Goal: Information Seeking & Learning: Learn about a topic

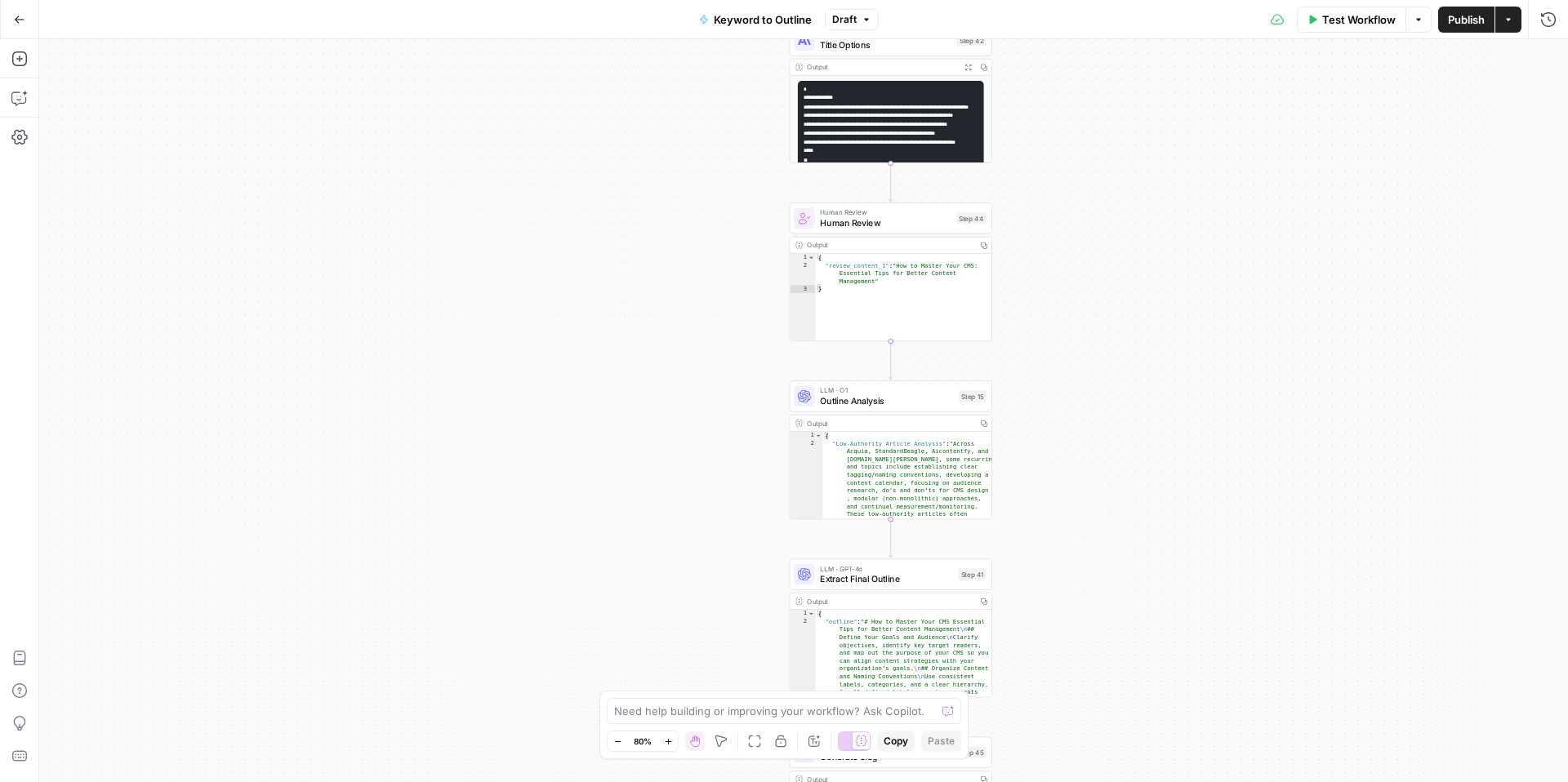
scroll to position [177, 0]
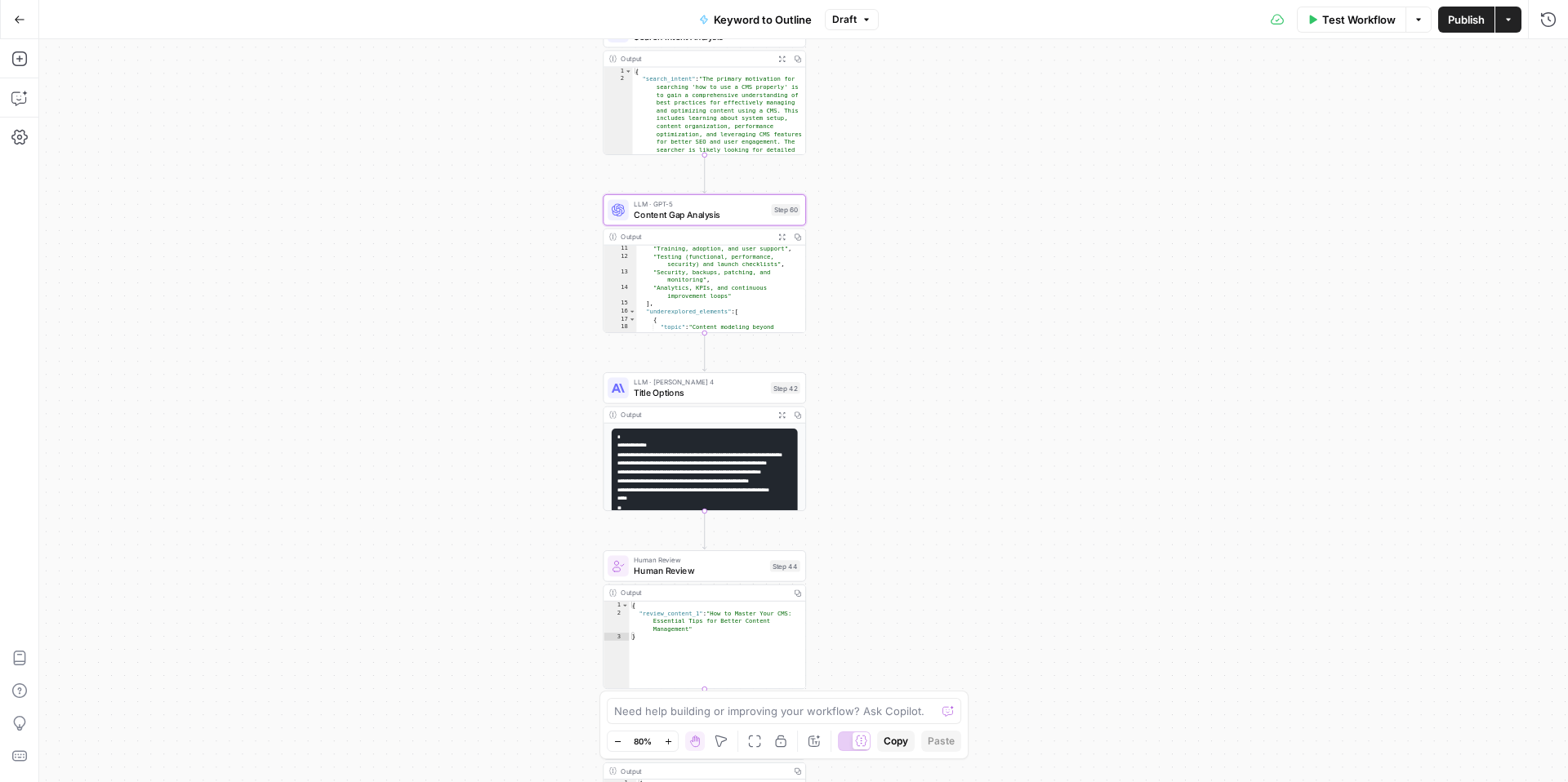
drag, startPoint x: 694, startPoint y: 275, endPoint x: 506, endPoint y: 631, distance: 402.6
click at [506, 631] on div "true false Workflow Set Inputs Inputs LLM · GPT-4o Search Query Step 40 Output …" at bounding box center [803, 411] width 1529 height 743
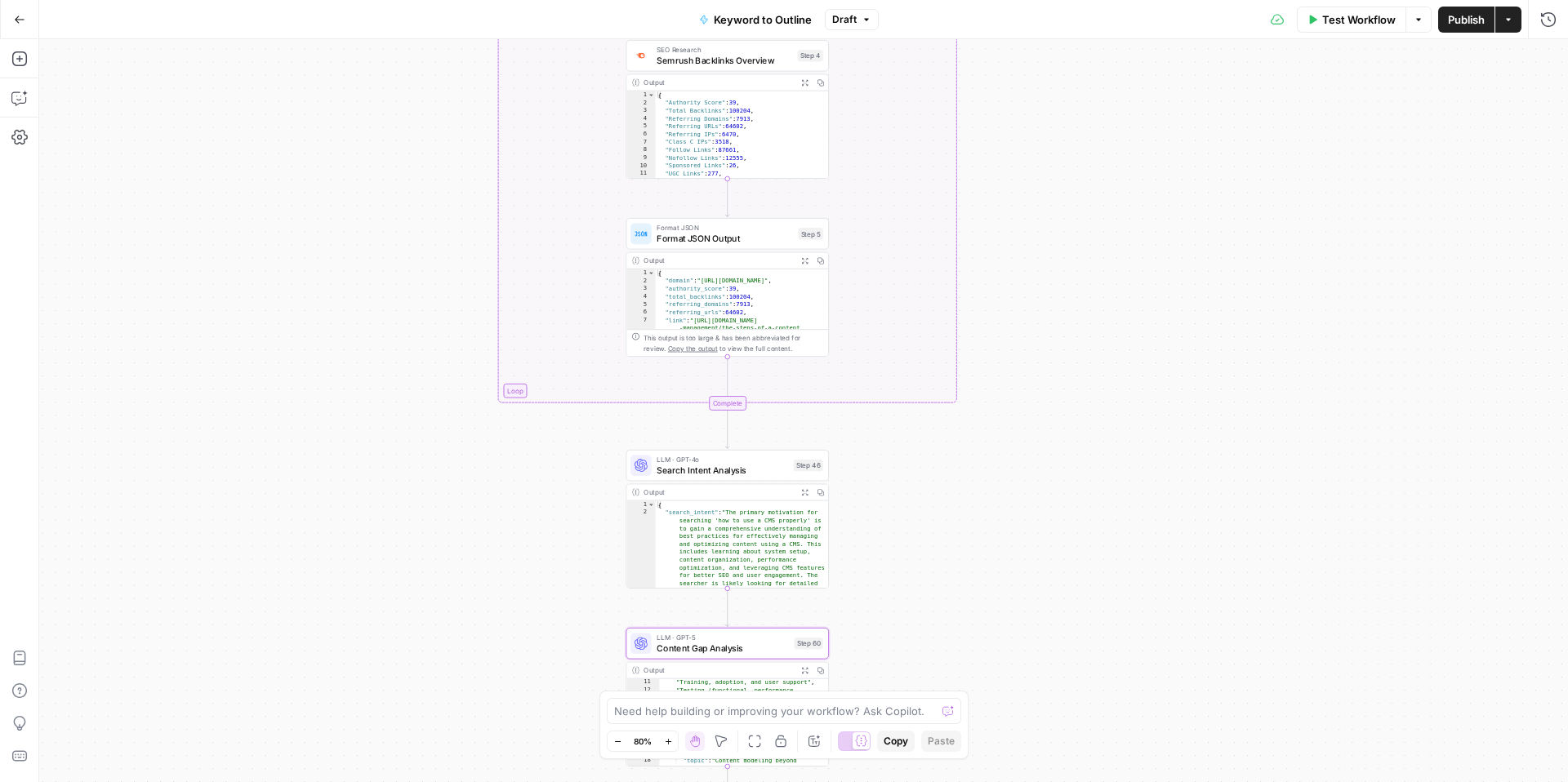
drag, startPoint x: 510, startPoint y: 355, endPoint x: 536, endPoint y: 781, distance: 426.8
click at [536, 781] on div "true false Workflow Set Inputs Inputs LLM · GPT-4o Search Query Step 40 Output …" at bounding box center [803, 411] width 1529 height 743
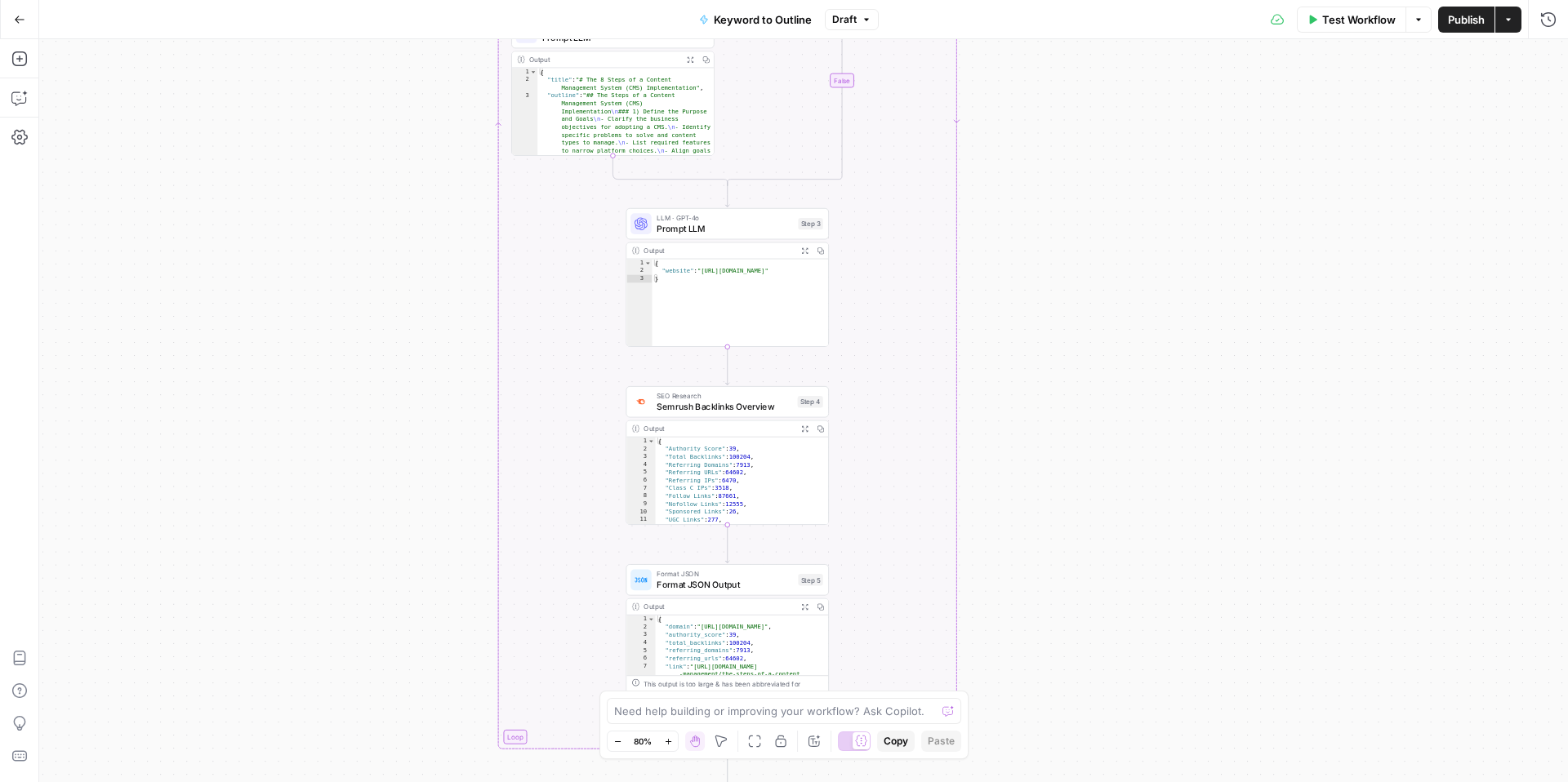
drag, startPoint x: 501, startPoint y: 440, endPoint x: 500, endPoint y: 780, distance: 340.0
click at [501, 781] on div "true false Workflow Set Inputs Inputs LLM · GPT-4o Search Query Step 40 Output …" at bounding box center [803, 411] width 1529 height 743
click at [614, 741] on icon "button" at bounding box center [617, 741] width 5 height 1
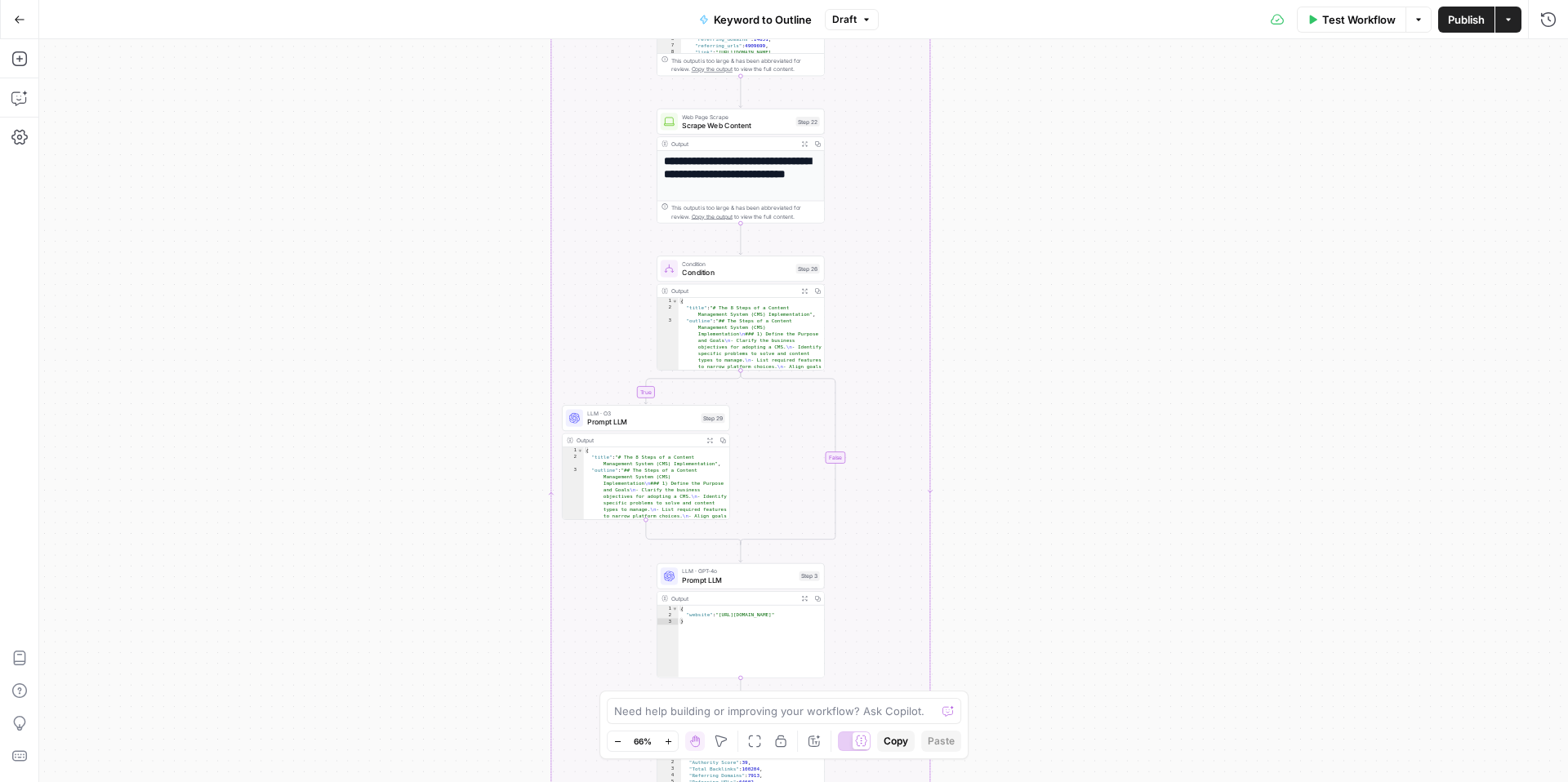
drag, startPoint x: 394, startPoint y: 448, endPoint x: 397, endPoint y: 781, distance: 333.0
click at [397, 781] on div "true false Workflow Set Inputs Inputs LLM · GPT-4o Search Query Step 40 Output …" at bounding box center [803, 411] width 1529 height 743
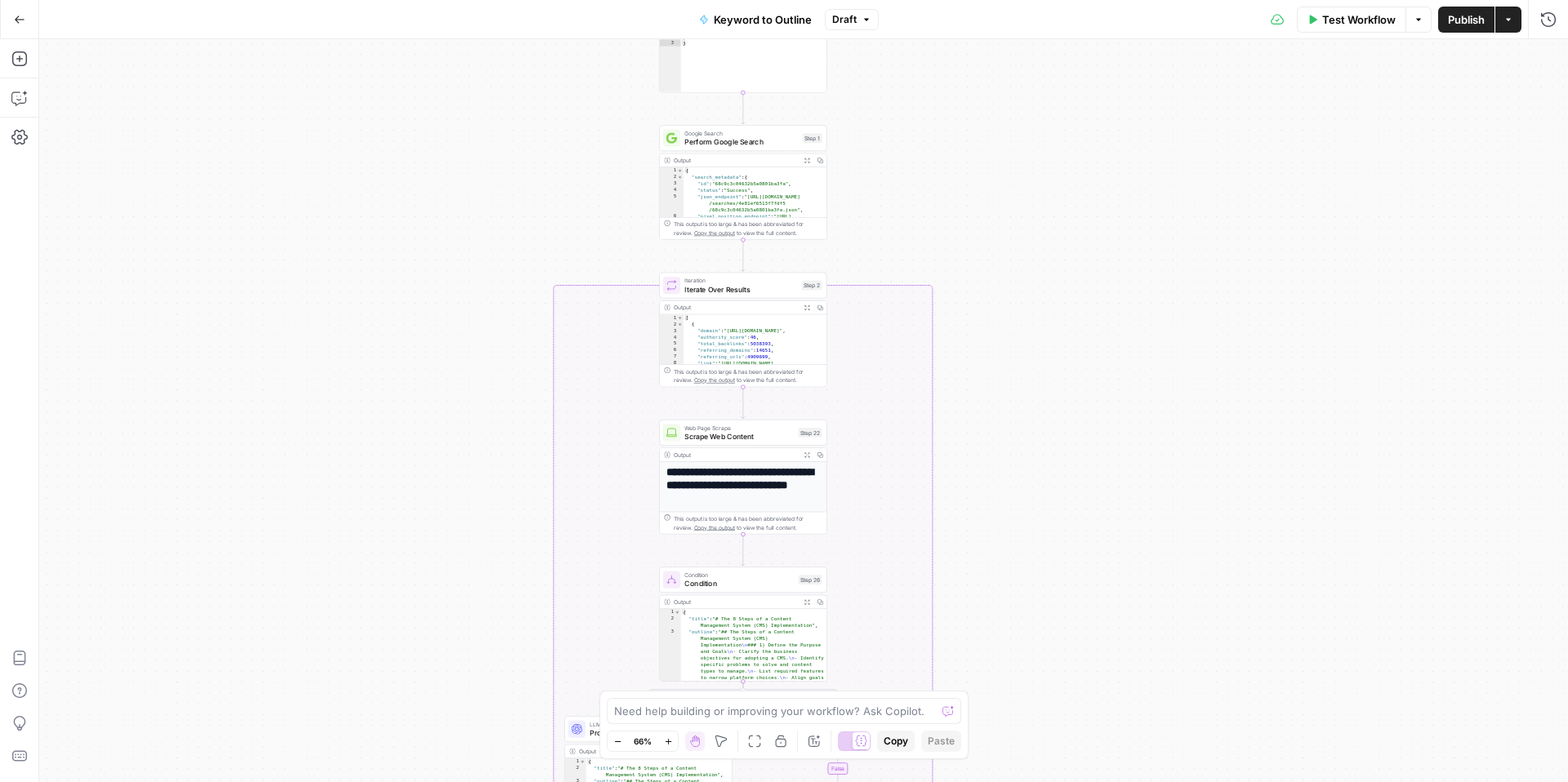
drag, startPoint x: 346, startPoint y: 424, endPoint x: 346, endPoint y: 706, distance: 282.0
click at [346, 706] on div "true false Workflow Set Inputs Inputs LLM · GPT-4o Search Query Step 40 Output …" at bounding box center [803, 411] width 1529 height 743
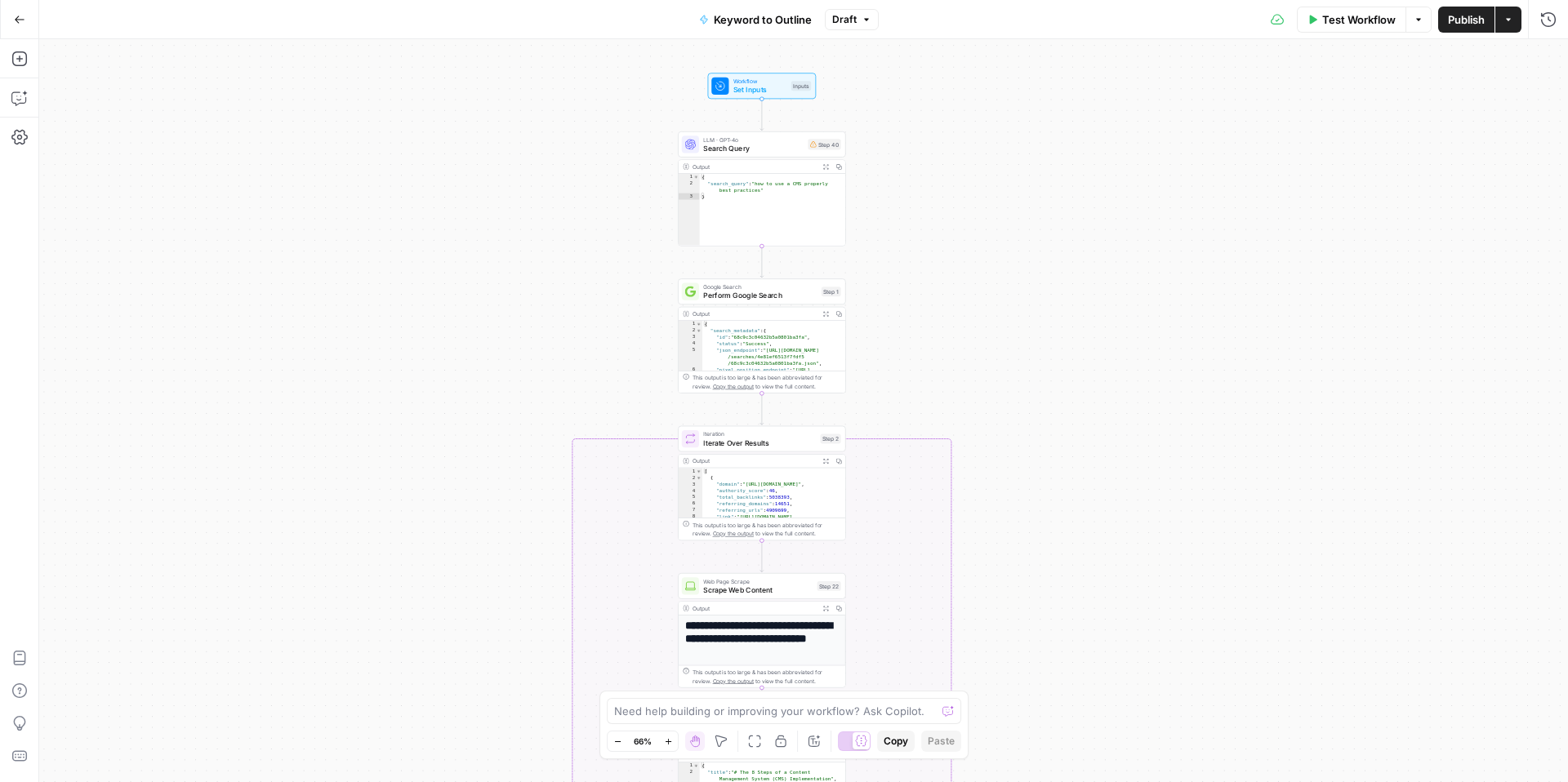
drag, startPoint x: 334, startPoint y: 628, endPoint x: 353, endPoint y: 780, distance: 153.2
click at [353, 781] on div "true false Workflow Set Inputs Inputs LLM · GPT-4o Search Query Step 40 Output …" at bounding box center [803, 411] width 1529 height 743
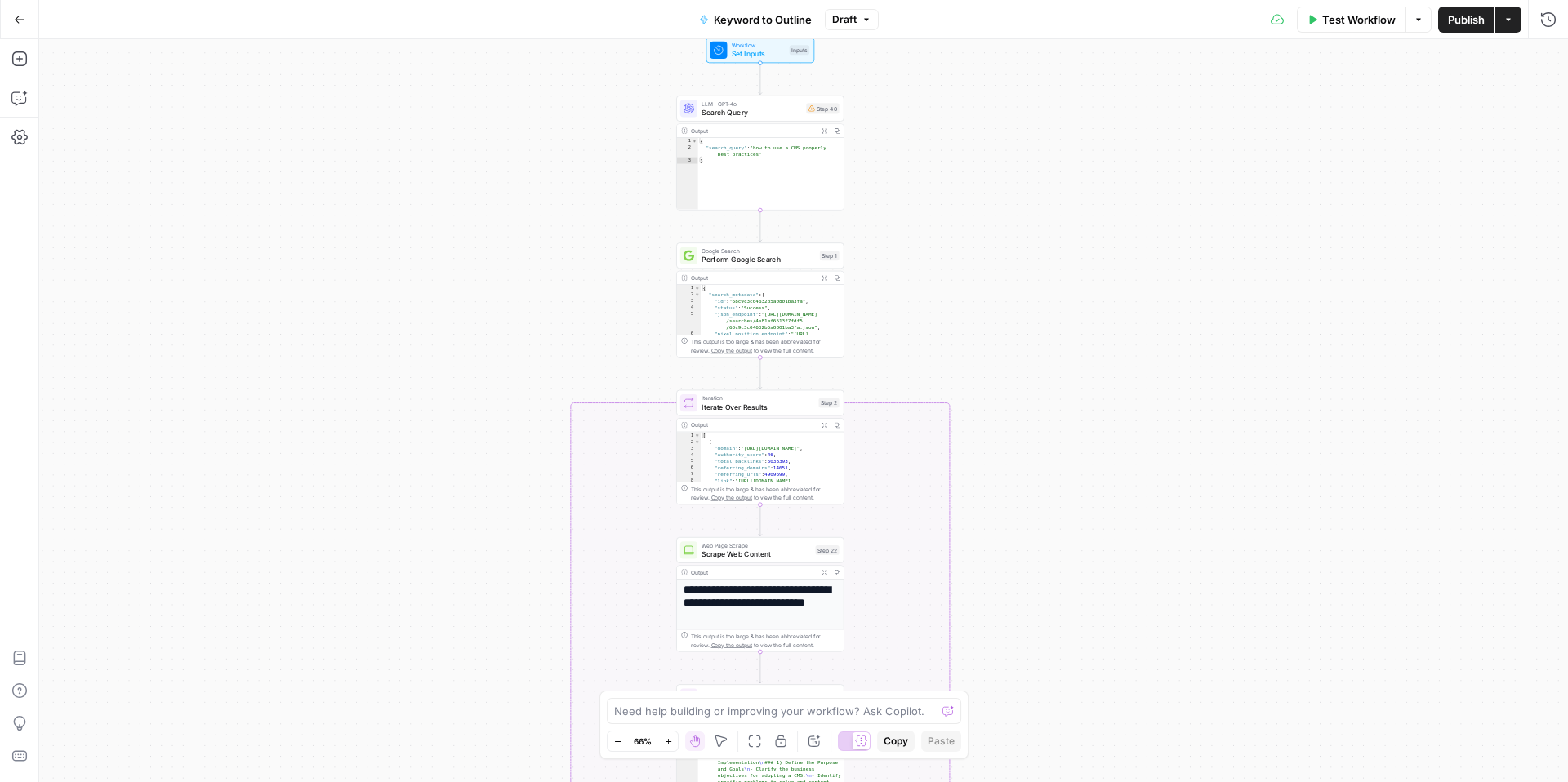
drag, startPoint x: 302, startPoint y: 517, endPoint x: 298, endPoint y: 469, distance: 48.2
click at [298, 469] on div "true false Workflow Set Inputs Inputs LLM · GPT-4o Search Query Step 40 Output …" at bounding box center [803, 411] width 1529 height 743
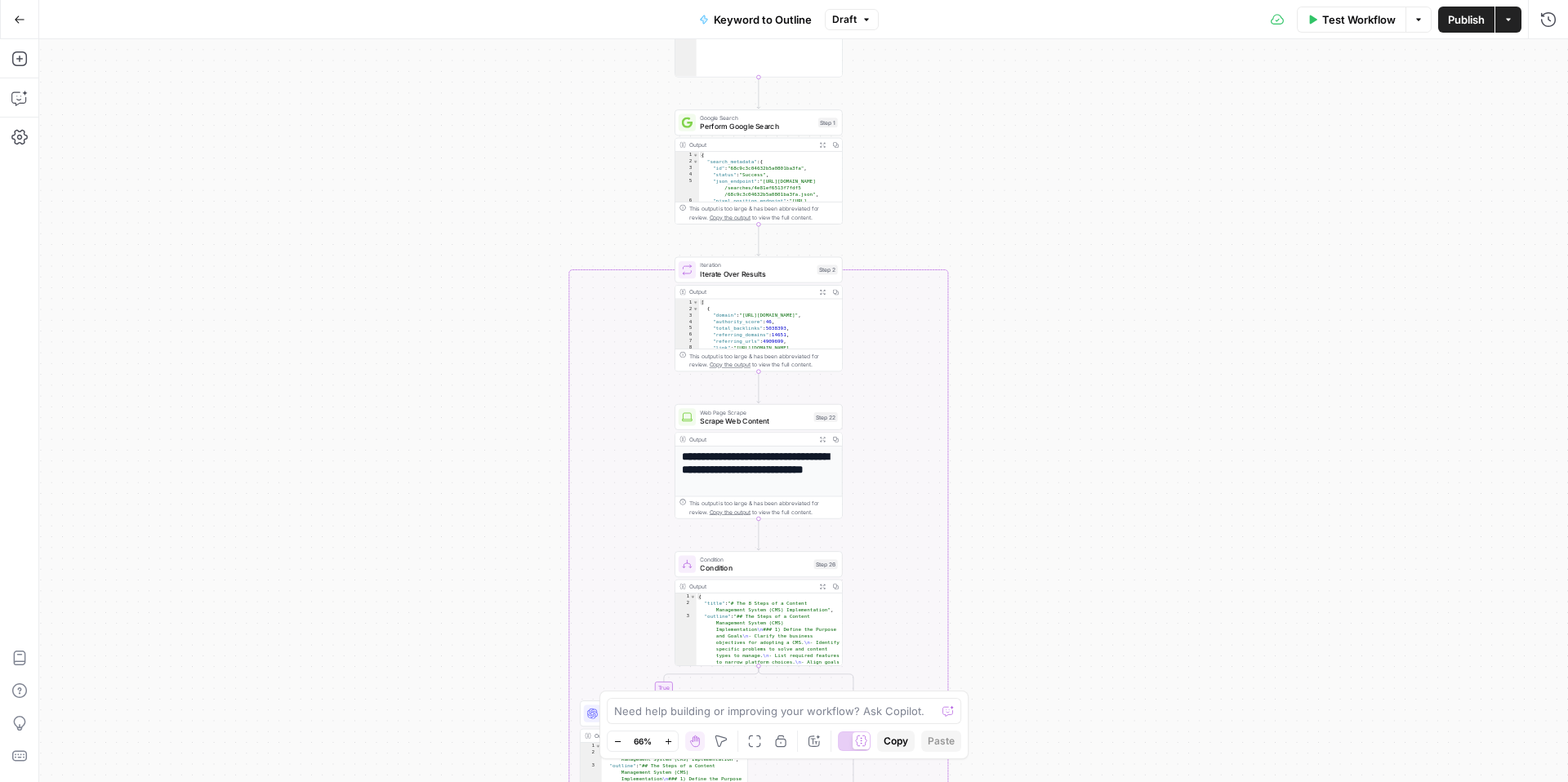
drag, startPoint x: 485, startPoint y: 422, endPoint x: 485, endPoint y: 298, distance: 124.0
click at [485, 298] on div "true false Workflow Set Inputs Inputs LLM · GPT-4o Search Query Step 40 Output …" at bounding box center [803, 411] width 1529 height 743
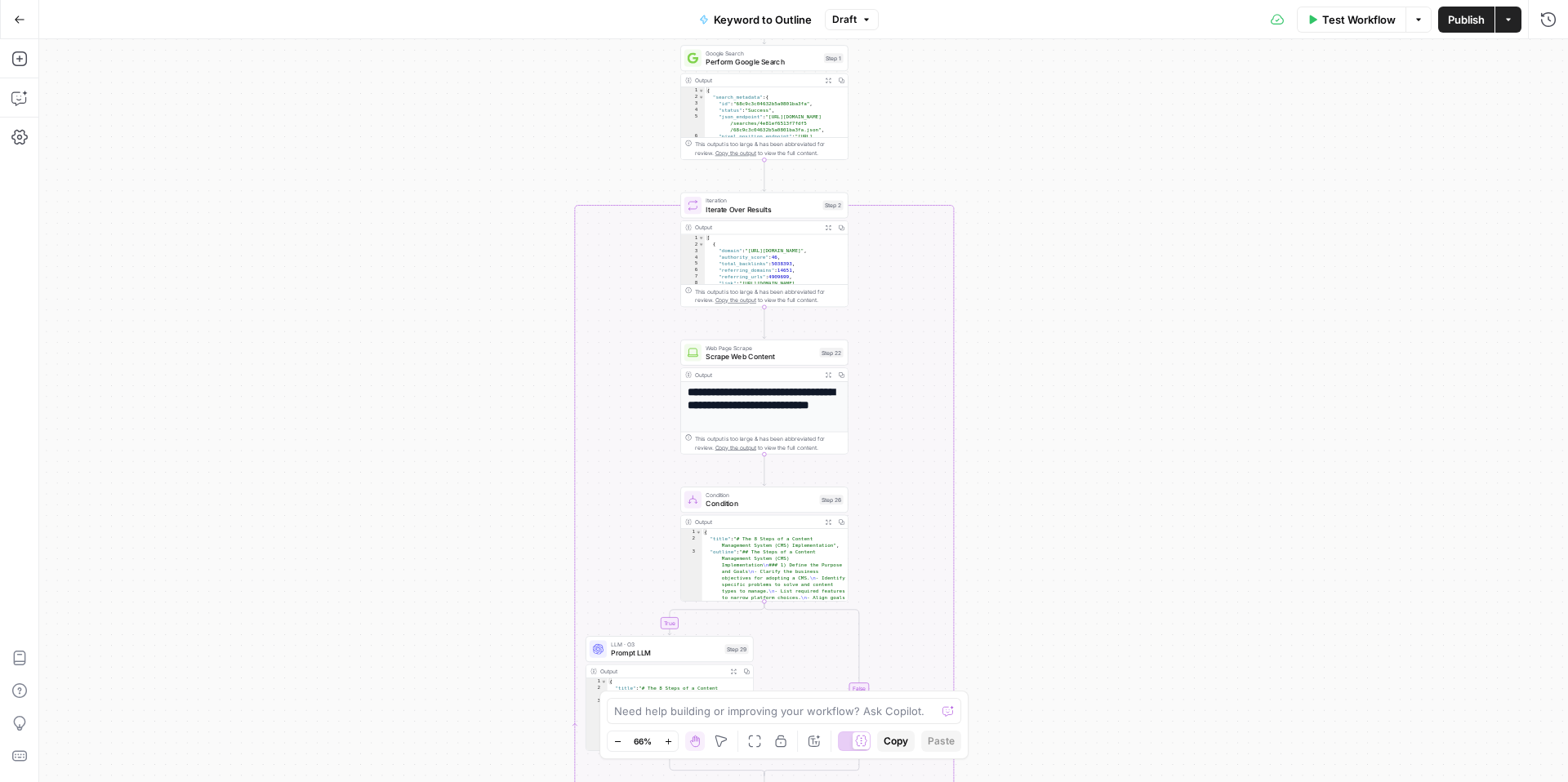
drag, startPoint x: 492, startPoint y: 378, endPoint x: 497, endPoint y: 318, distance: 60.2
click at [497, 318] on div "true false Workflow Set Inputs Inputs LLM · GPT-4o Search Query Step 40 Output …" at bounding box center [803, 411] width 1529 height 743
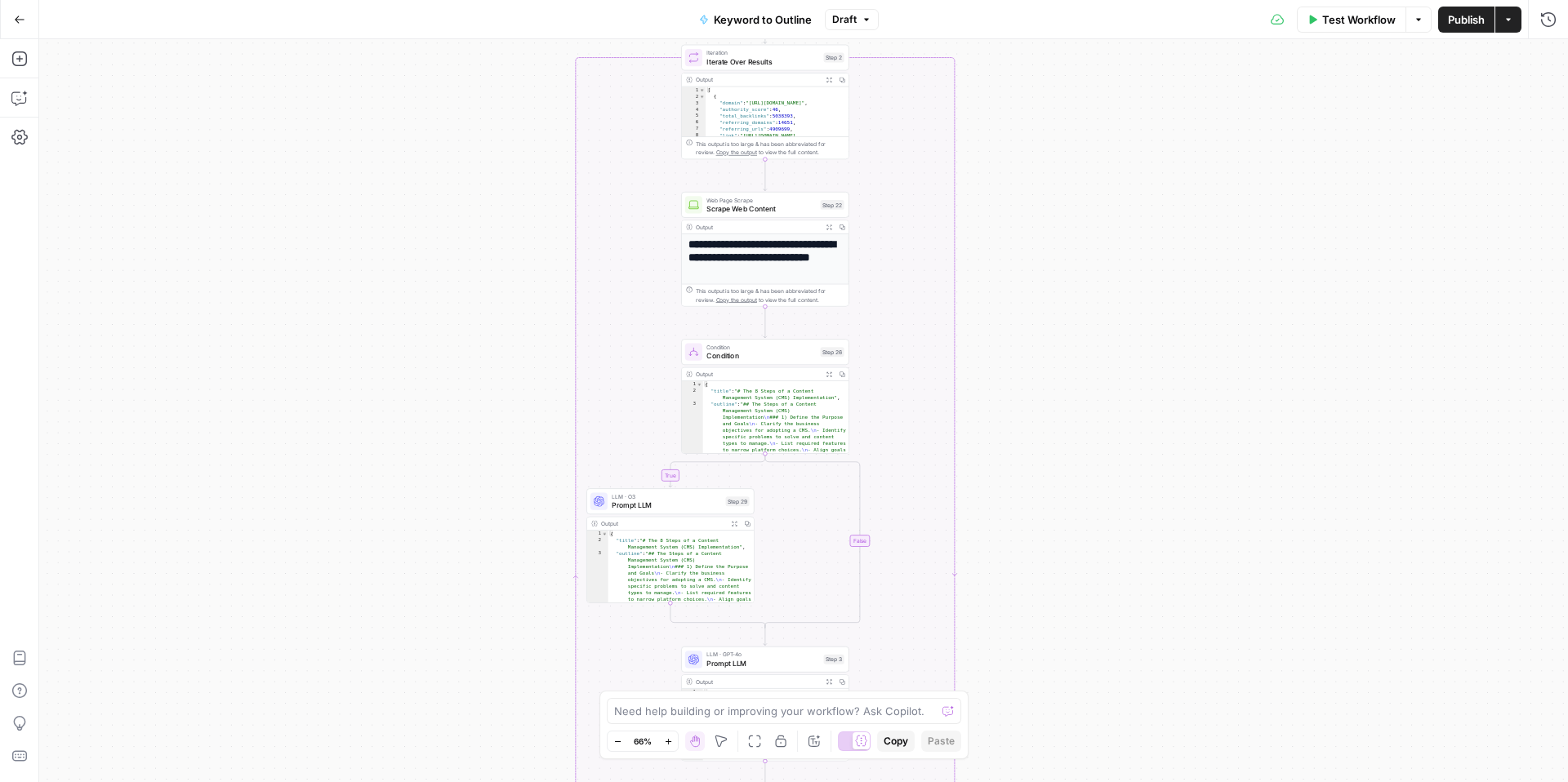
drag, startPoint x: 494, startPoint y: 328, endPoint x: 494, endPoint y: 182, distance: 146.0
click at [495, 180] on div "true false Workflow Set Inputs Inputs LLM · GPT-4o Search Query Step 40 Output …" at bounding box center [803, 411] width 1529 height 743
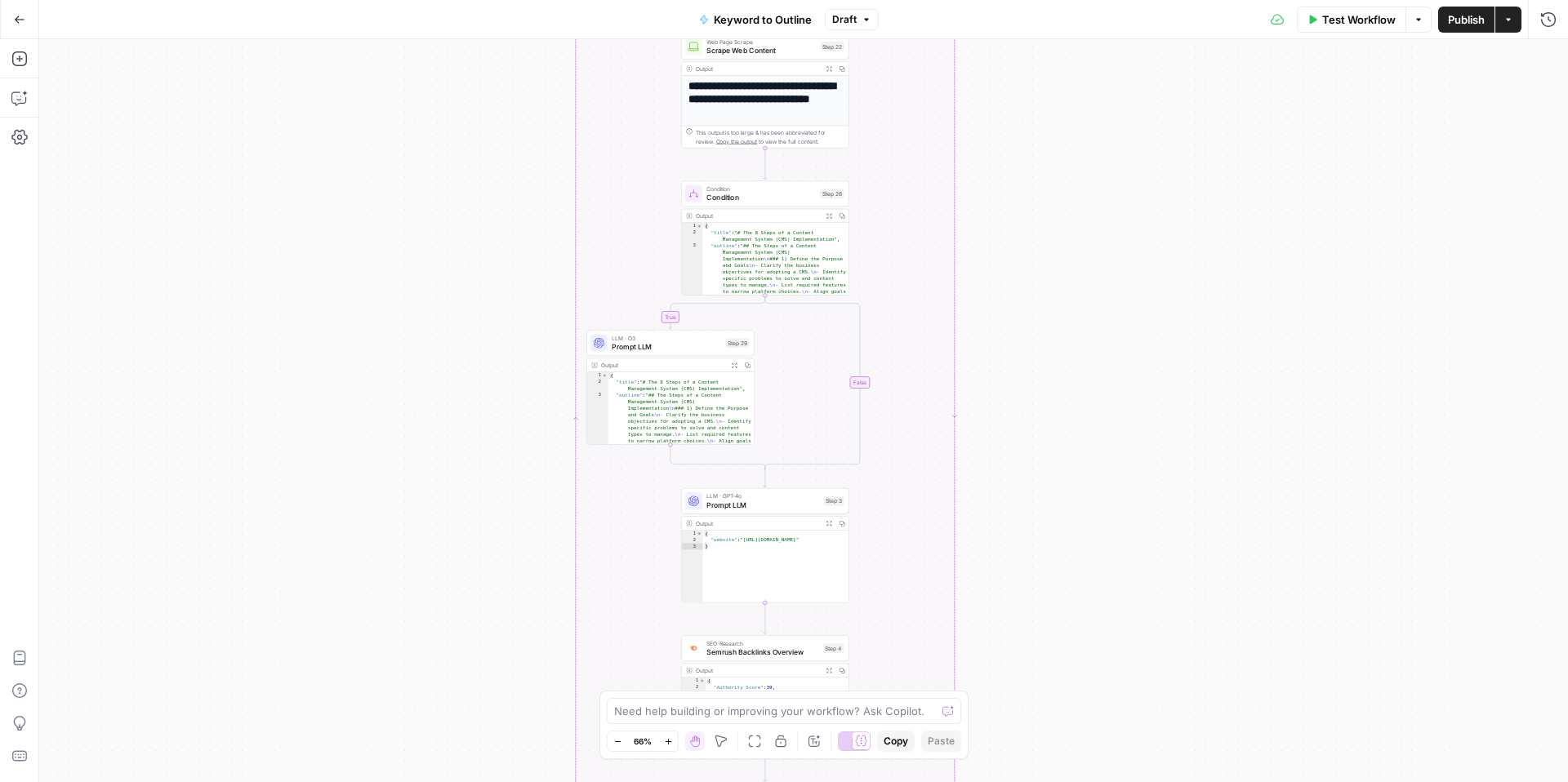
drag, startPoint x: 494, startPoint y: 258, endPoint x: 493, endPoint y: 100, distance: 158.0
click at [493, 99] on div "true false Workflow Set Inputs Inputs LLM · GPT-4o Search Query Step 40 Output …" at bounding box center [803, 411] width 1529 height 743
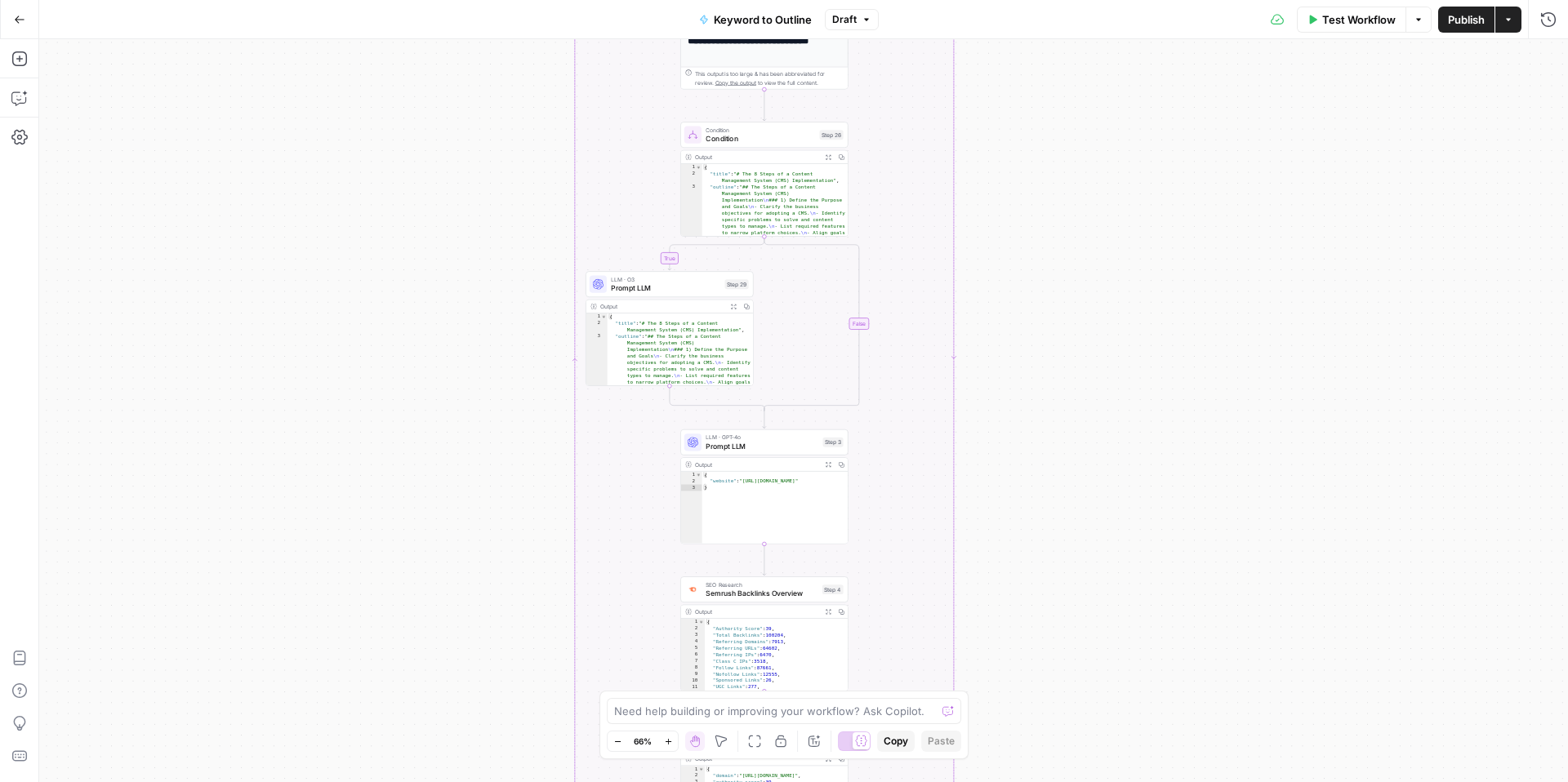
drag, startPoint x: 487, startPoint y: 239, endPoint x: 487, endPoint y: 182, distance: 57.0
click at [487, 182] on div "true false Workflow Set Inputs Inputs LLM · GPT-4o Search Query Step 40 Output …" at bounding box center [803, 411] width 1529 height 743
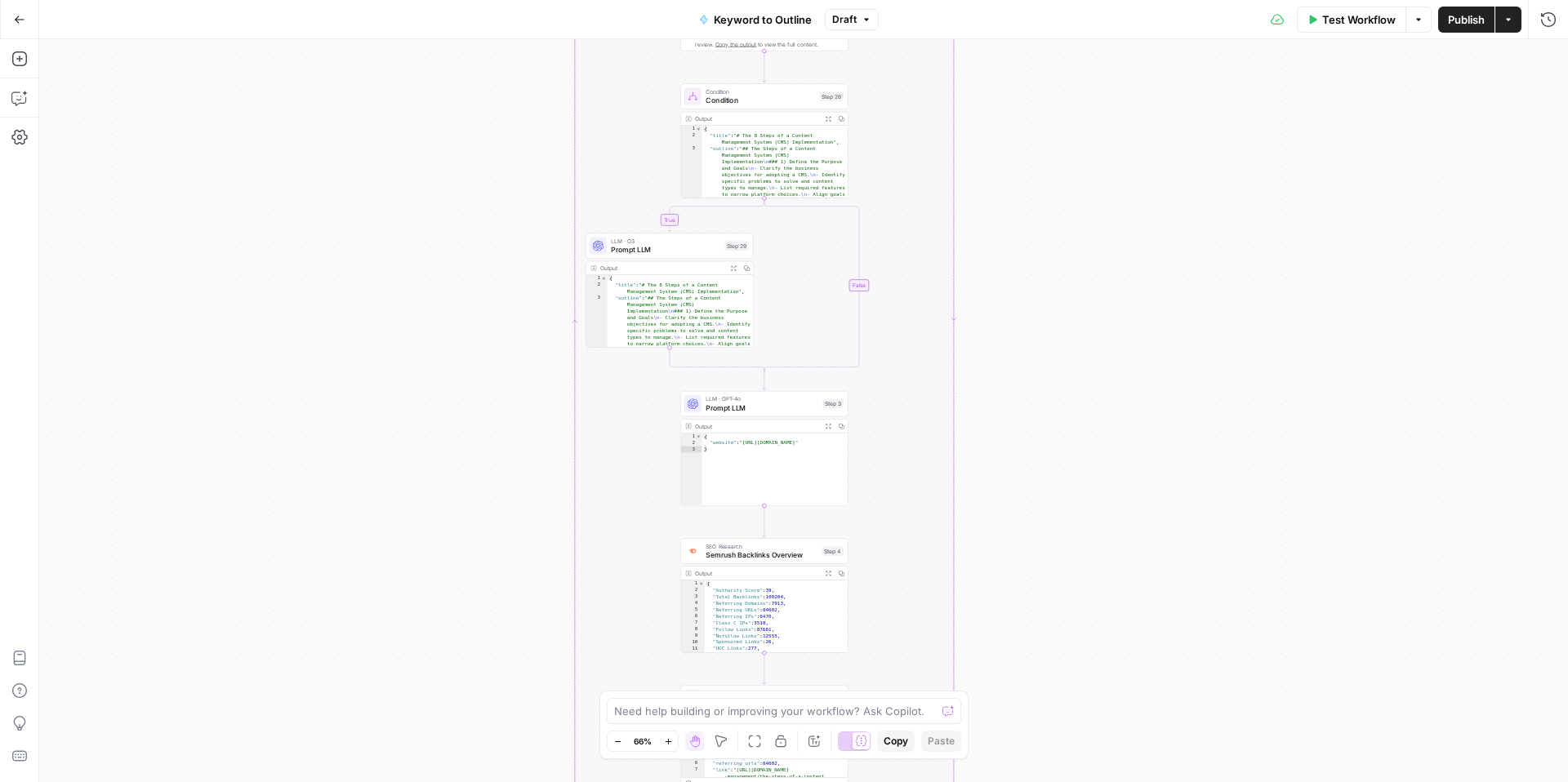
drag, startPoint x: 483, startPoint y: 258, endPoint x: 482, endPoint y: 220, distance: 38.0
click at [483, 220] on div "true false Workflow Set Inputs Inputs LLM · GPT-4o Search Query Step 40 Output …" at bounding box center [803, 411] width 1529 height 743
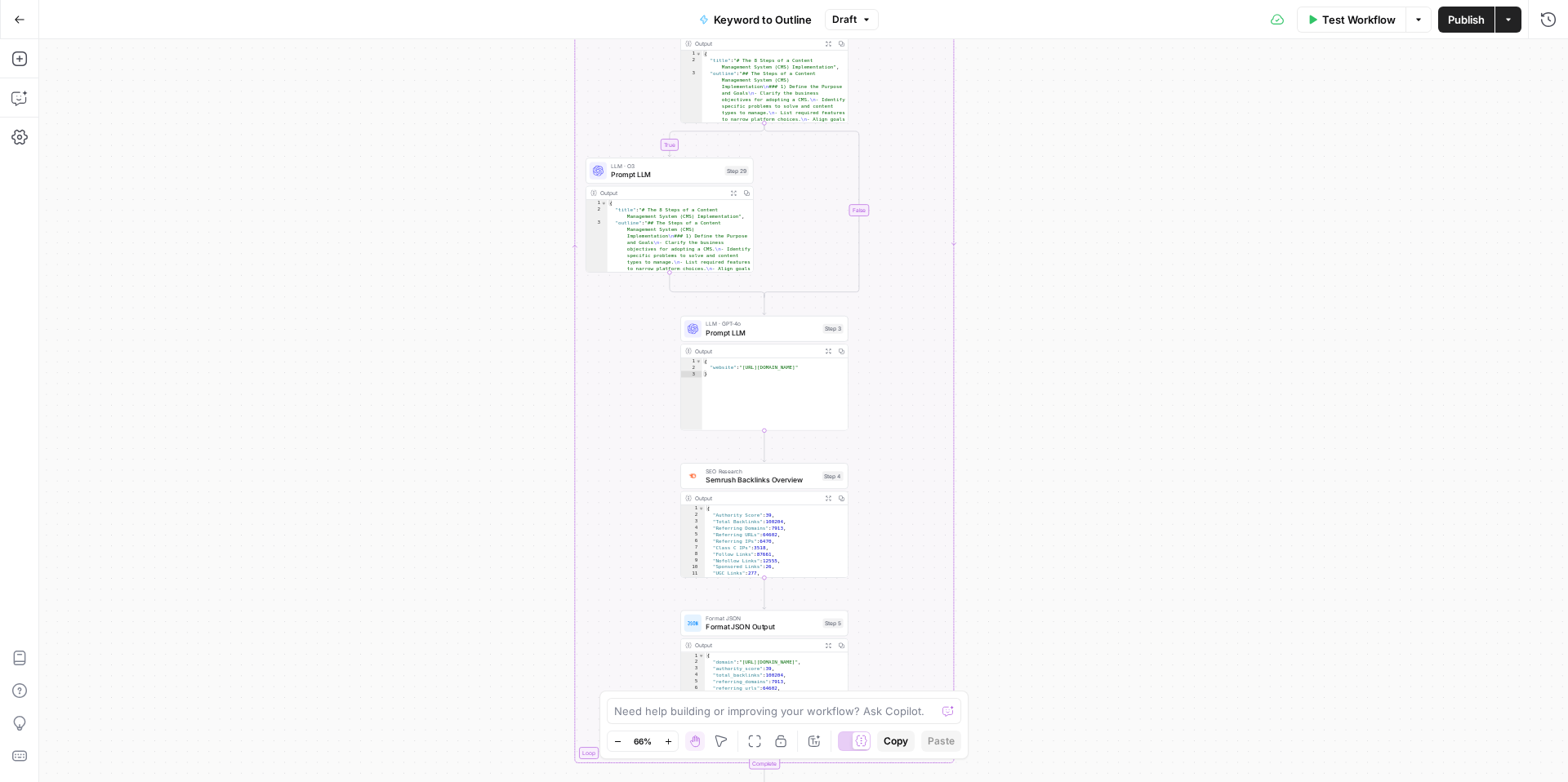
drag, startPoint x: 506, startPoint y: 267, endPoint x: 503, endPoint y: 195, distance: 72.1
click at [503, 195] on div "true false Workflow Set Inputs Inputs LLM · GPT-4o Search Query Step 40 Output …" at bounding box center [803, 411] width 1529 height 743
click at [629, 182] on span "Prompt LLM" at bounding box center [664, 177] width 110 height 11
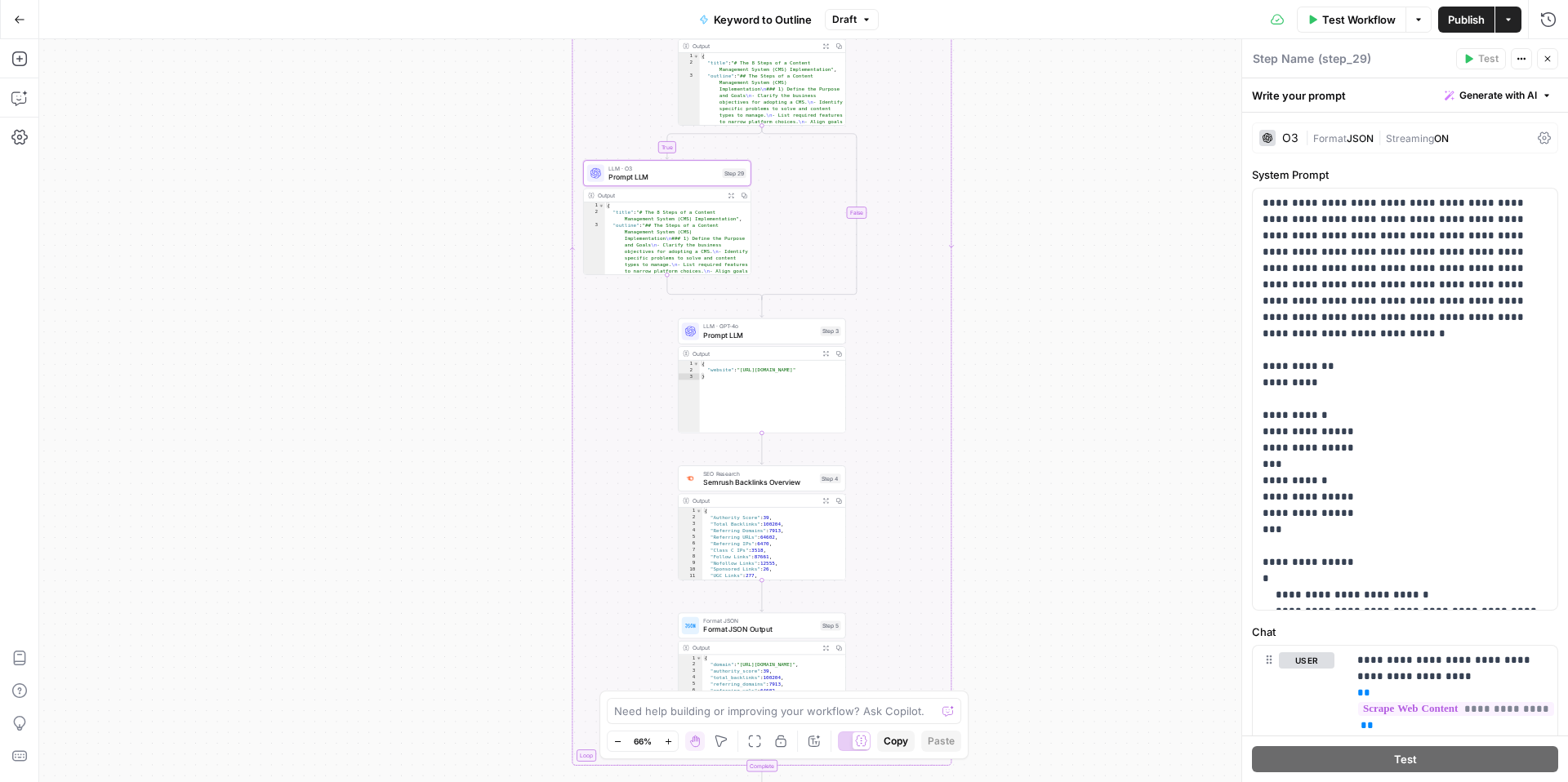
click at [1544, 56] on icon "button" at bounding box center [1547, 58] width 10 height 10
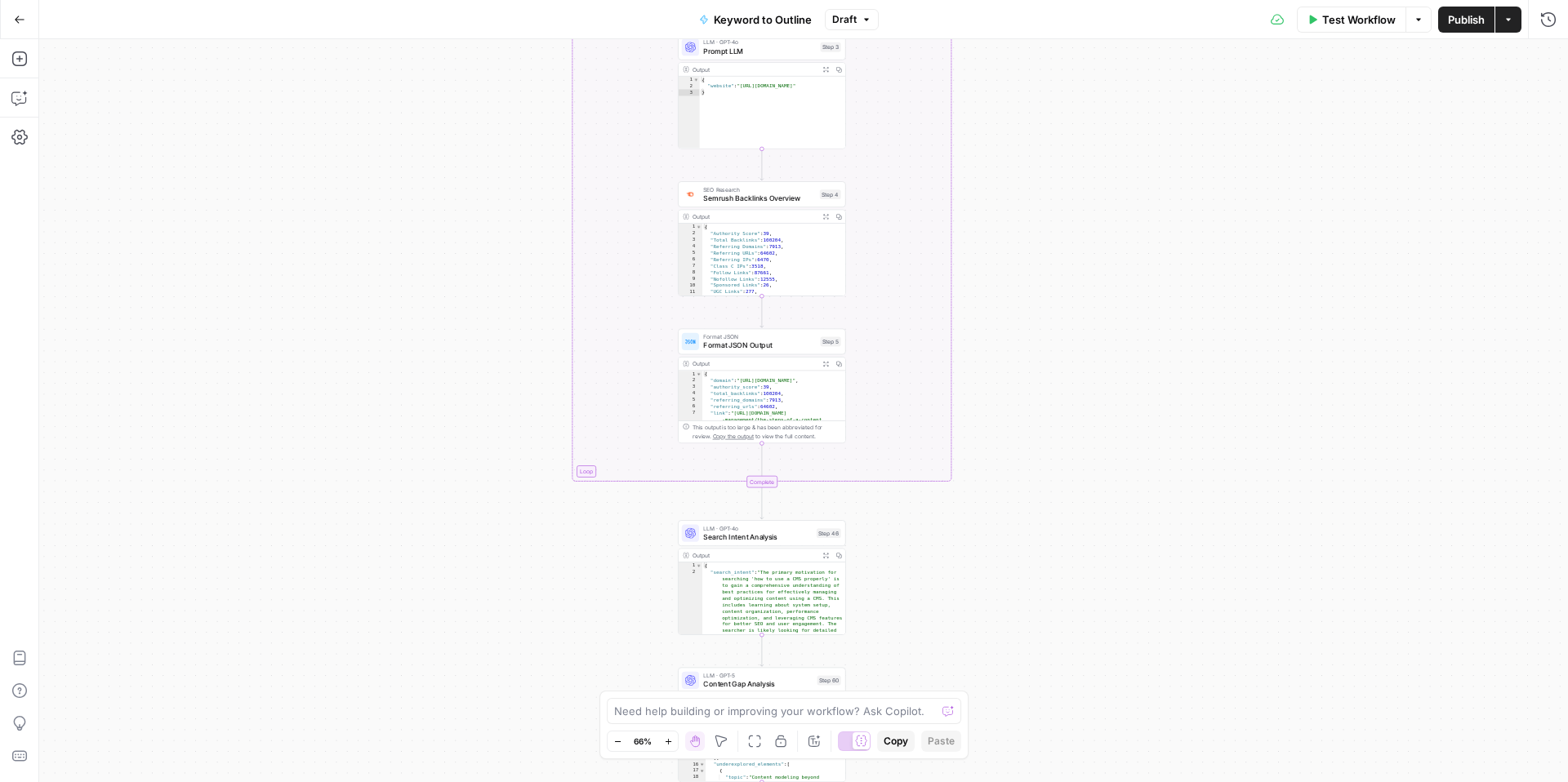
drag, startPoint x: 1252, startPoint y: 351, endPoint x: 1252, endPoint y: 69, distance: 282.0
click at [1252, 69] on div "true false Workflow Set Inputs Inputs LLM · GPT-4o Search Query Step 40 Output …" at bounding box center [803, 411] width 1529 height 743
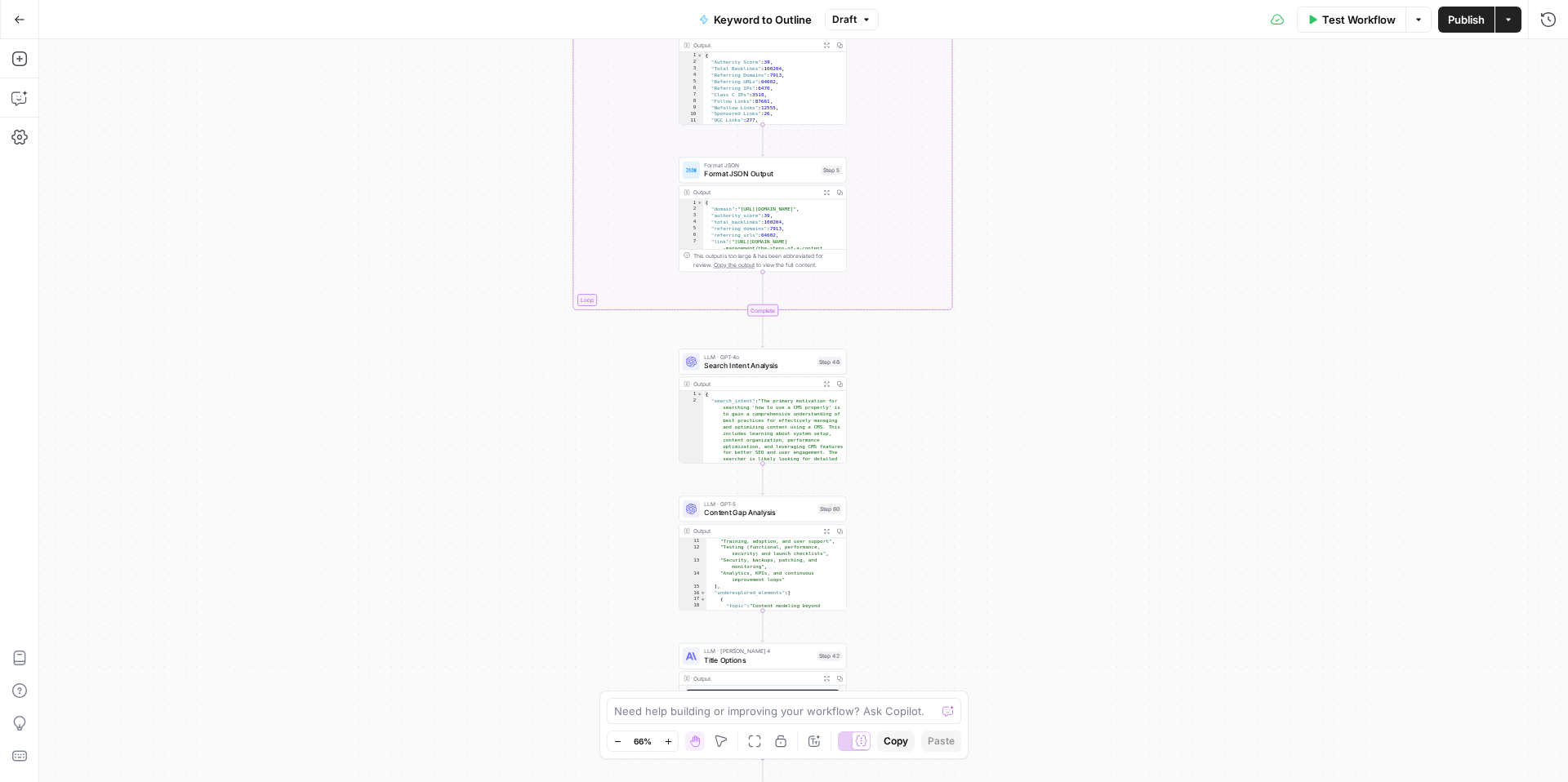
drag, startPoint x: 1058, startPoint y: 300, endPoint x: 1058, endPoint y: 127, distance: 173.0
click at [1058, 127] on div "true false Workflow Set Inputs Inputs LLM · GPT-4o Search Query Step 40 Output …" at bounding box center [803, 411] width 1529 height 743
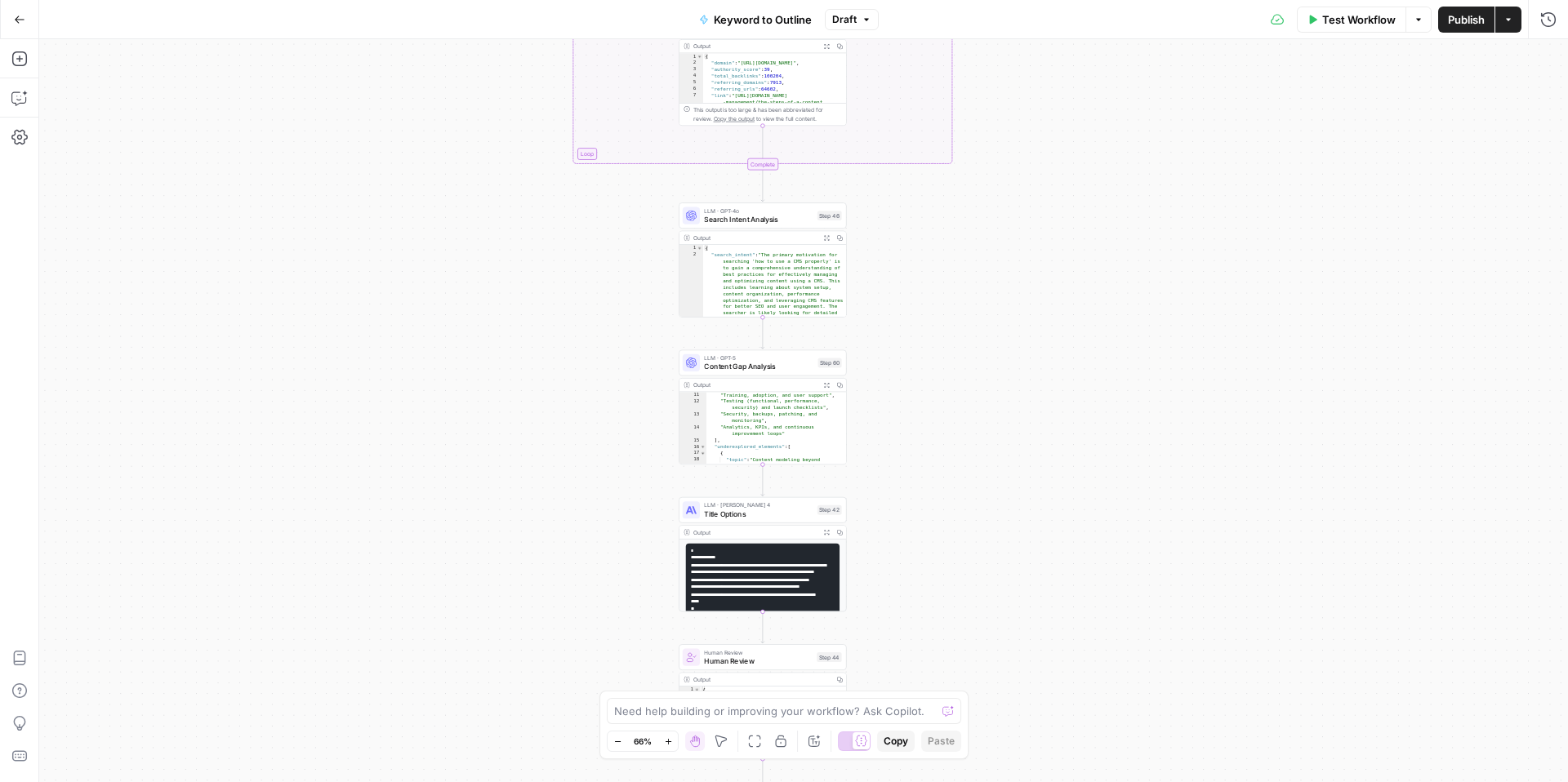
drag, startPoint x: 1054, startPoint y: 351, endPoint x: 1054, endPoint y: 205, distance: 146.0
click at [1054, 205] on div "true false Workflow Set Inputs Inputs LLM · GPT-4o Search Query Step 40 Output …" at bounding box center [803, 411] width 1529 height 743
click at [790, 365] on span "Content Gap Analysis" at bounding box center [758, 366] width 110 height 11
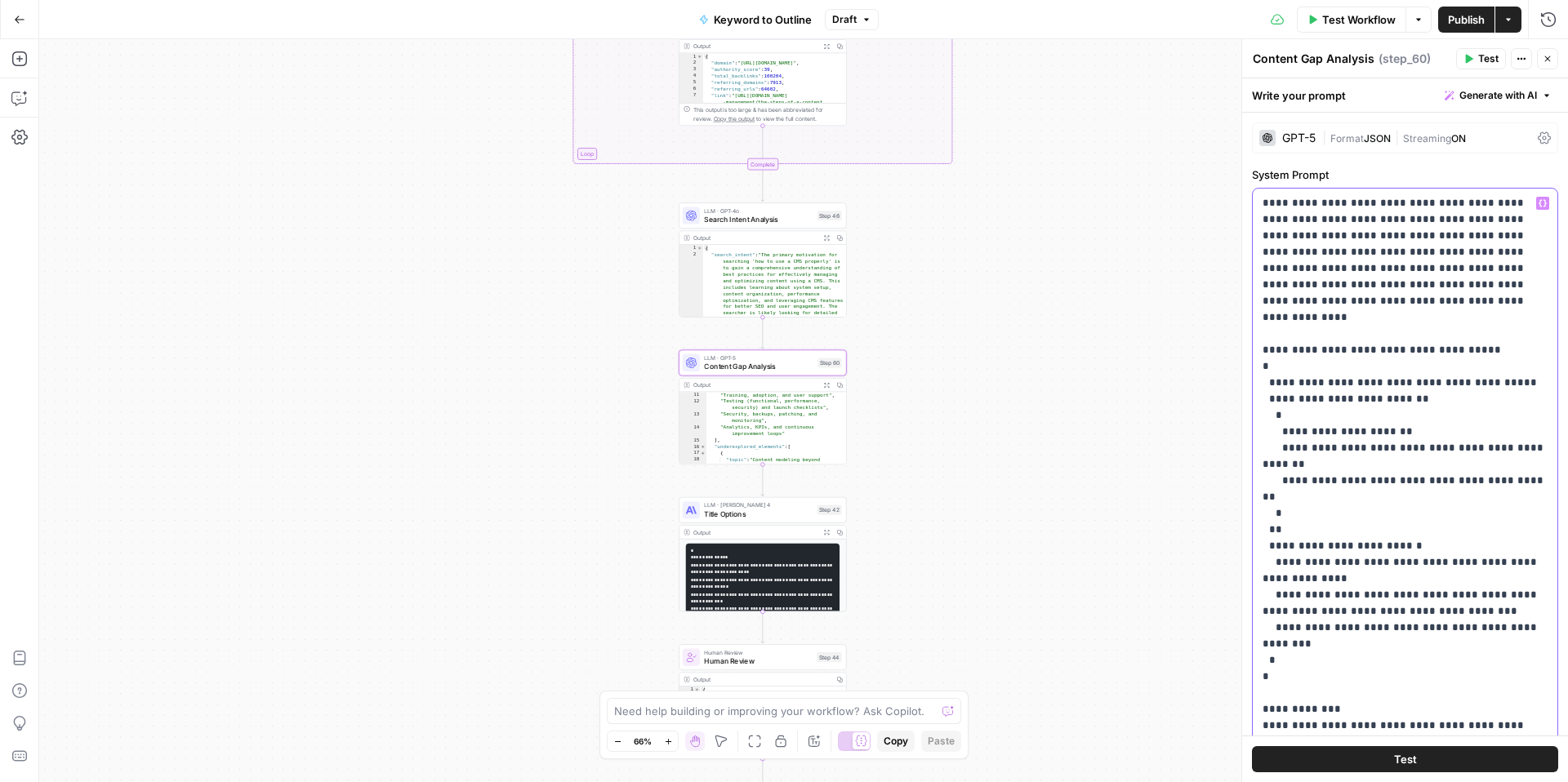
drag, startPoint x: 1268, startPoint y: 201, endPoint x: 1290, endPoint y: 208, distance: 23.1
click at [1389, 210] on p "**********" at bounding box center [1405, 725] width 285 height 1061
click at [1415, 212] on p "**********" at bounding box center [1405, 725] width 285 height 1061
click at [1284, 141] on div "GPT-5" at bounding box center [1299, 138] width 34 height 12
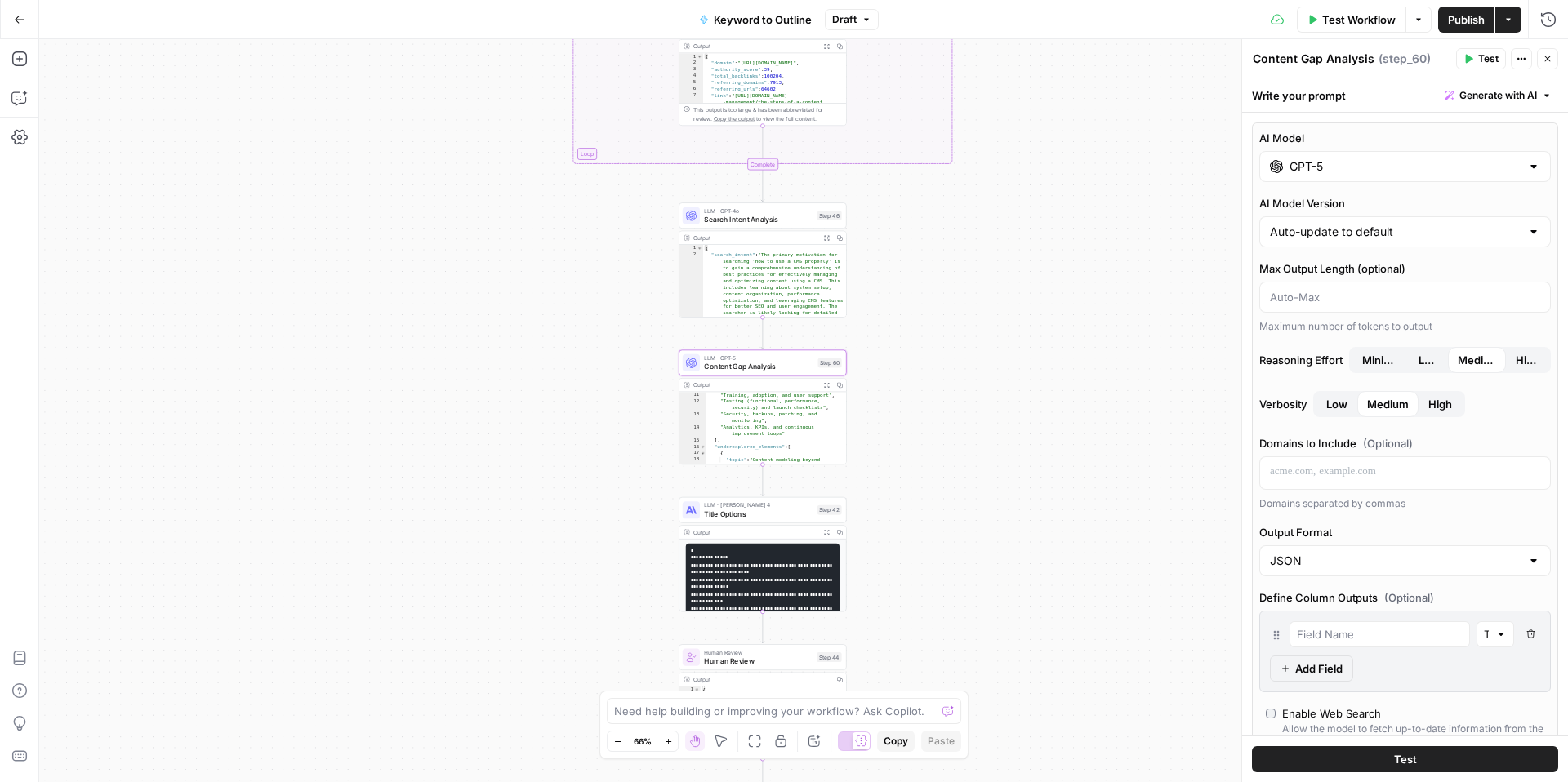
click at [1544, 58] on icon "button" at bounding box center [1547, 58] width 10 height 10
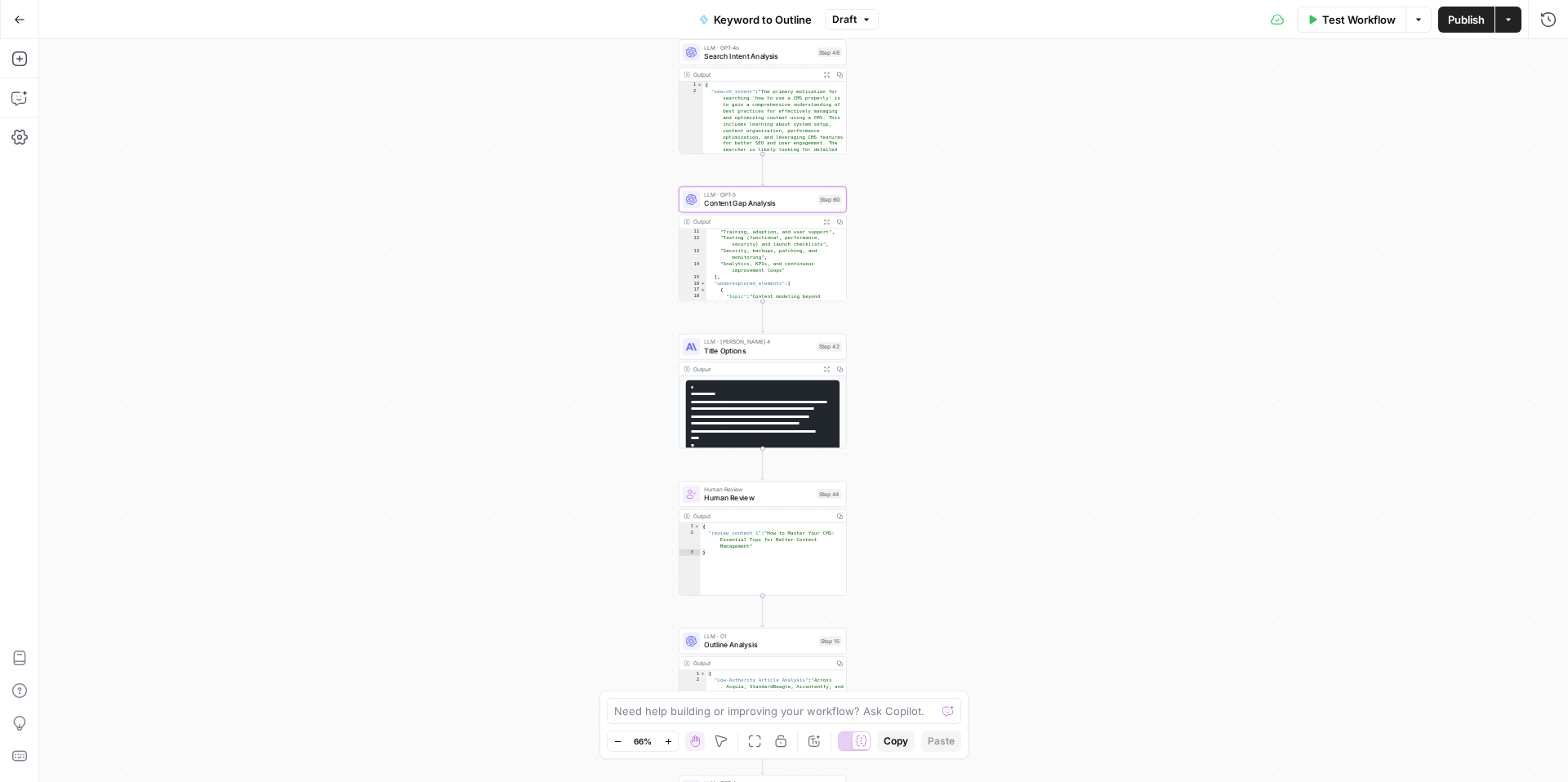
drag, startPoint x: 932, startPoint y: 376, endPoint x: 932, endPoint y: 214, distance: 162.0
click at [932, 214] on div "true false Workflow Set Inputs Inputs LLM · GPT-4o Search Query Step 40 Output …" at bounding box center [803, 411] width 1529 height 743
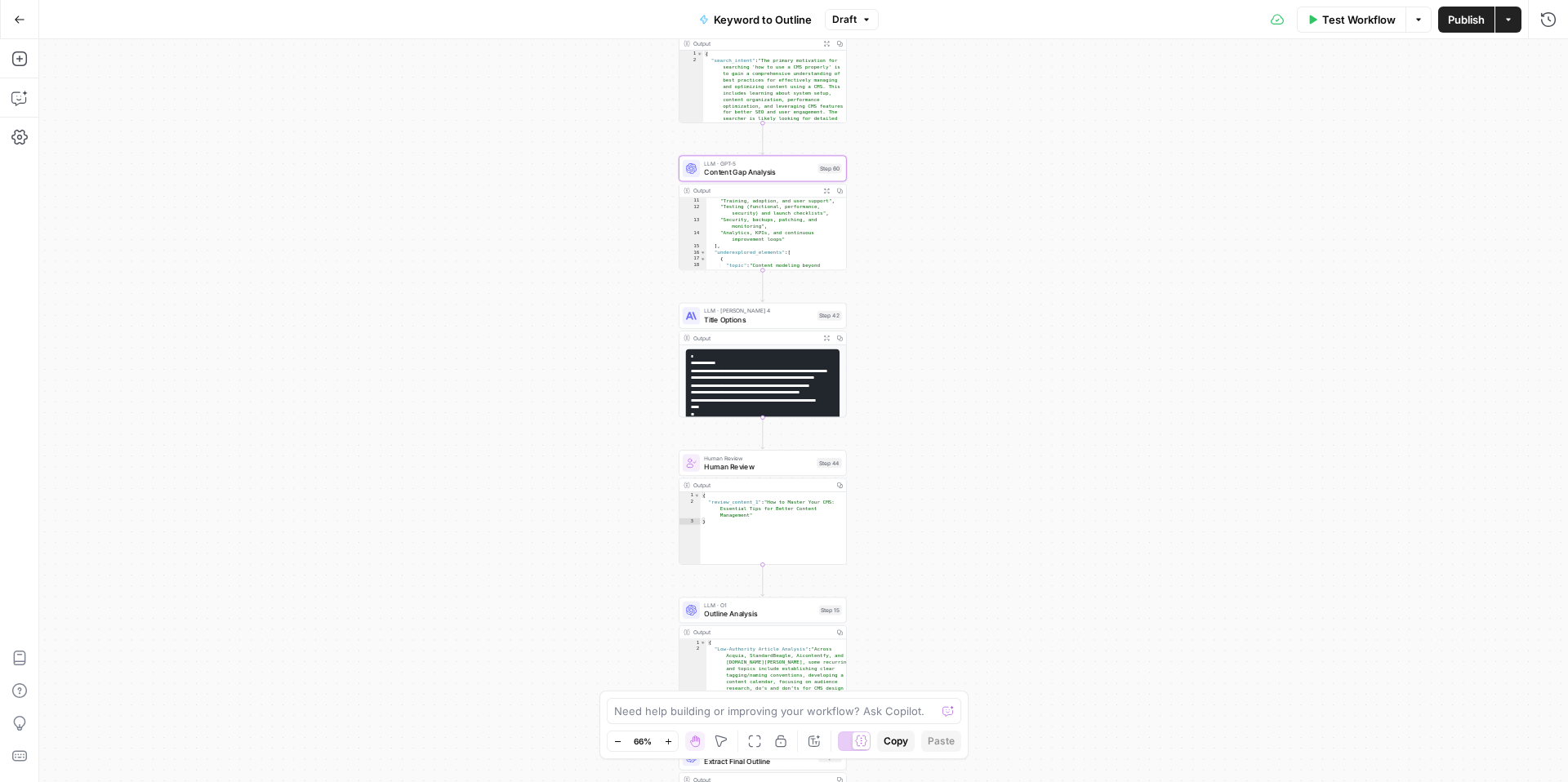
drag, startPoint x: 932, startPoint y: 253, endPoint x: 932, endPoint y: 222, distance: 31.0
click at [932, 222] on div "true false Workflow Set Inputs Inputs LLM · GPT-4o Search Query Step 40 Output …" at bounding box center [803, 411] width 1529 height 743
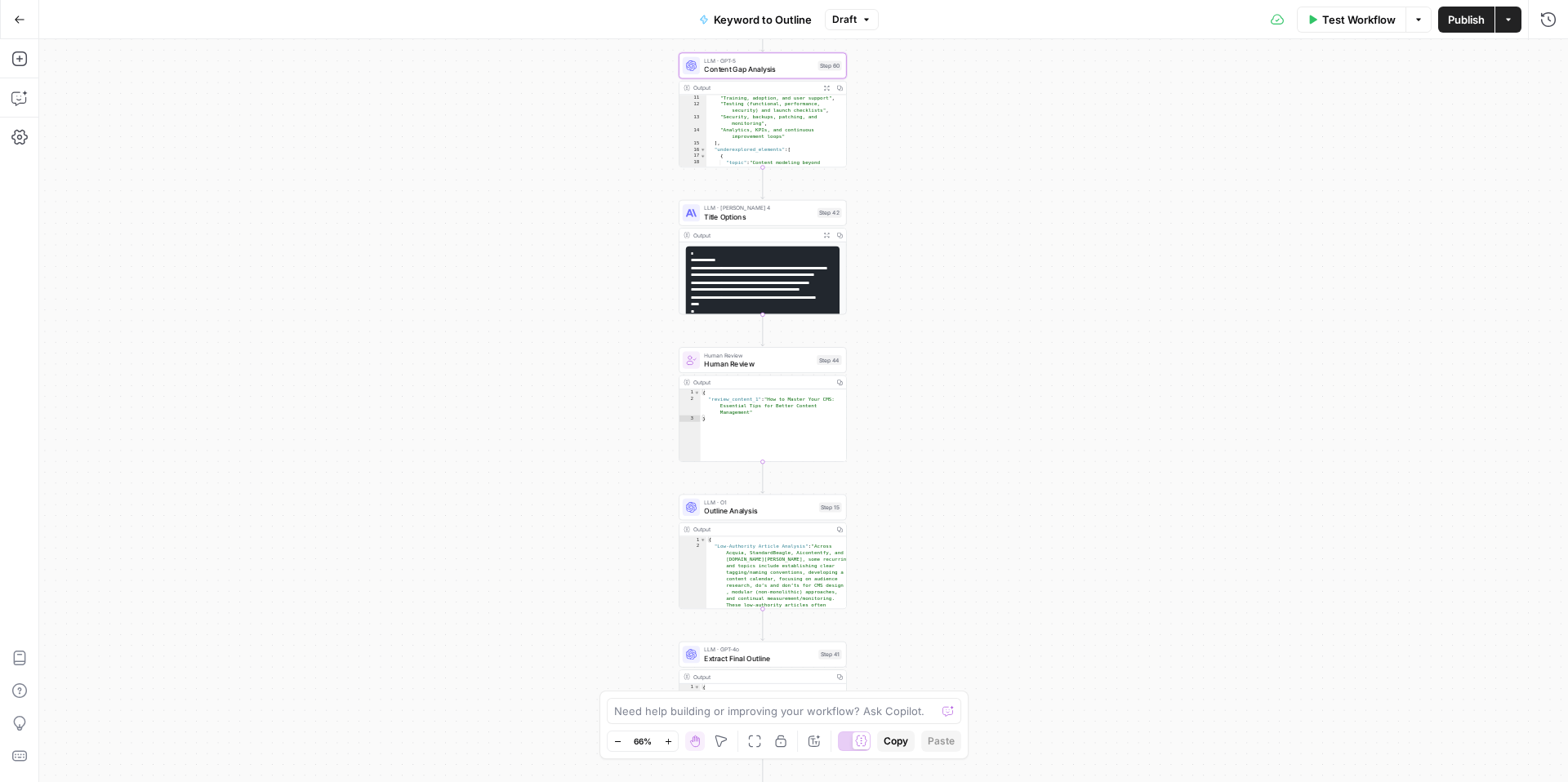
drag, startPoint x: 929, startPoint y: 241, endPoint x: 929, endPoint y: 136, distance: 105.0
click at [929, 136] on div "true false Workflow Set Inputs Inputs LLM · GPT-4o Search Query Step 40 Output …" at bounding box center [803, 411] width 1529 height 743
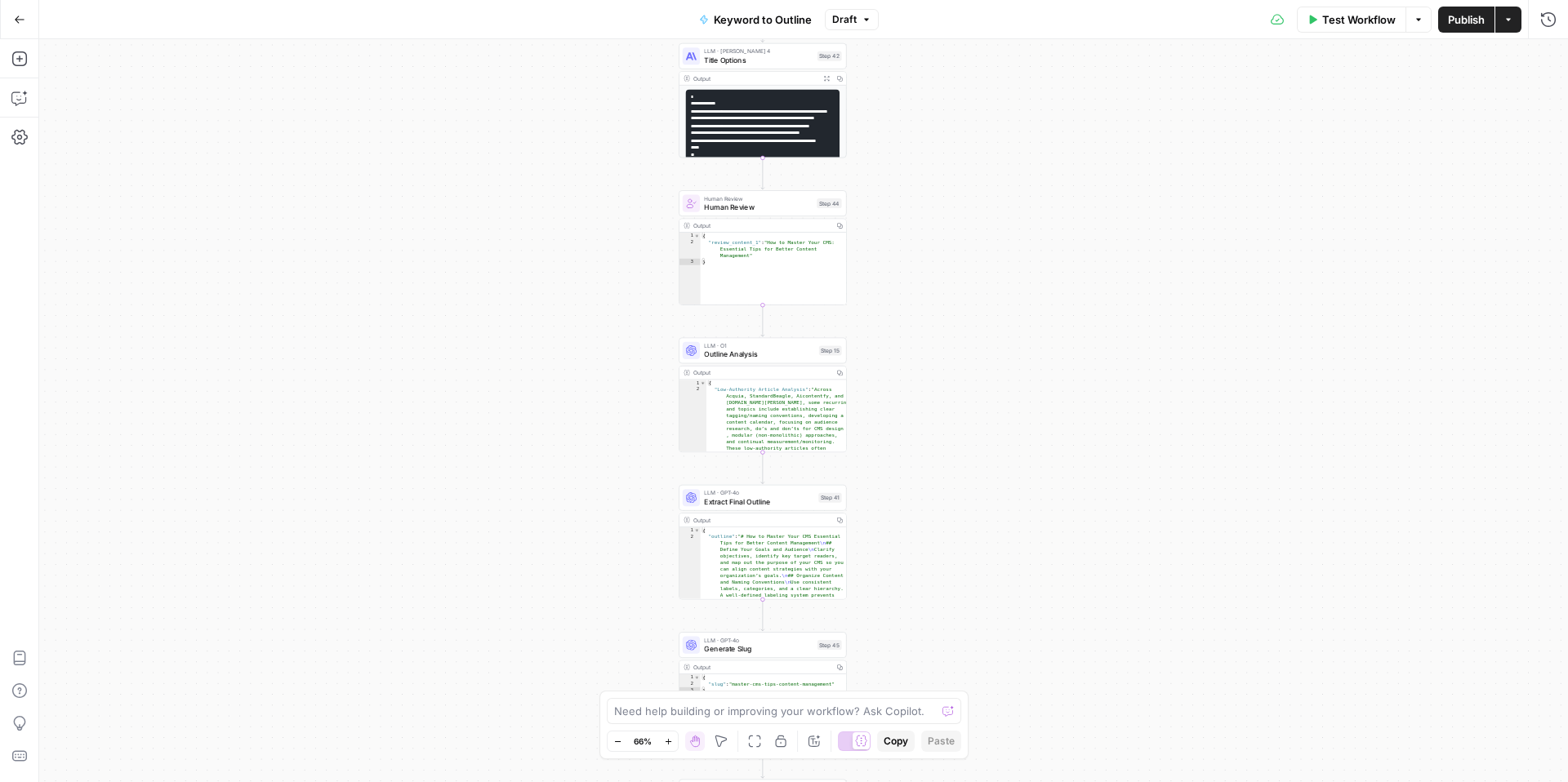
drag, startPoint x: 906, startPoint y: 292, endPoint x: 906, endPoint y: 136, distance: 156.0
click at [906, 136] on div "true false Workflow Set Inputs Inputs LLM · GPT-4o Search Query Step 40 Output …" at bounding box center [803, 411] width 1529 height 743
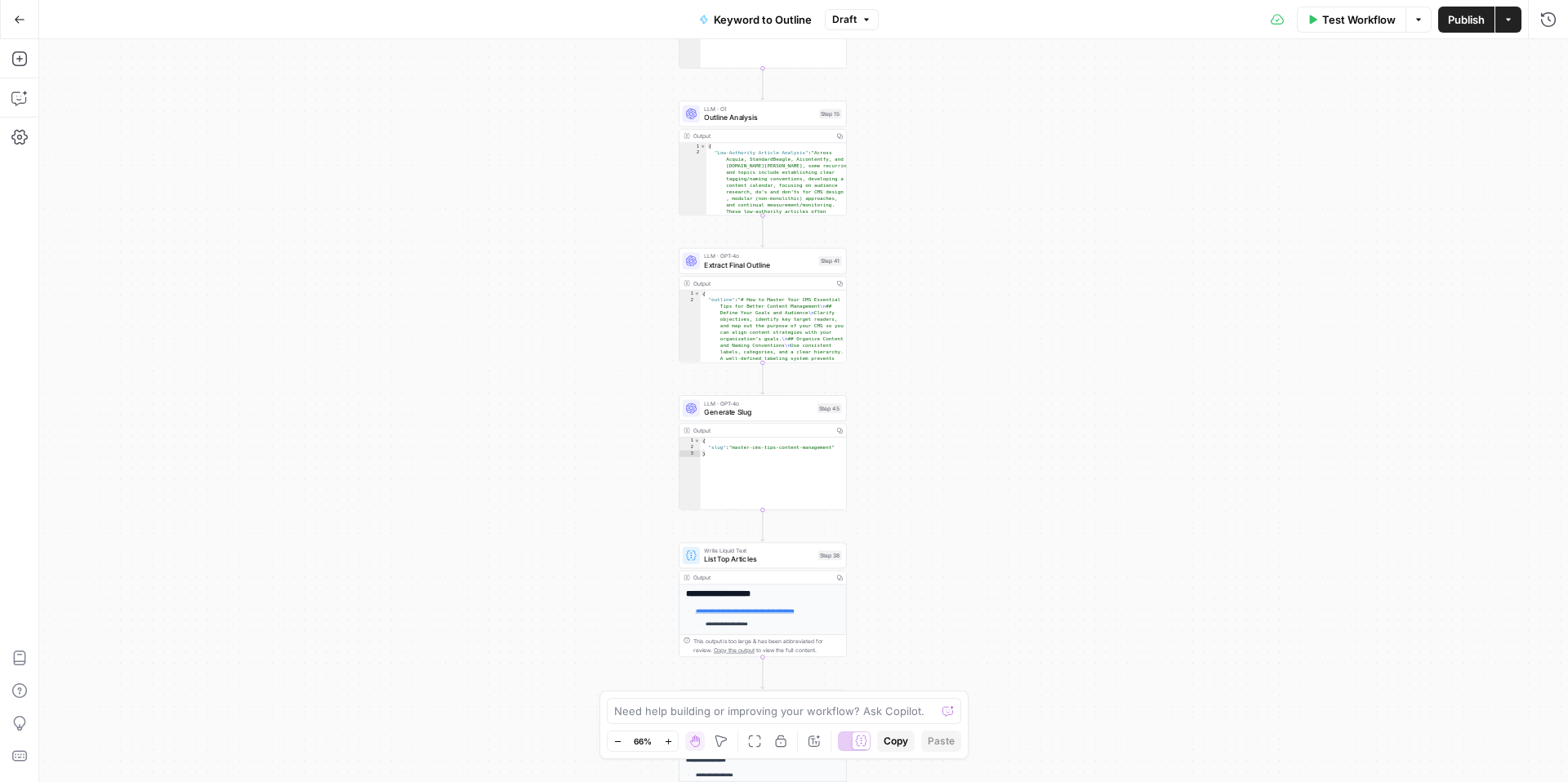
drag, startPoint x: 906, startPoint y: 136, endPoint x: 906, endPoint y: -99, distance: 235.0
click at [906, 0] on html "Webflow New Home Browse Insights Opportunities Your Data Flightpath Recent Grid…" at bounding box center [784, 391] width 1568 height 782
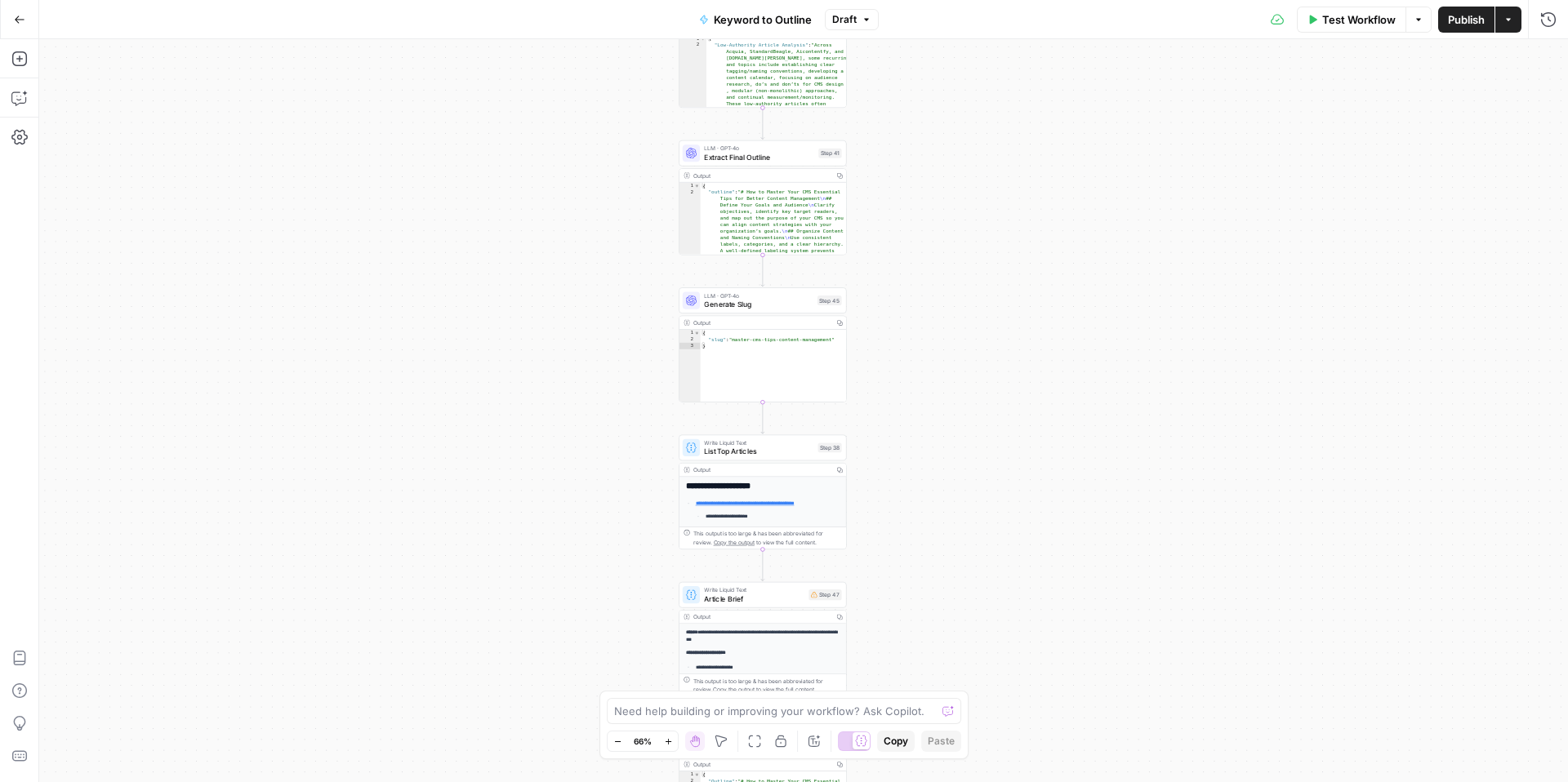
drag, startPoint x: 919, startPoint y: 270, endPoint x: 919, endPoint y: 162, distance: 108.0
click at [919, 162] on div "true false Workflow Set Inputs Inputs LLM · GPT-4o Search Query Step 40 Output …" at bounding box center [803, 411] width 1529 height 743
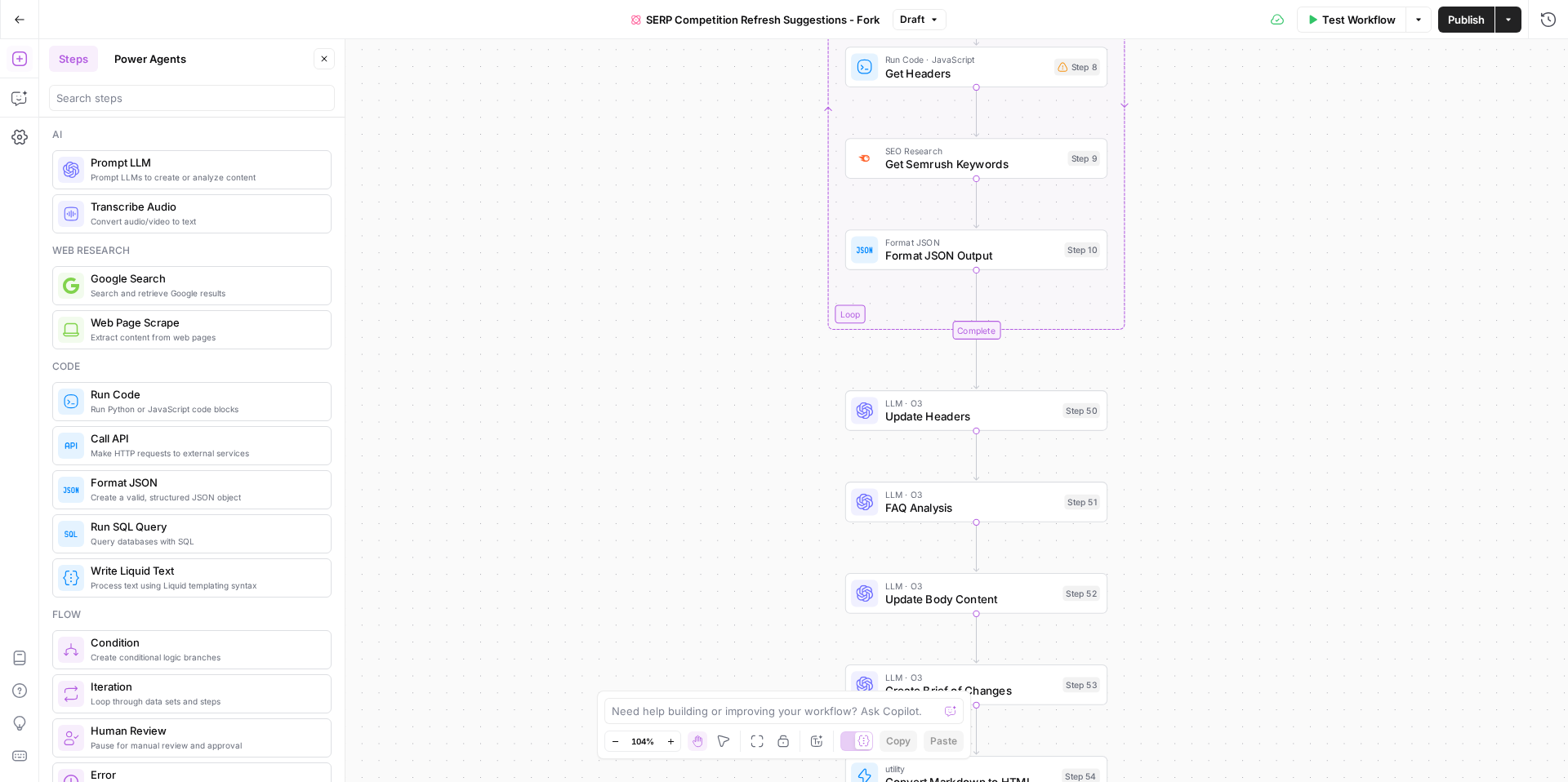
scroll to position [270, 0]
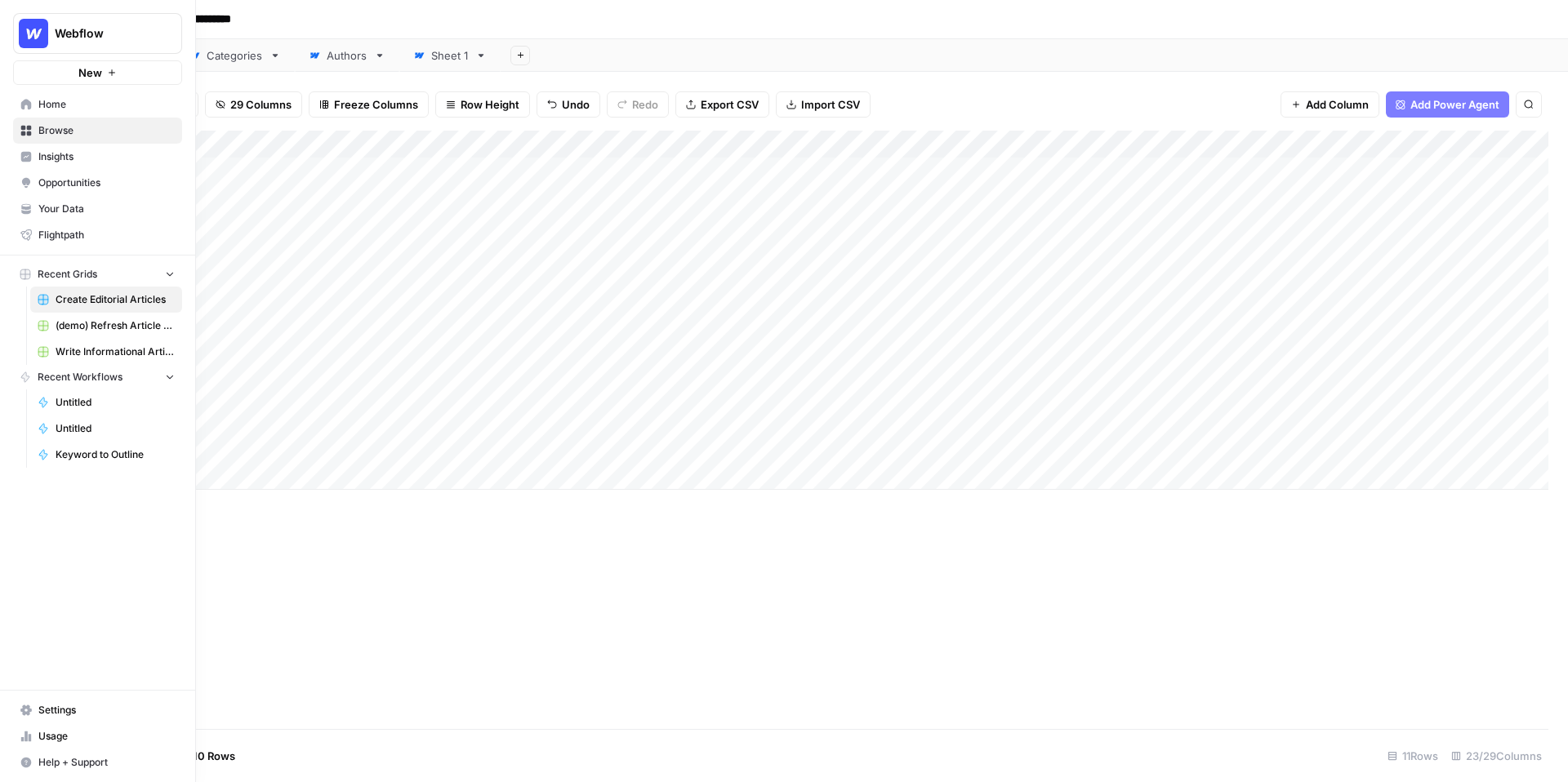
click at [51, 151] on span "Insights" at bounding box center [106, 157] width 136 height 15
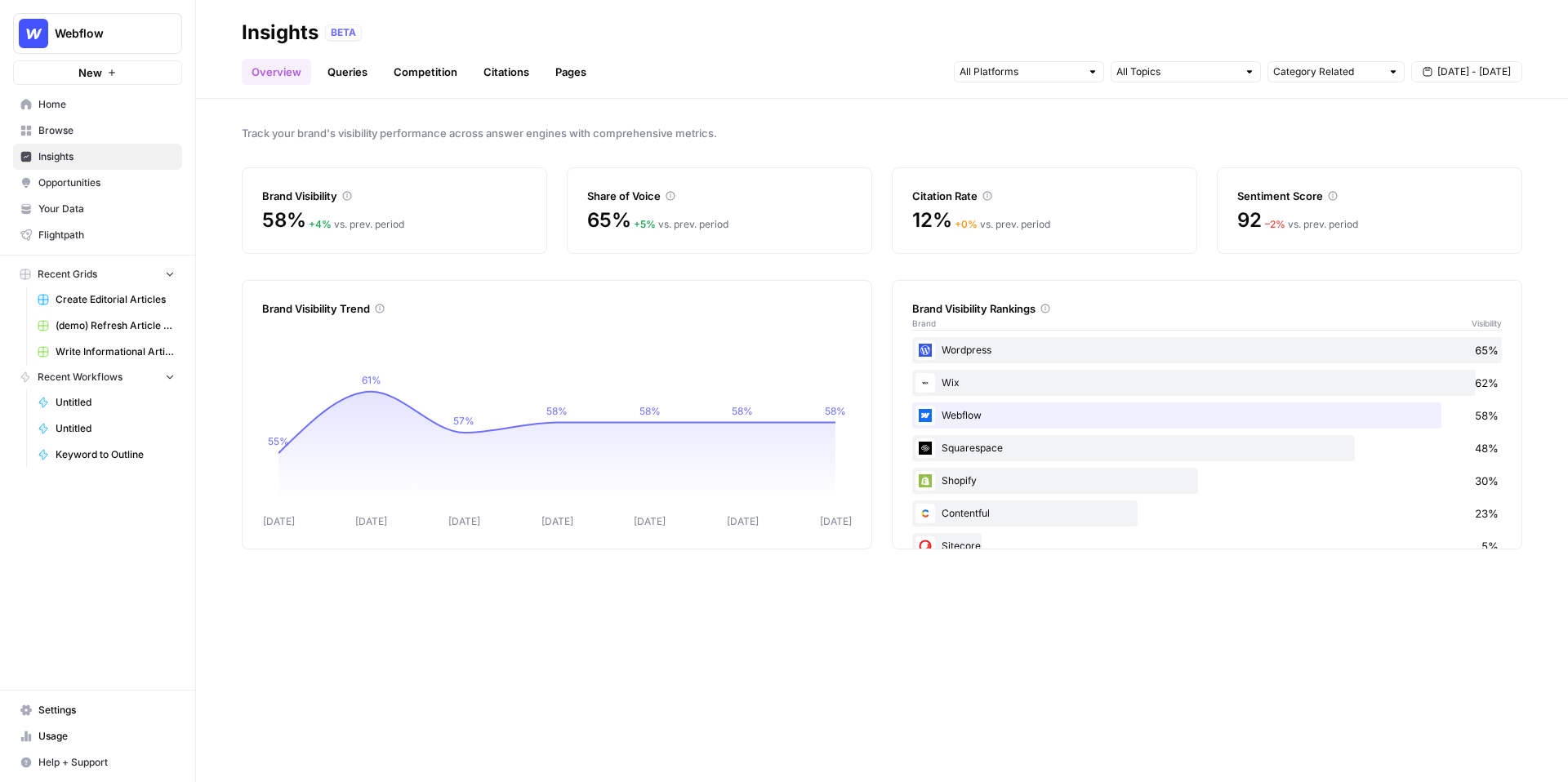
click at [91, 207] on span "Your Data" at bounding box center [106, 209] width 136 height 15
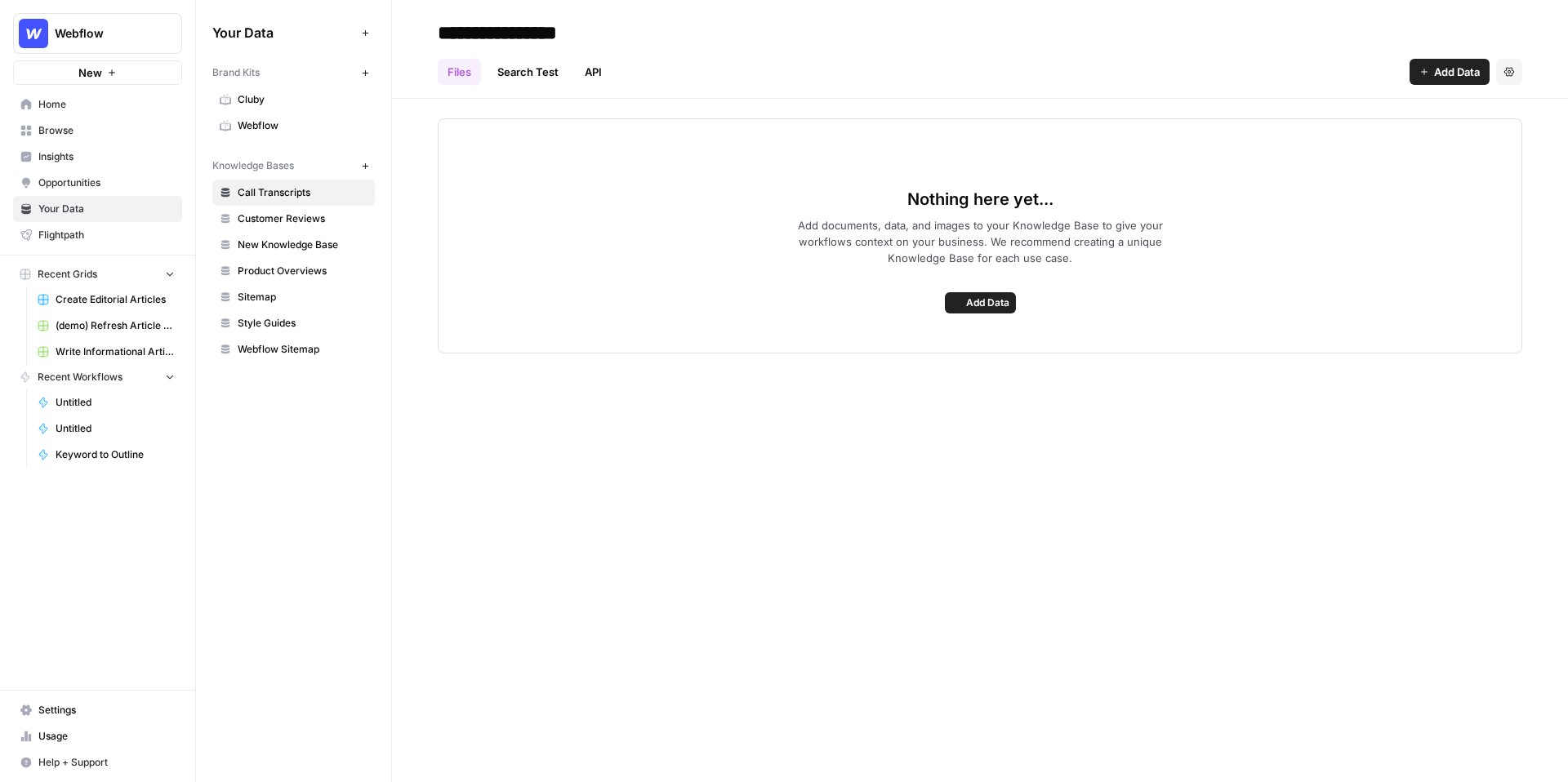
click at [299, 132] on span "Webflow" at bounding box center [302, 126] width 130 height 15
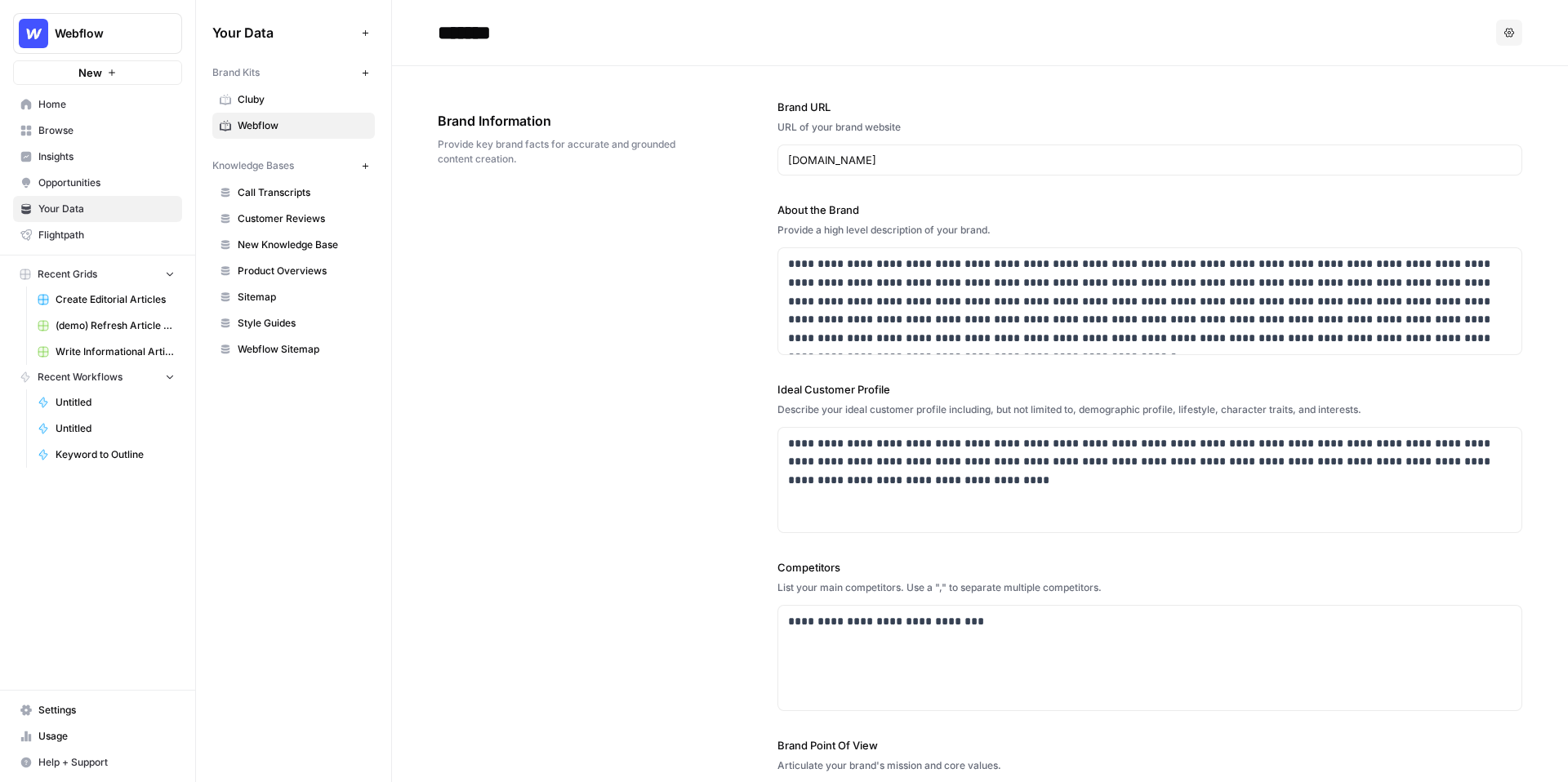
click at [444, 266] on div "**********" at bounding box center [980, 494] width 1084 height 857
click at [364, 75] on icon "button" at bounding box center [365, 73] width 9 height 9
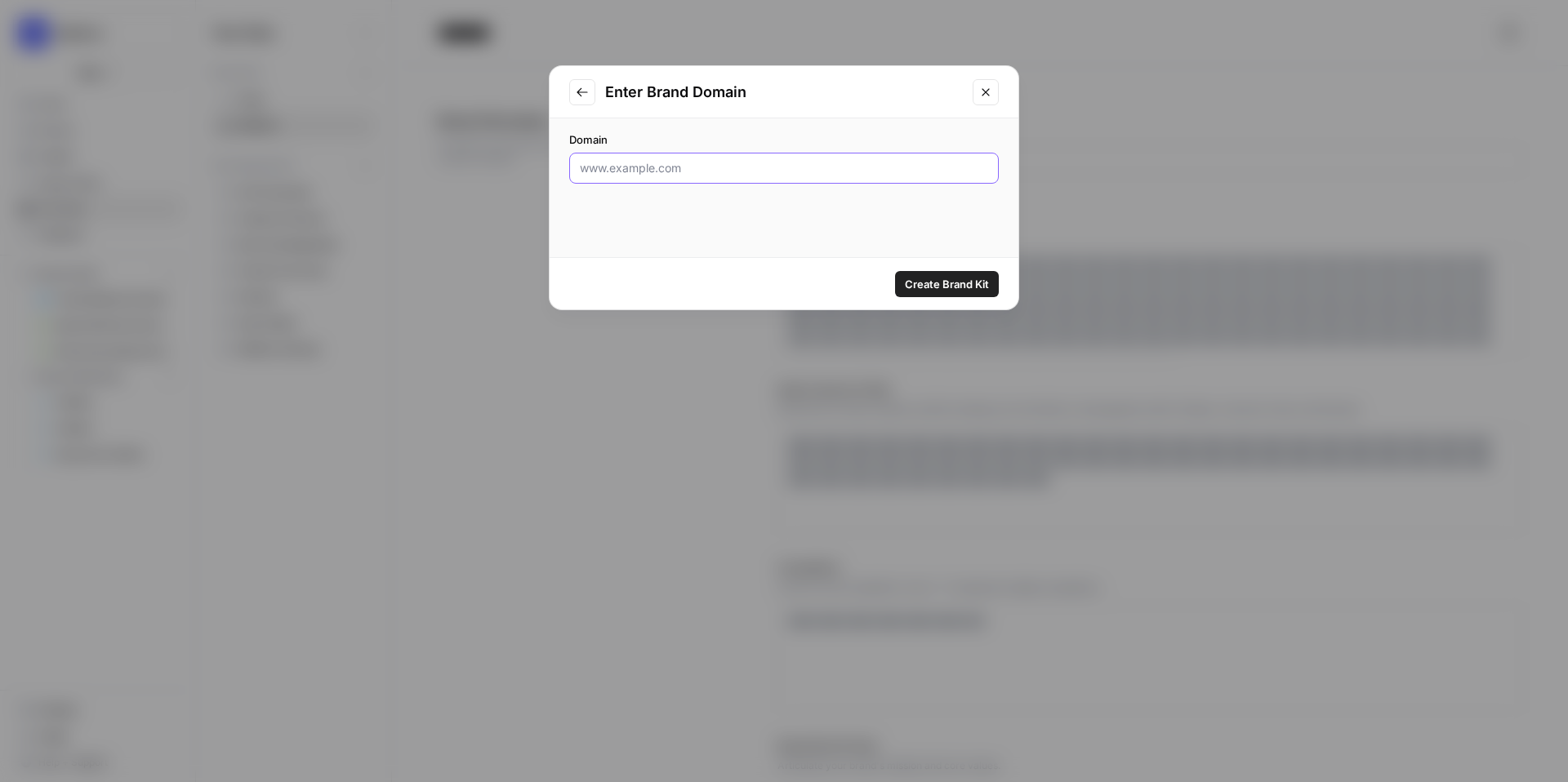
click at [633, 173] on input "Domain" at bounding box center [783, 168] width 408 height 16
click at [964, 93] on div "Enter Brand Domain" at bounding box center [784, 91] width 469 height 52
click at [981, 93] on icon "Close modal" at bounding box center [986, 92] width 13 height 13
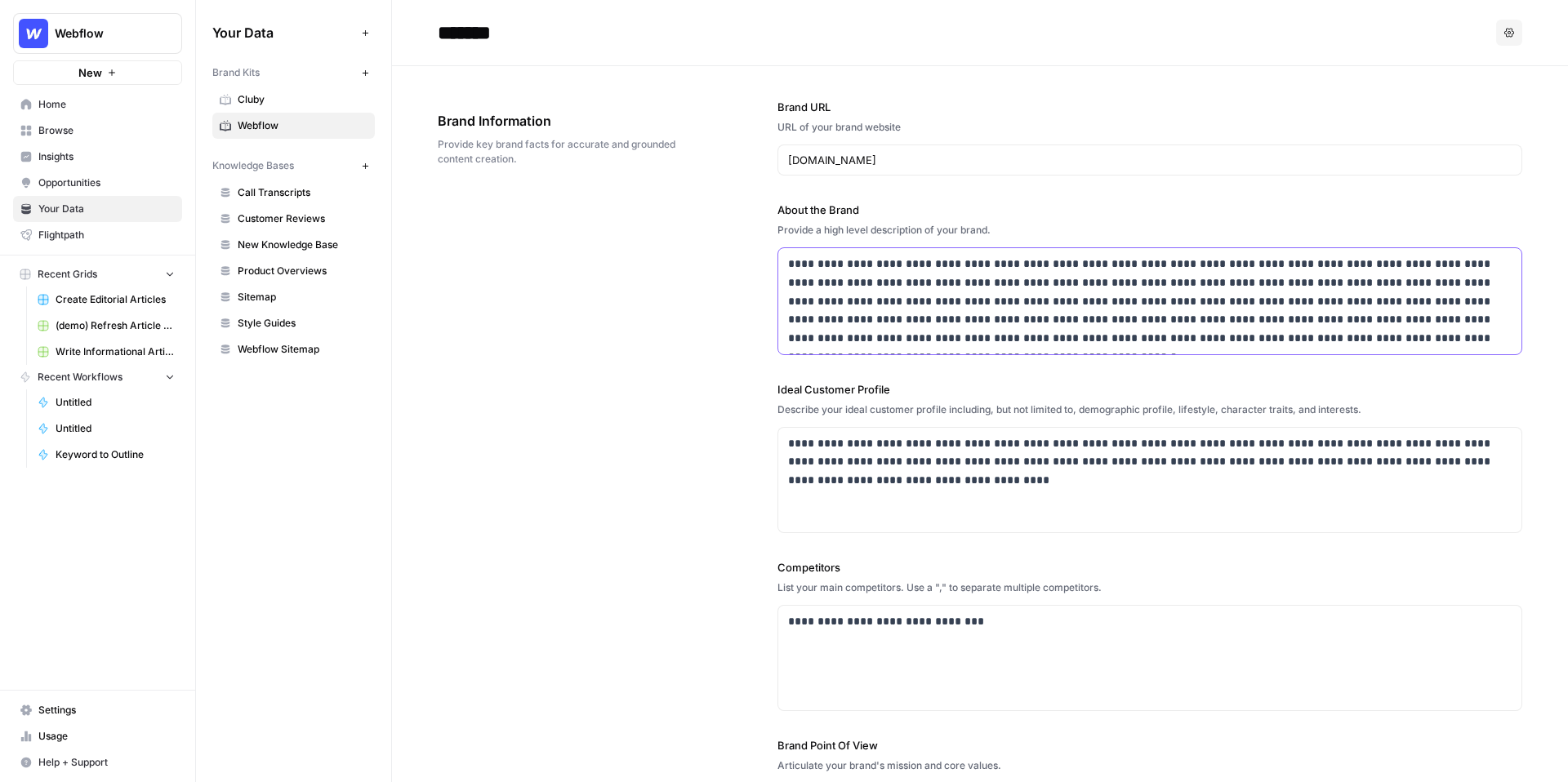
click at [890, 296] on p "**********" at bounding box center [1149, 301] width 724 height 93
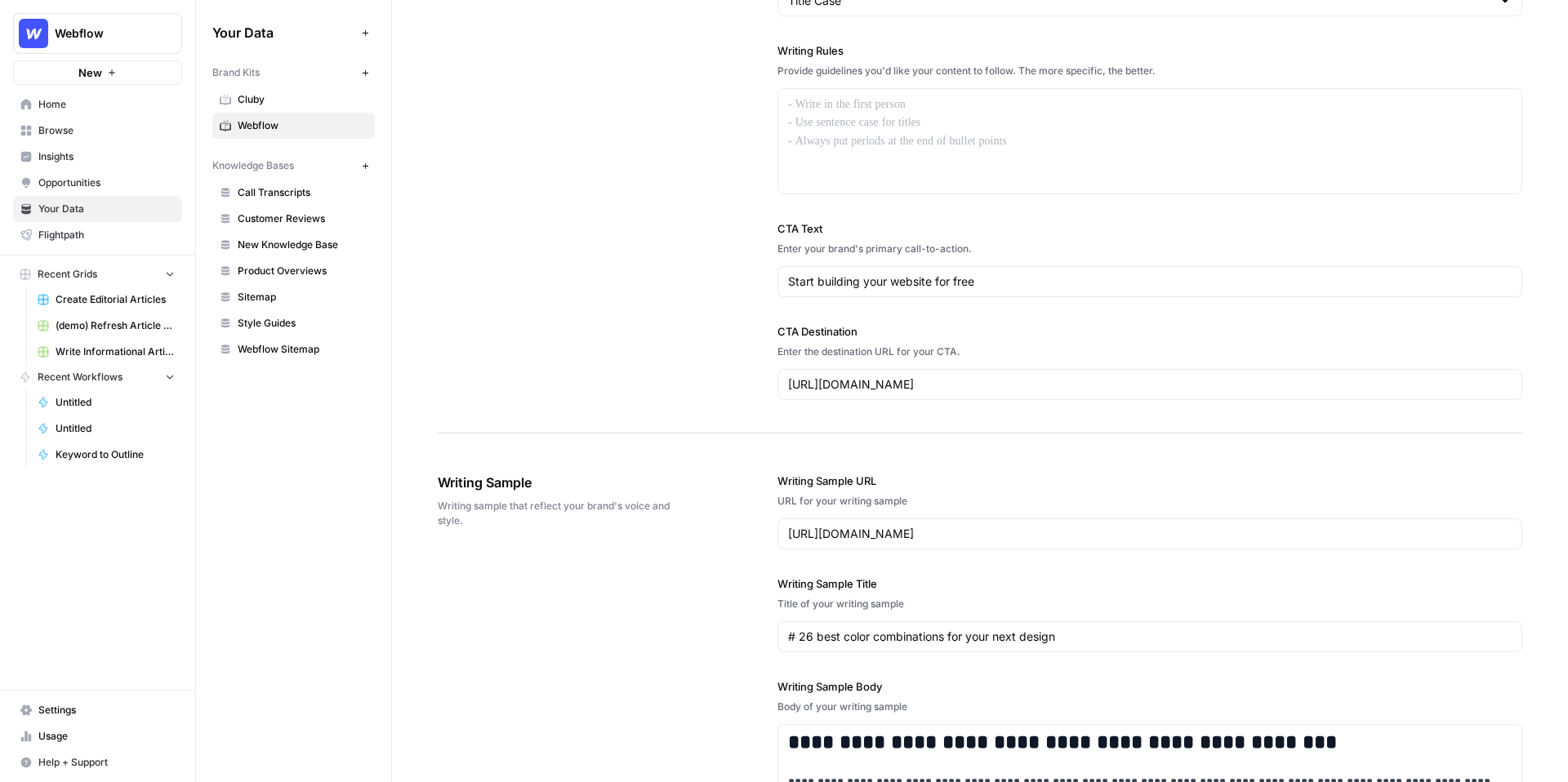
scroll to position [1692, 0]
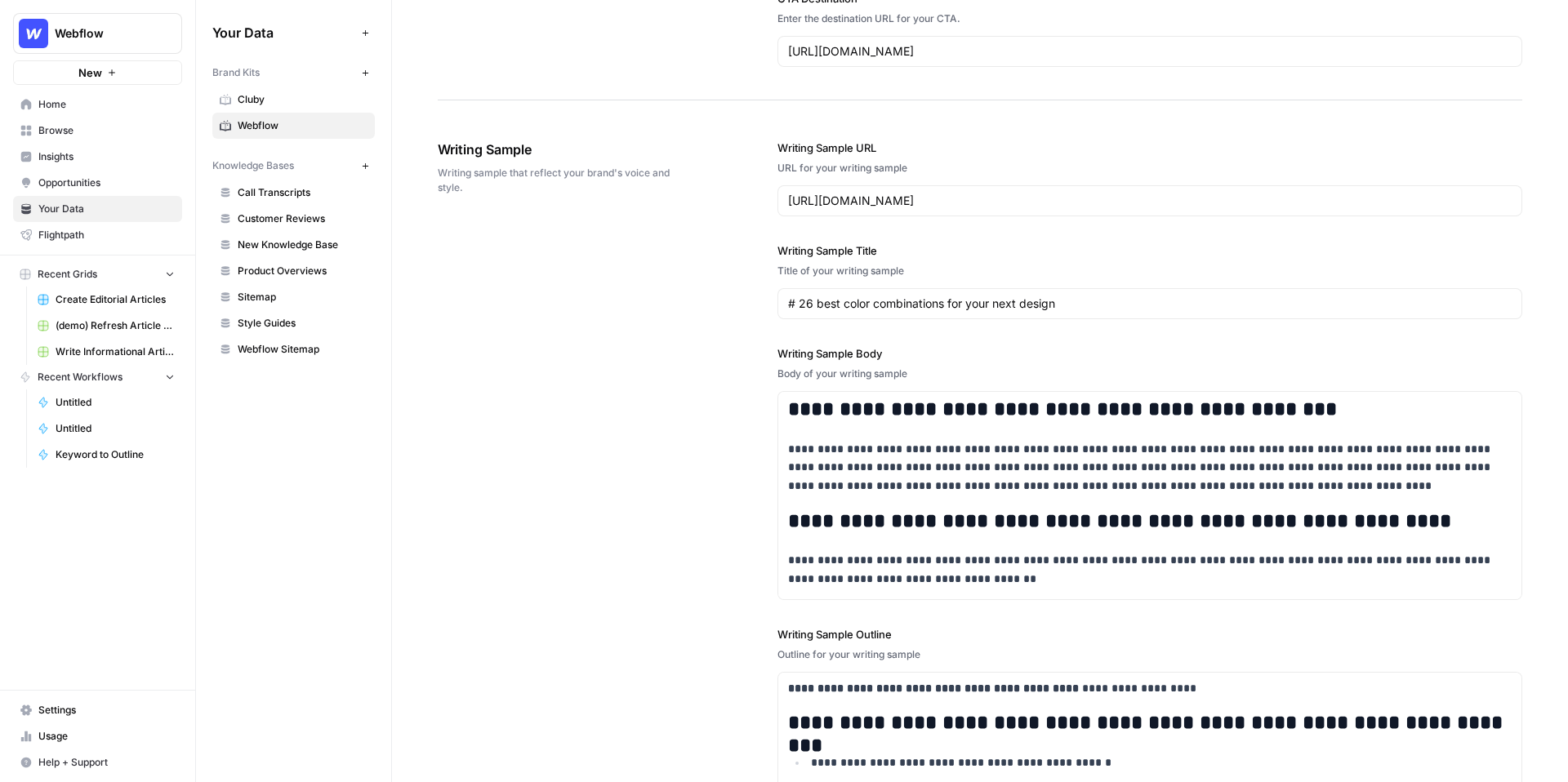
click at [275, 190] on span "Call Transcripts" at bounding box center [302, 193] width 130 height 15
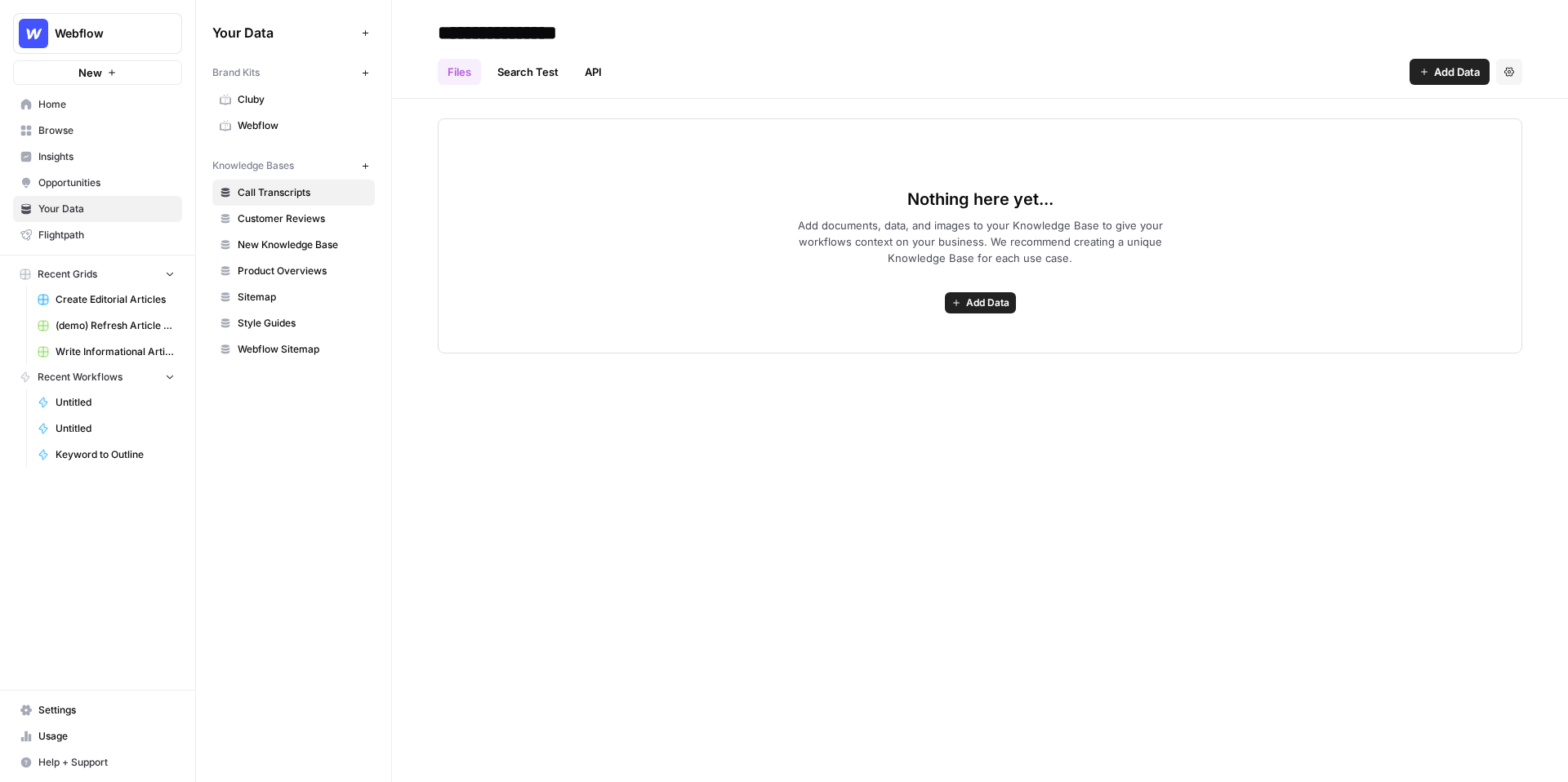
click at [261, 296] on span "Sitemap" at bounding box center [302, 297] width 130 height 15
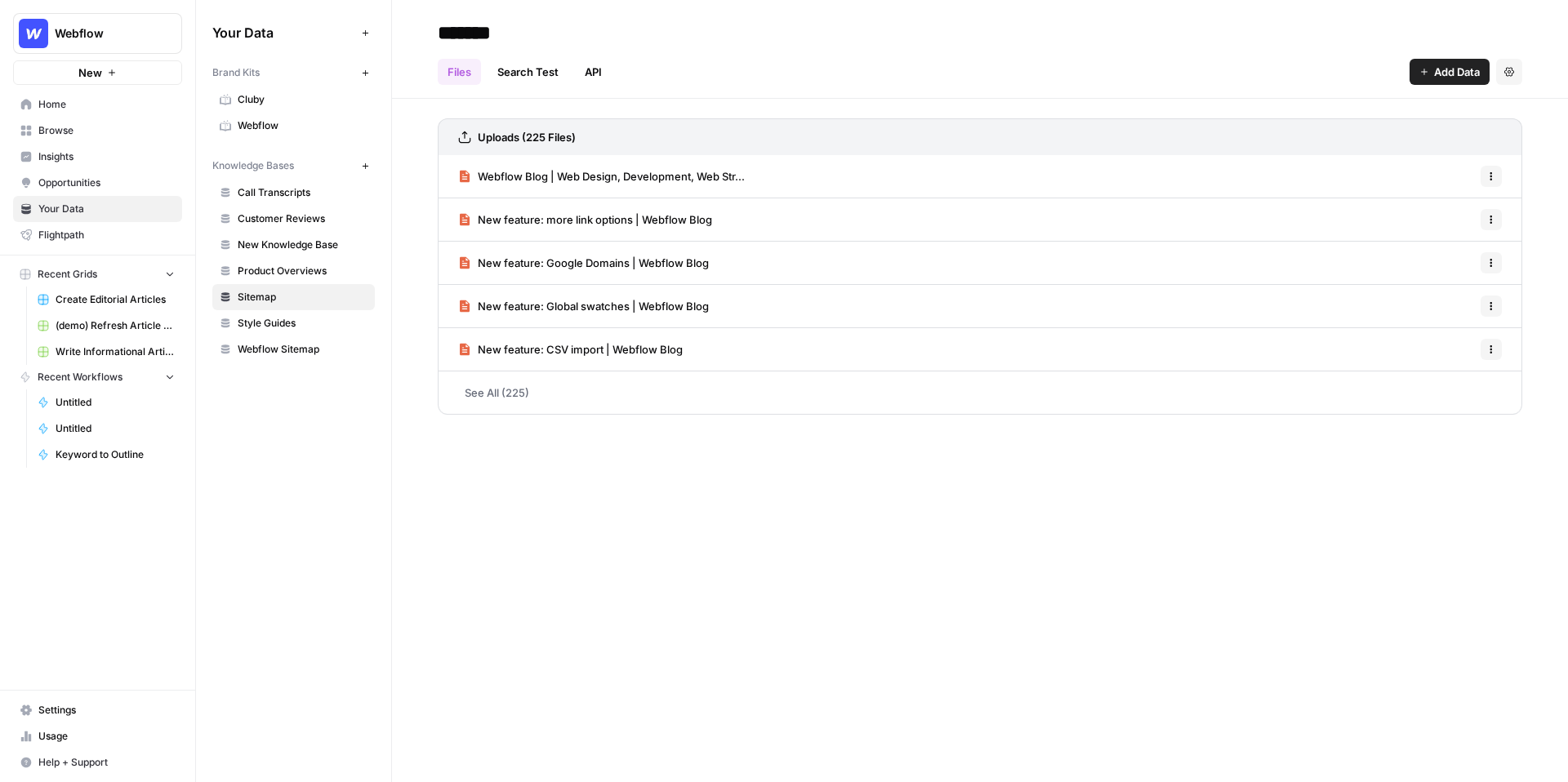
click at [93, 68] on span "New" at bounding box center [90, 73] width 24 height 16
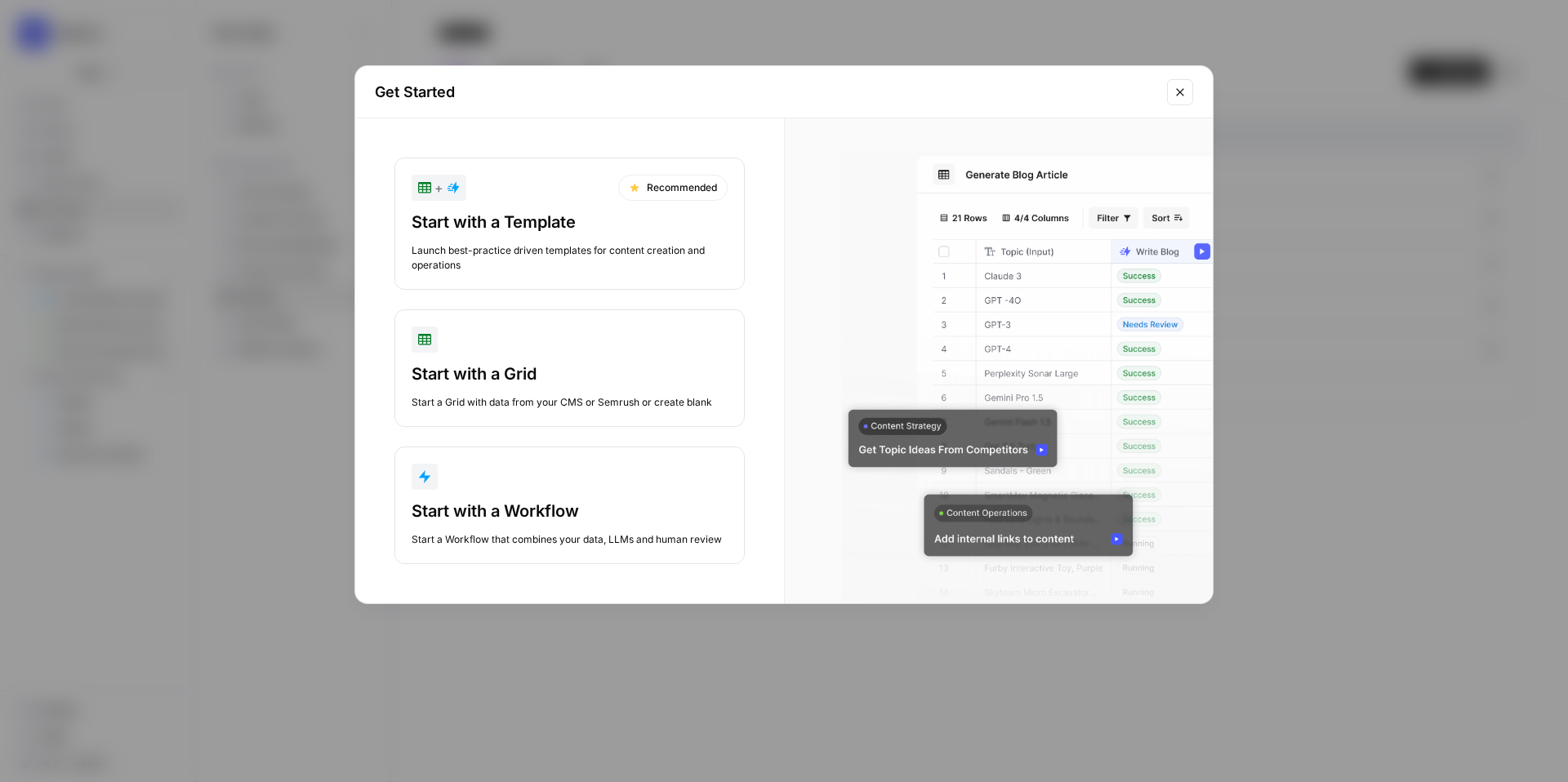
click at [555, 244] on div "Launch best-practice driven templates for content creation and operations" at bounding box center [570, 258] width 316 height 29
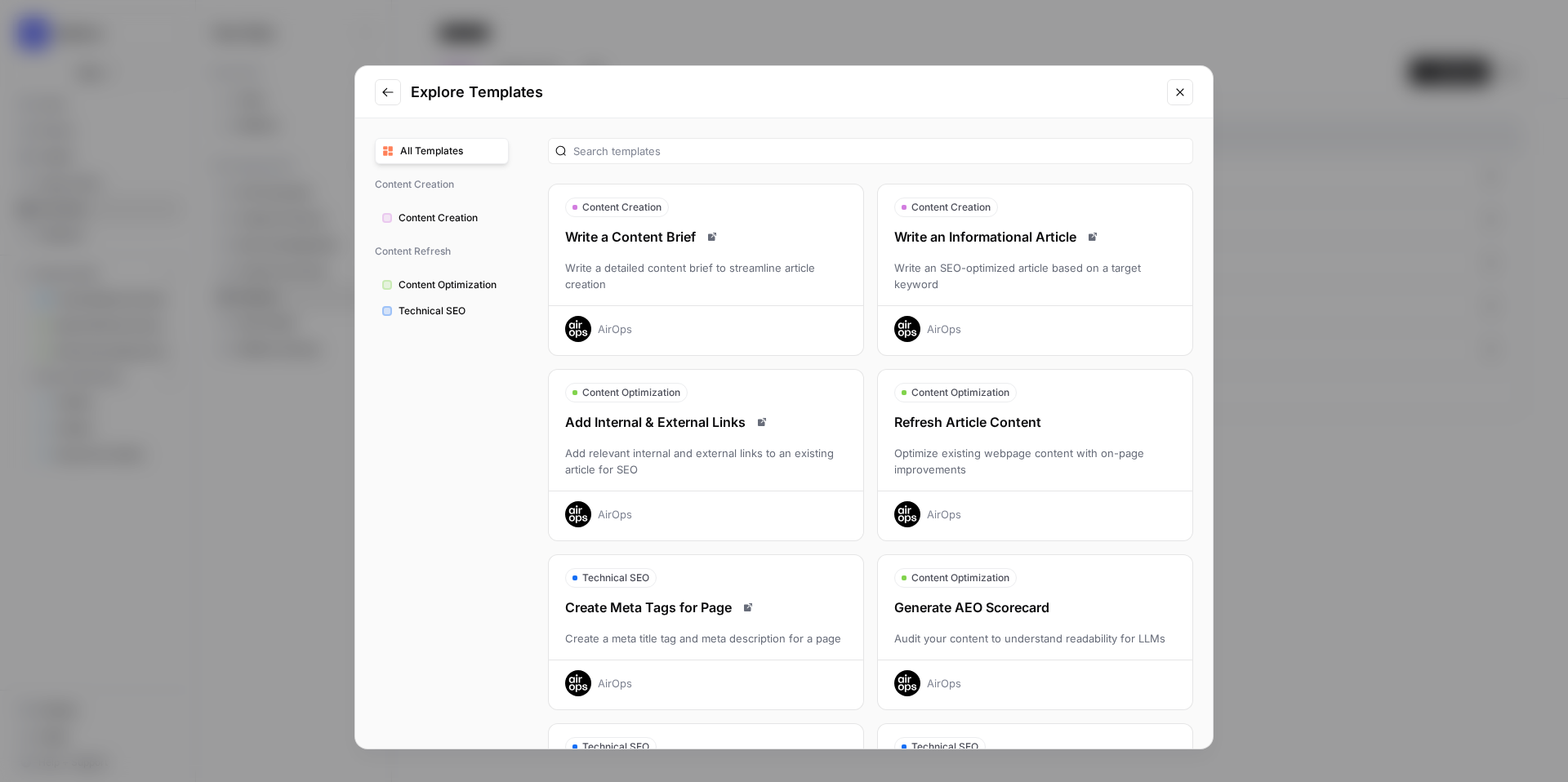
click at [1062, 266] on div "Write an SEO-optimized article based on a target keyword" at bounding box center [1035, 276] width 314 height 33
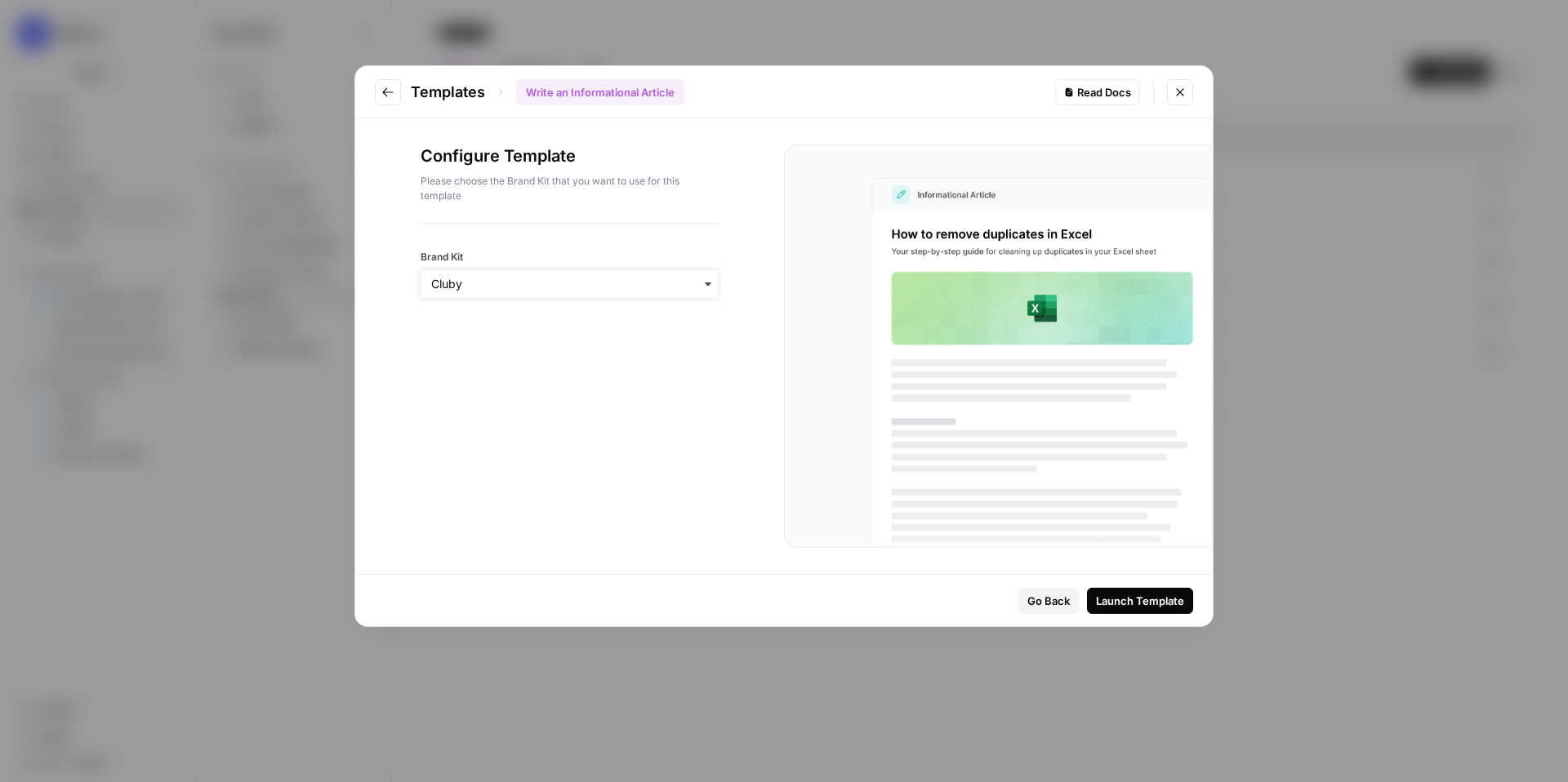
click at [581, 284] on input "Brand Kit" at bounding box center [569, 284] width 277 height 16
click at [567, 366] on div "Webflow" at bounding box center [570, 360] width 297 height 31
click at [1101, 595] on div "Launch Template" at bounding box center [1140, 601] width 89 height 16
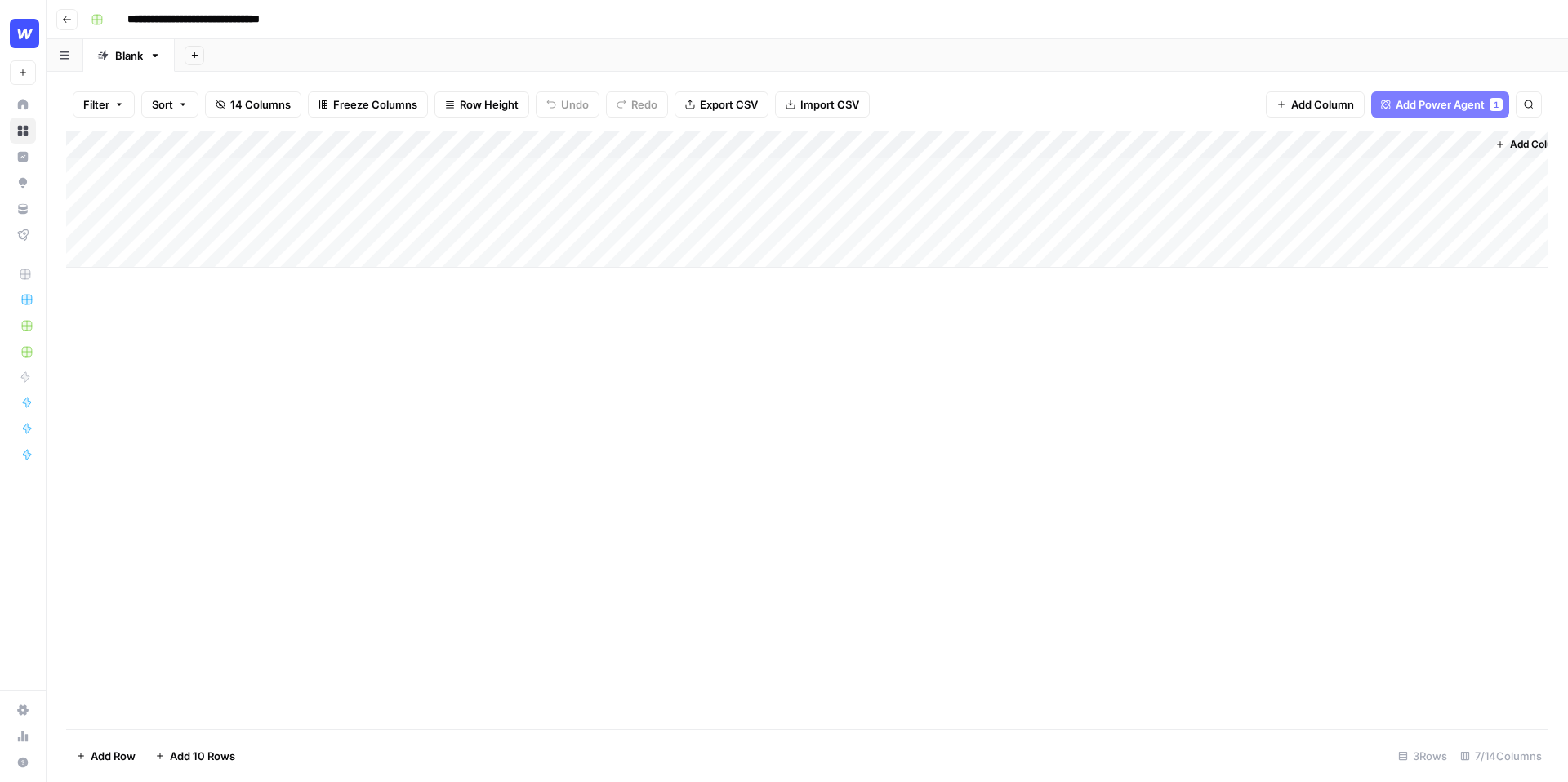
click at [229, 174] on div "Add Column" at bounding box center [807, 199] width 1482 height 137
click at [476, 200] on div "Add Column" at bounding box center [807, 199] width 1482 height 137
click at [563, 197] on div "Add Column" at bounding box center [807, 199] width 1482 height 137
click at [67, 16] on icon "button" at bounding box center [67, 19] width 10 height 10
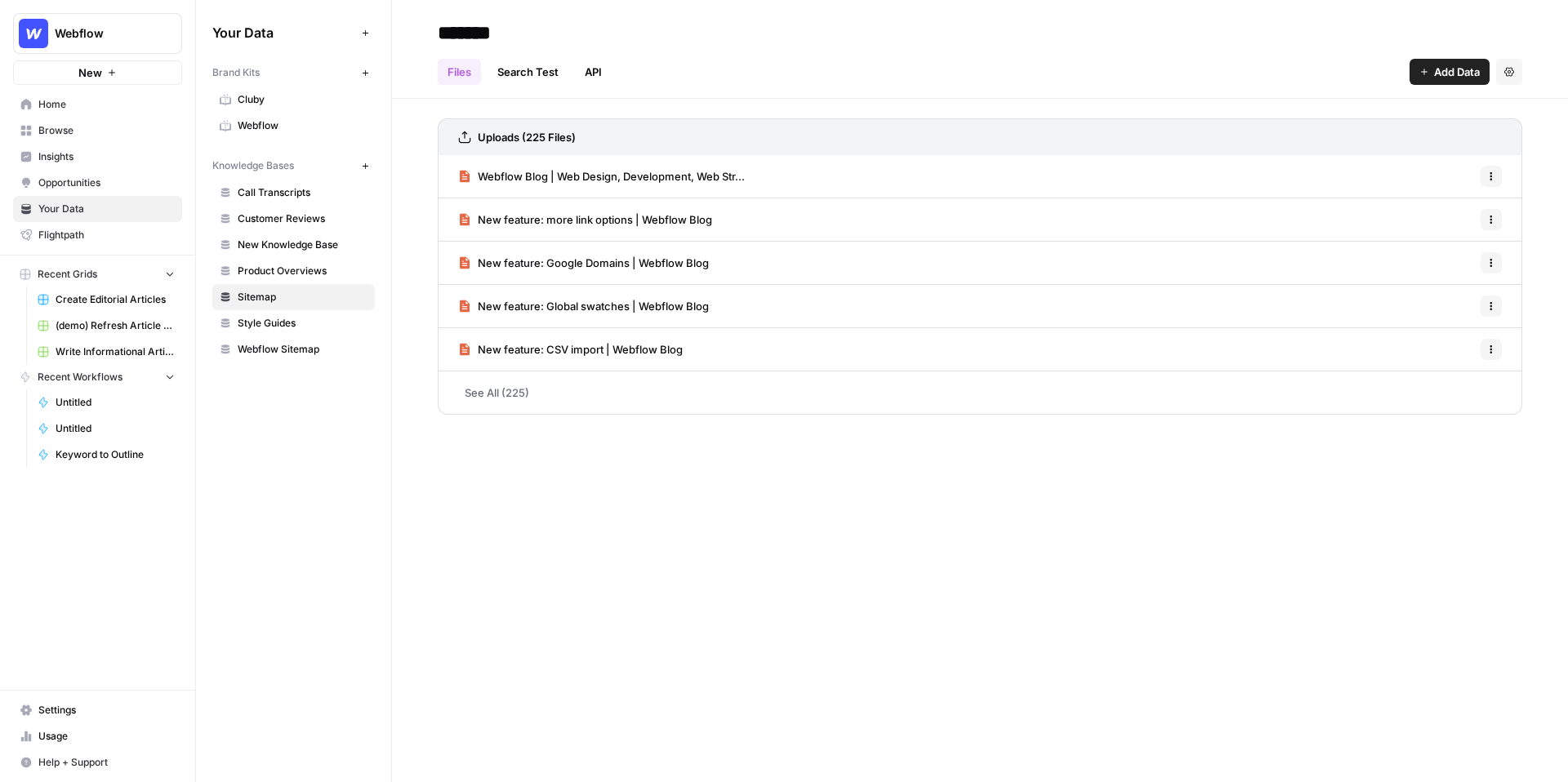
click at [112, 291] on link "Create Editorial Articles" at bounding box center [106, 299] width 152 height 26
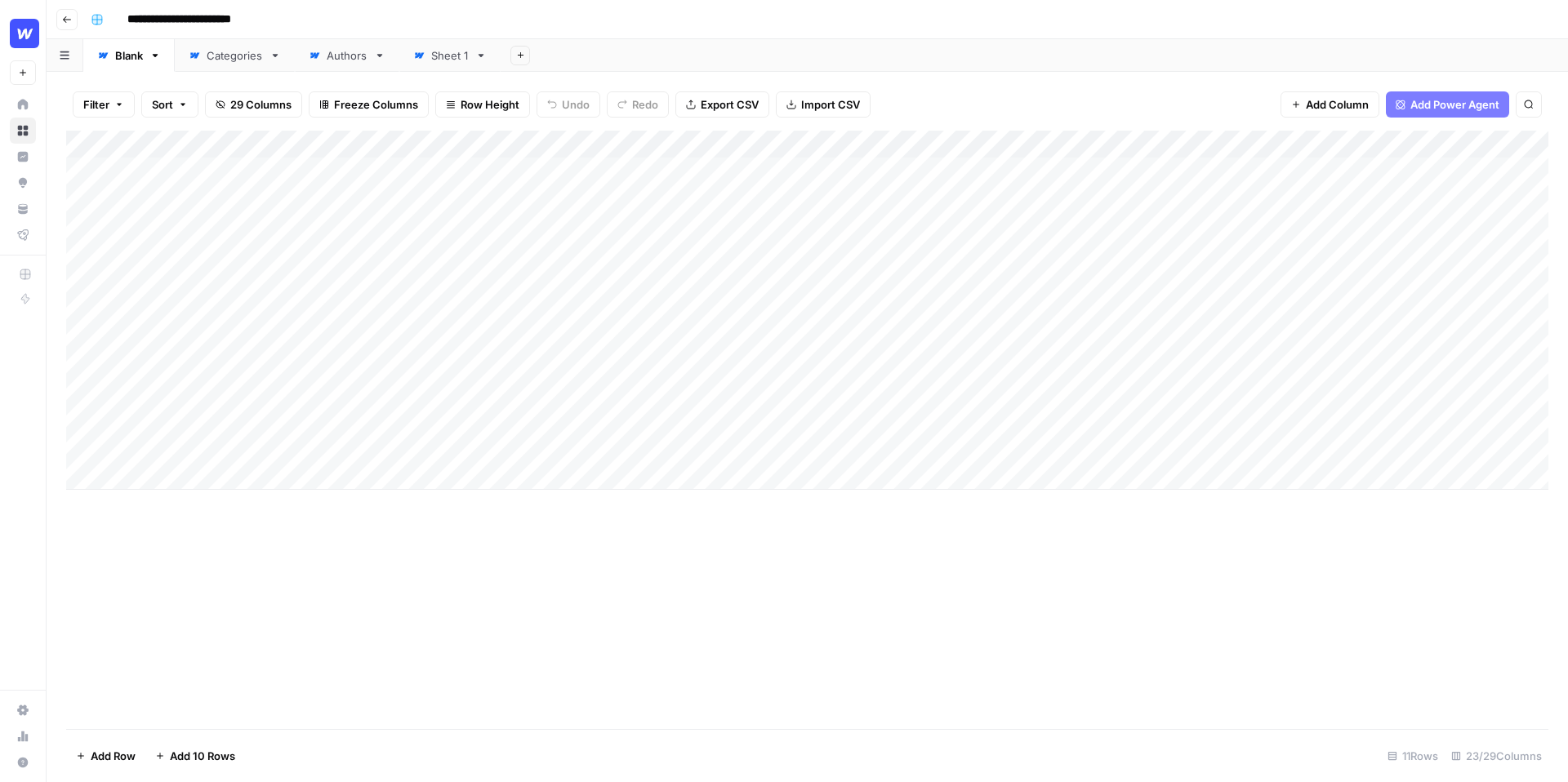
click at [757, 145] on div "Add Column" at bounding box center [807, 310] width 1482 height 360
click at [657, 307] on span "Edit Workflow" at bounding box center [677, 305] width 143 height 16
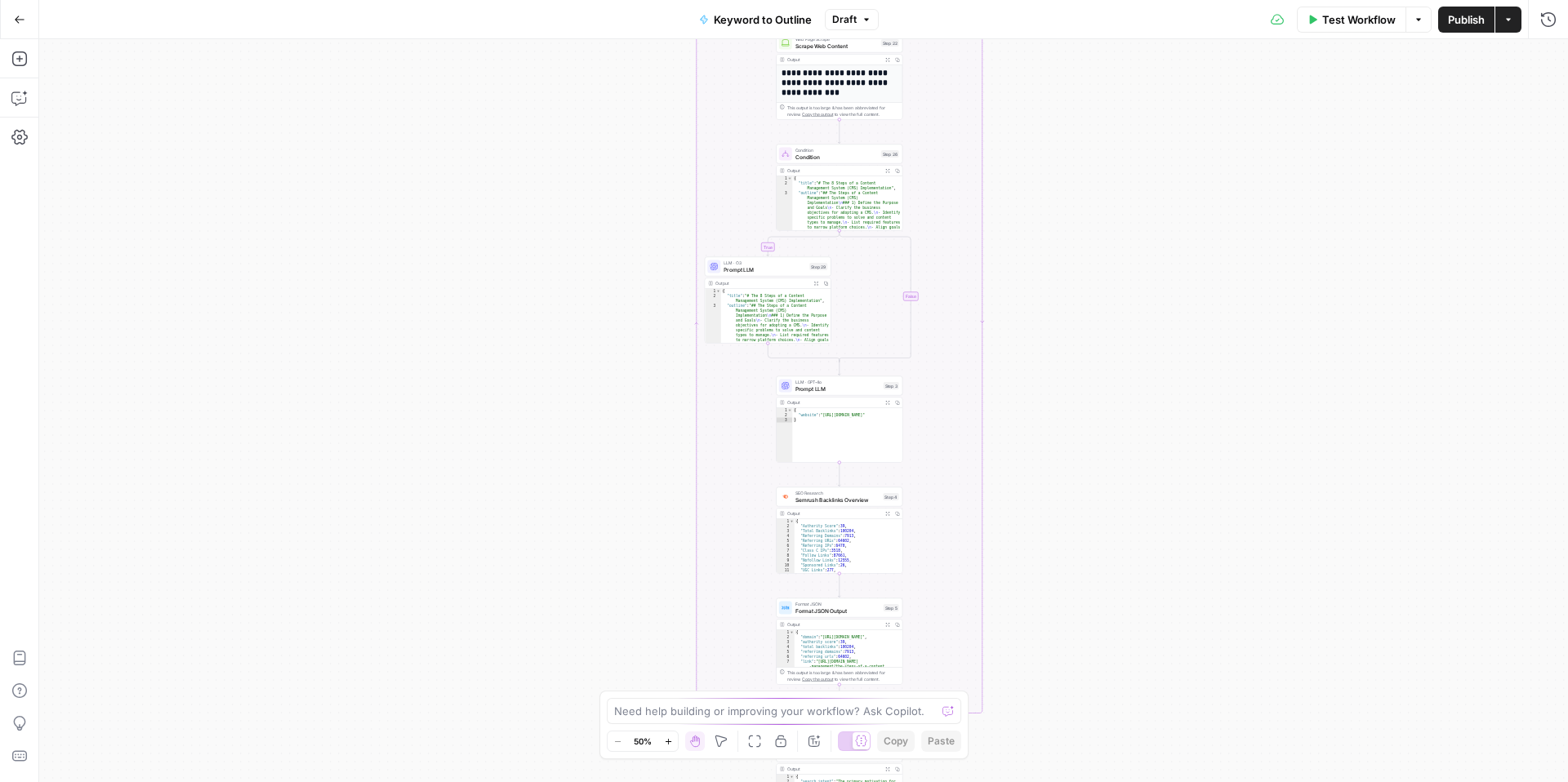
drag, startPoint x: 1012, startPoint y: 78, endPoint x: 1012, endPoint y: 454, distance: 376.0
click at [1012, 454] on div "true false Workflow Set Inputs Inputs LLM · GPT-4o Search Query Step 40 Output …" at bounding box center [803, 411] width 1529 height 743
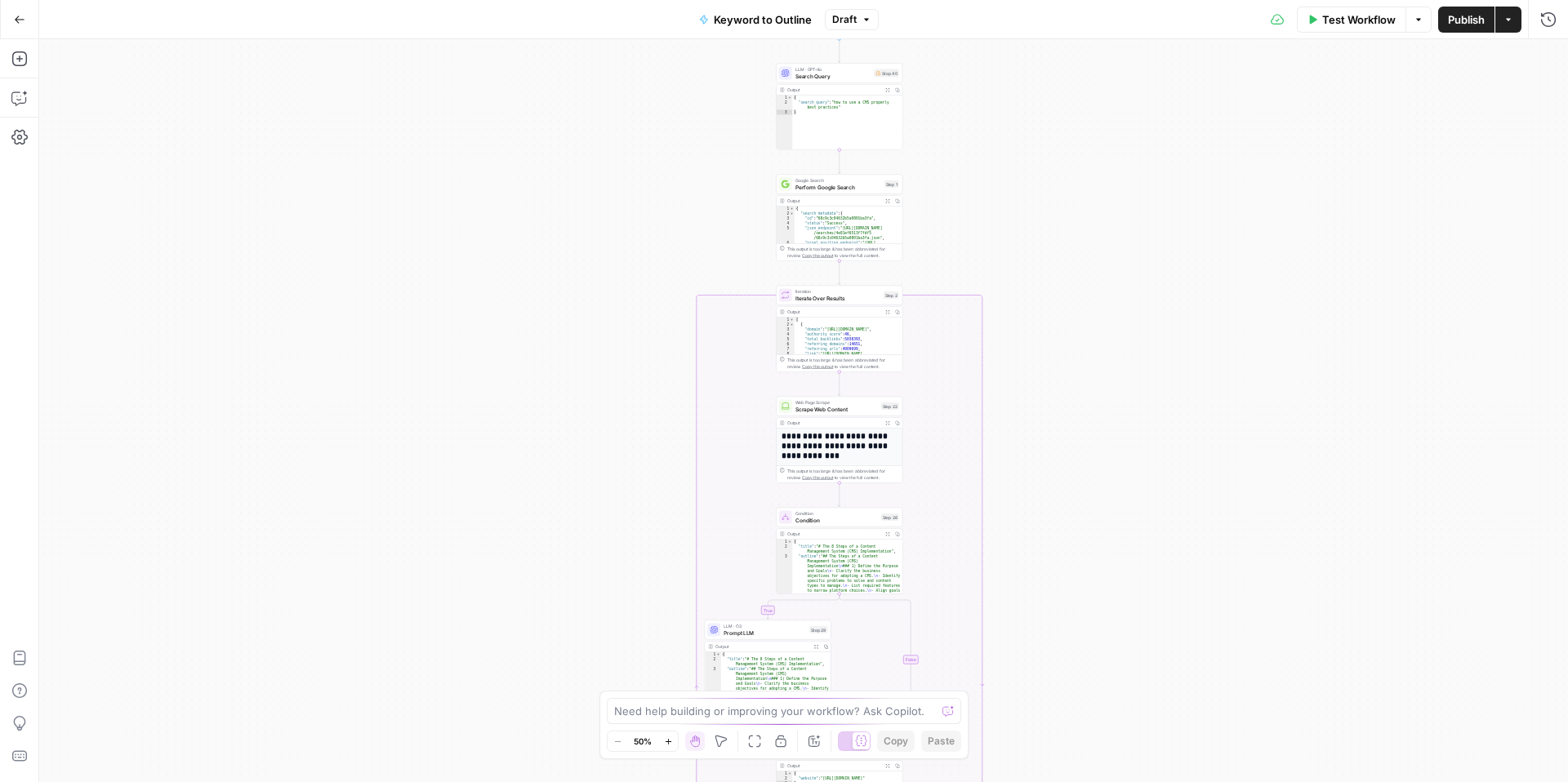
drag, startPoint x: 1048, startPoint y: 158, endPoint x: 1048, endPoint y: 524, distance: 366.0
click at [1048, 524] on div "true false Workflow Set Inputs Inputs LLM · GPT-4o Search Query Step 40 Output …" at bounding box center [803, 411] width 1529 height 743
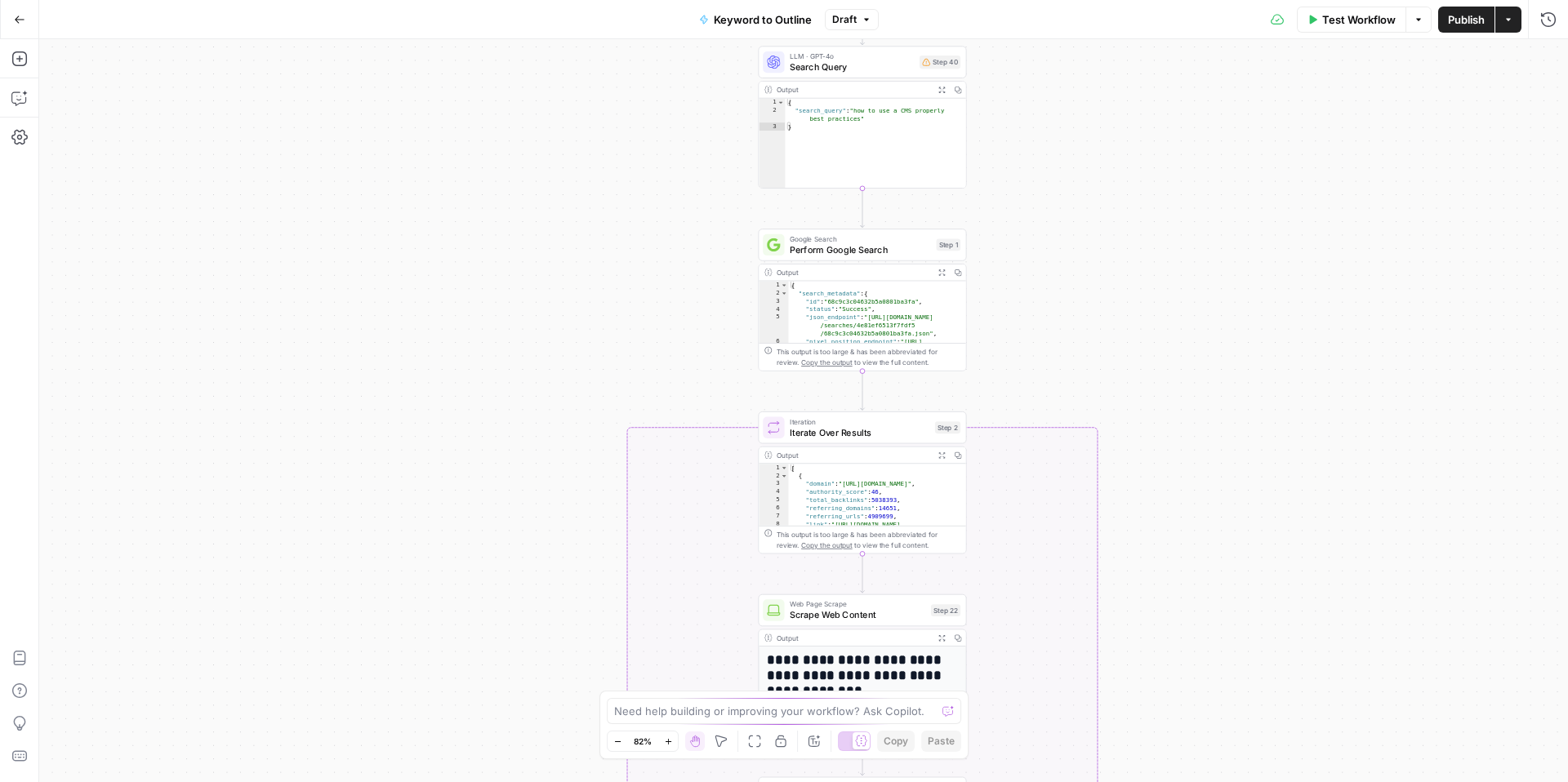
drag, startPoint x: 1299, startPoint y: 300, endPoint x: 1299, endPoint y: 502, distance: 202.0
click at [1299, 502] on div "true false Workflow Set Inputs Inputs LLM · GPT-4o Search Query Step 40 Output …" at bounding box center [803, 411] width 1529 height 743
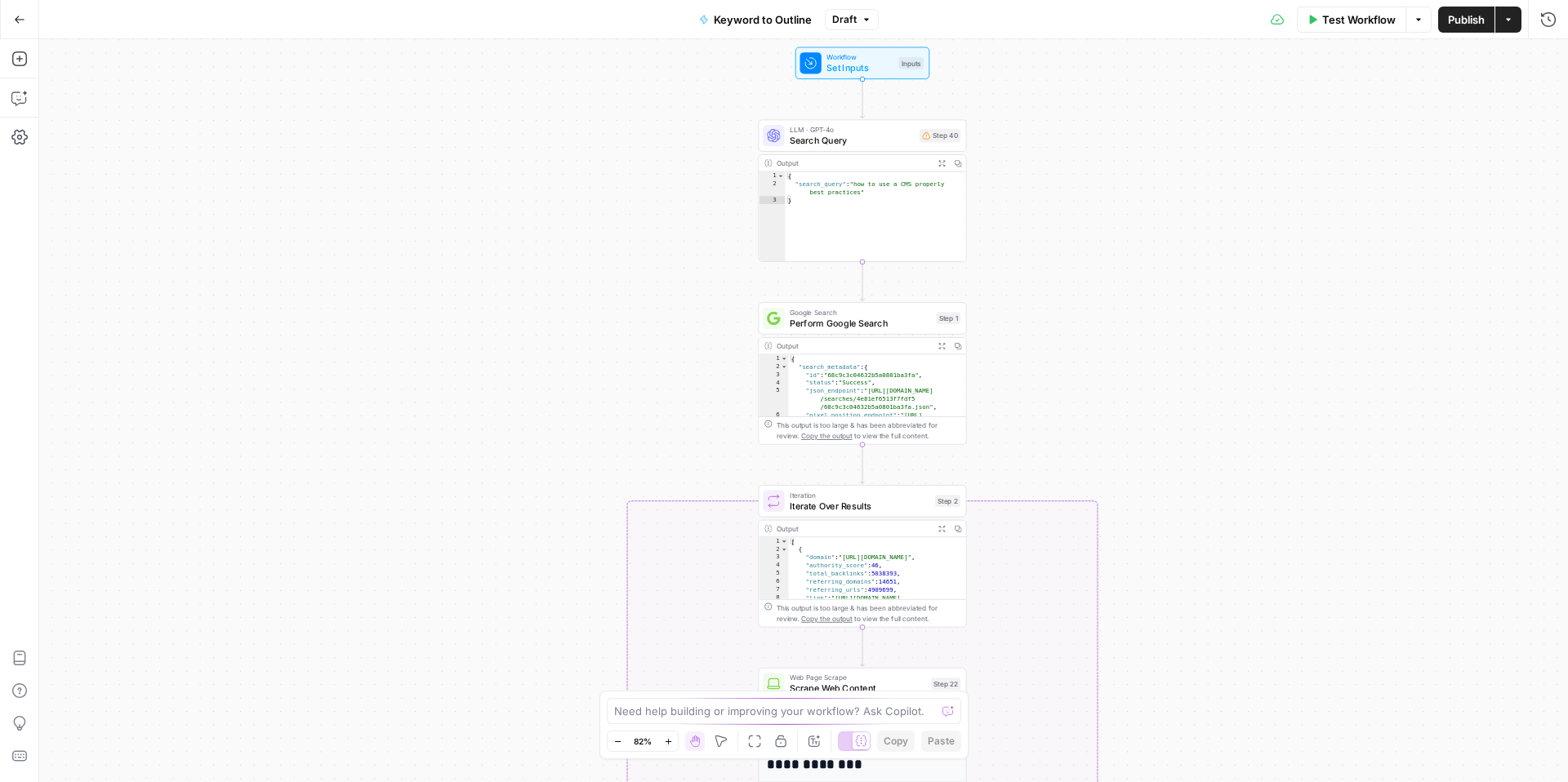
drag, startPoint x: 1292, startPoint y: 495, endPoint x: 1291, endPoint y: 600, distance: 105.0
click at [1291, 600] on div "true false Workflow Set Inputs Inputs LLM · GPT-4o Search Query Step 40 Output …" at bounding box center [803, 411] width 1529 height 743
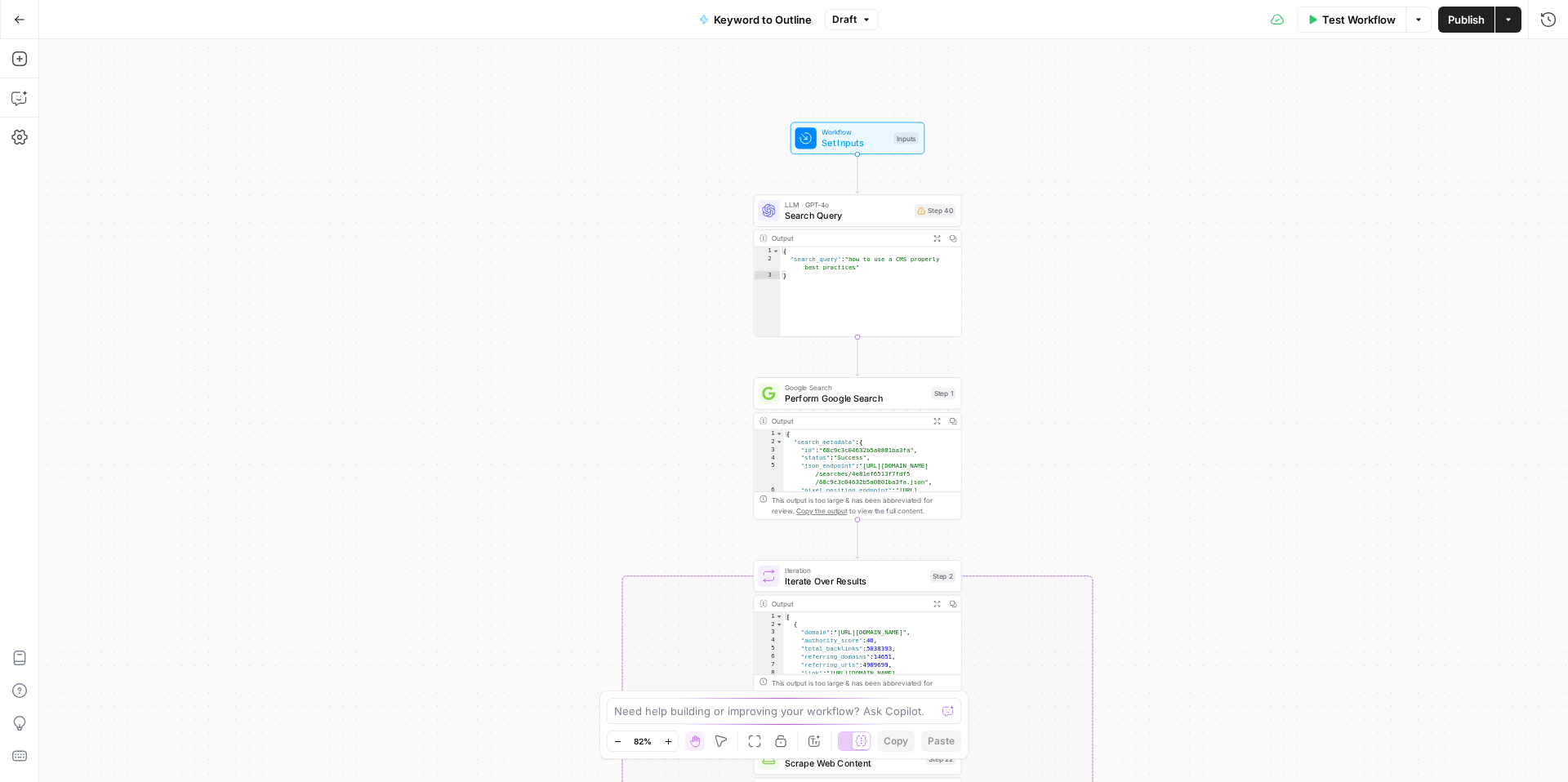
drag, startPoint x: 1284, startPoint y: 448, endPoint x: 1283, endPoint y: 491, distance: 43.0
click at [1283, 492] on div "true false Workflow Set Inputs Inputs LLM · GPT-4o Search Query Step 40 Output …" at bounding box center [803, 411] width 1529 height 743
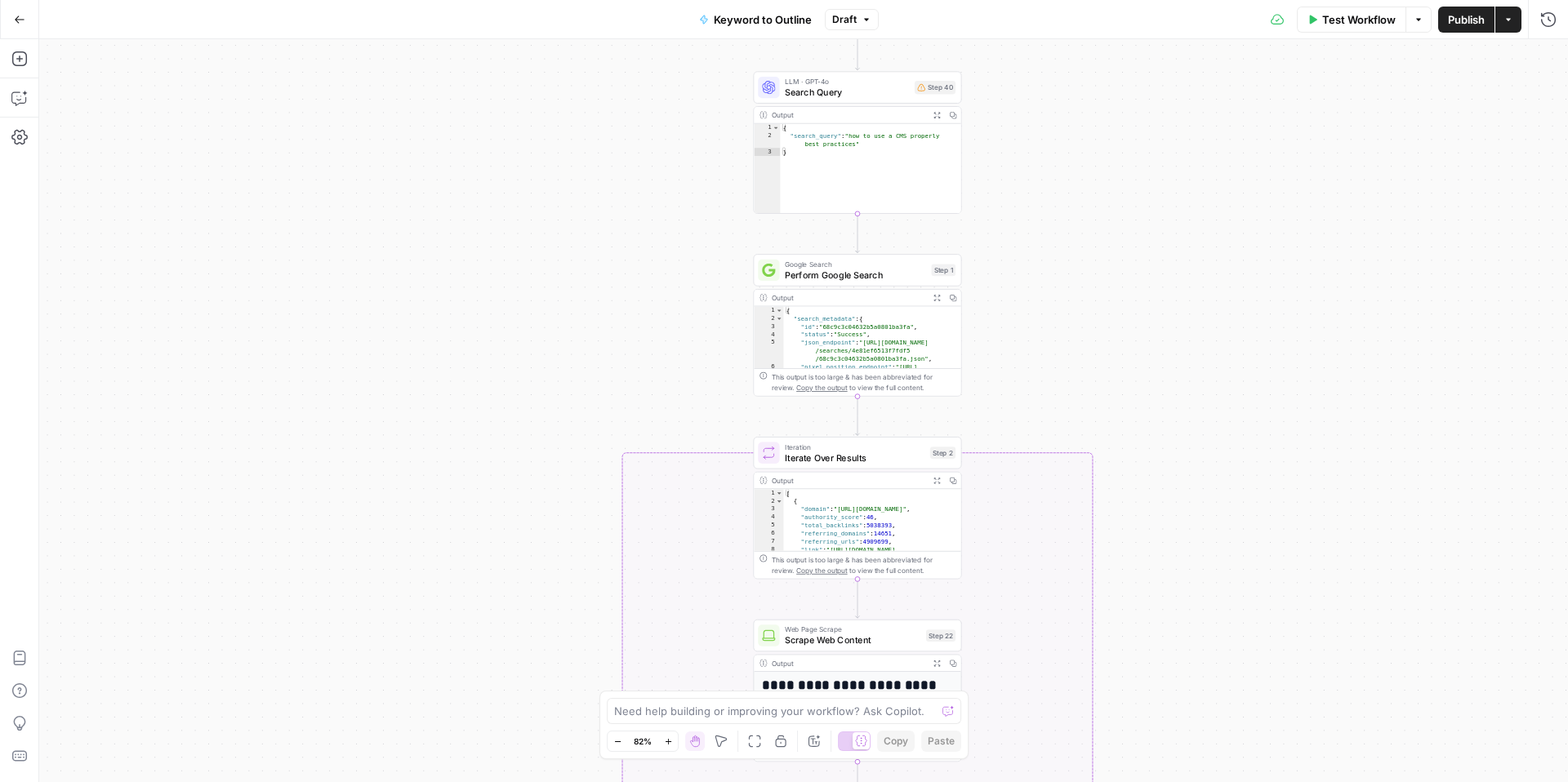
drag, startPoint x: 1070, startPoint y: 322, endPoint x: 1069, endPoint y: 200, distance: 122.0
click at [1069, 198] on div "true false Workflow Set Inputs Inputs LLM · GPT-4o Search Query Step 40 Output …" at bounding box center [803, 411] width 1529 height 743
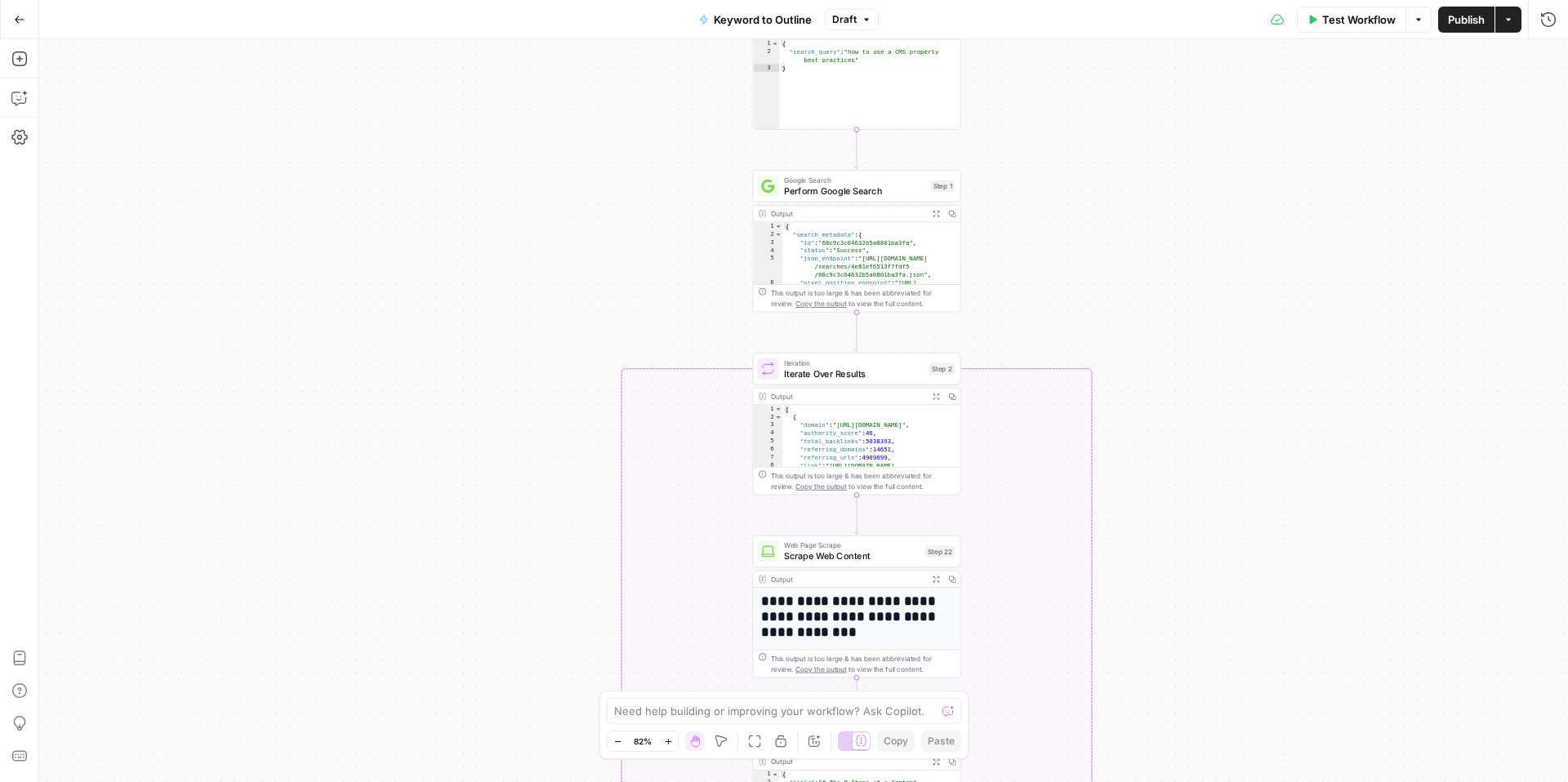
drag, startPoint x: 1115, startPoint y: 435, endPoint x: 1096, endPoint y: 265, distance: 171.1
click at [1096, 265] on div "true false Workflow Set Inputs Inputs LLM · GPT-4o Search Query Step 40 Output …" at bounding box center [803, 411] width 1529 height 743
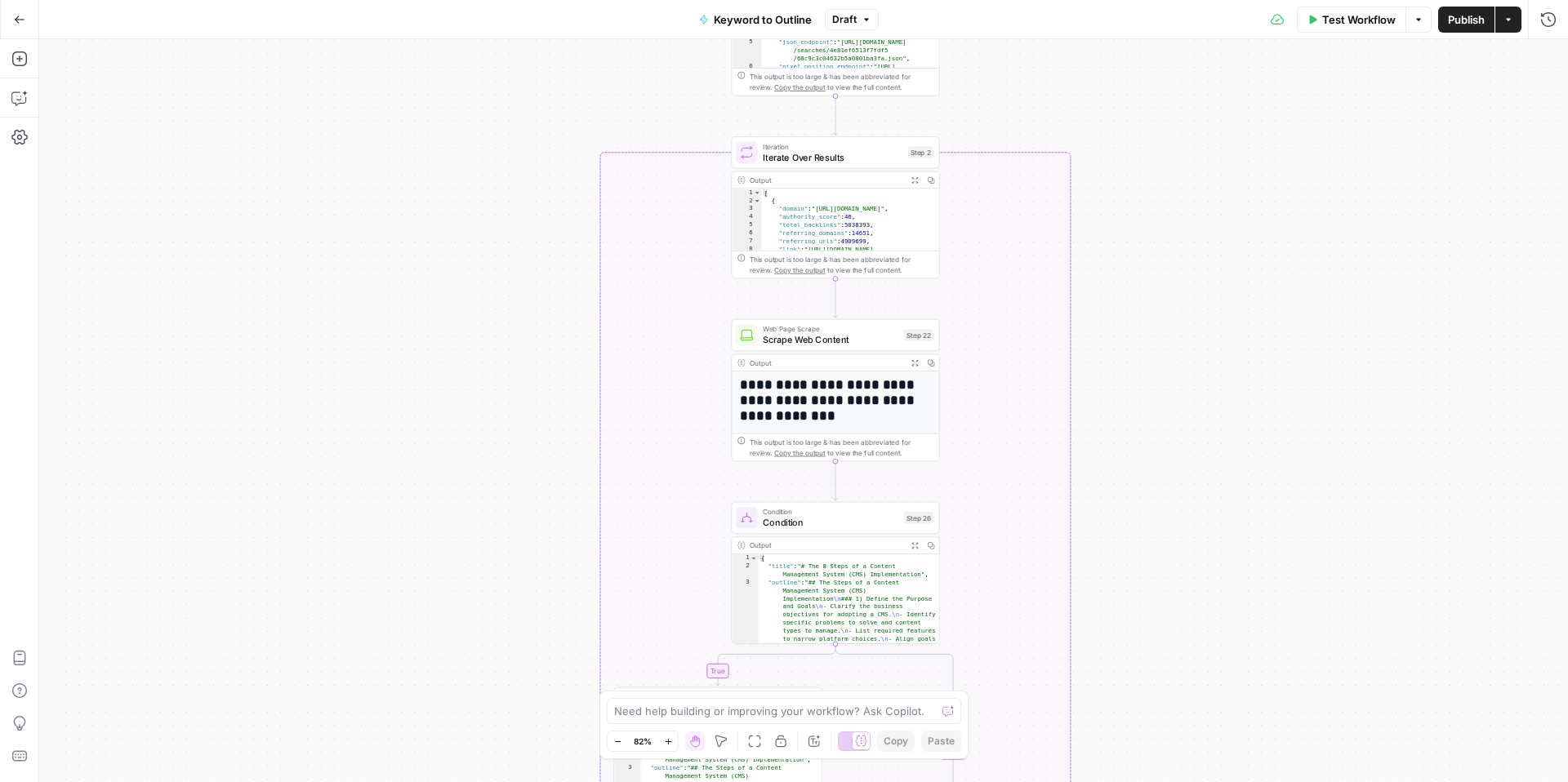
drag, startPoint x: 1176, startPoint y: 360, endPoint x: 1175, endPoint y: 205, distance: 155.0
click at [1175, 204] on div "true false Workflow Set Inputs Inputs LLM · GPT-4o Search Query Step 40 Output …" at bounding box center [803, 411] width 1529 height 743
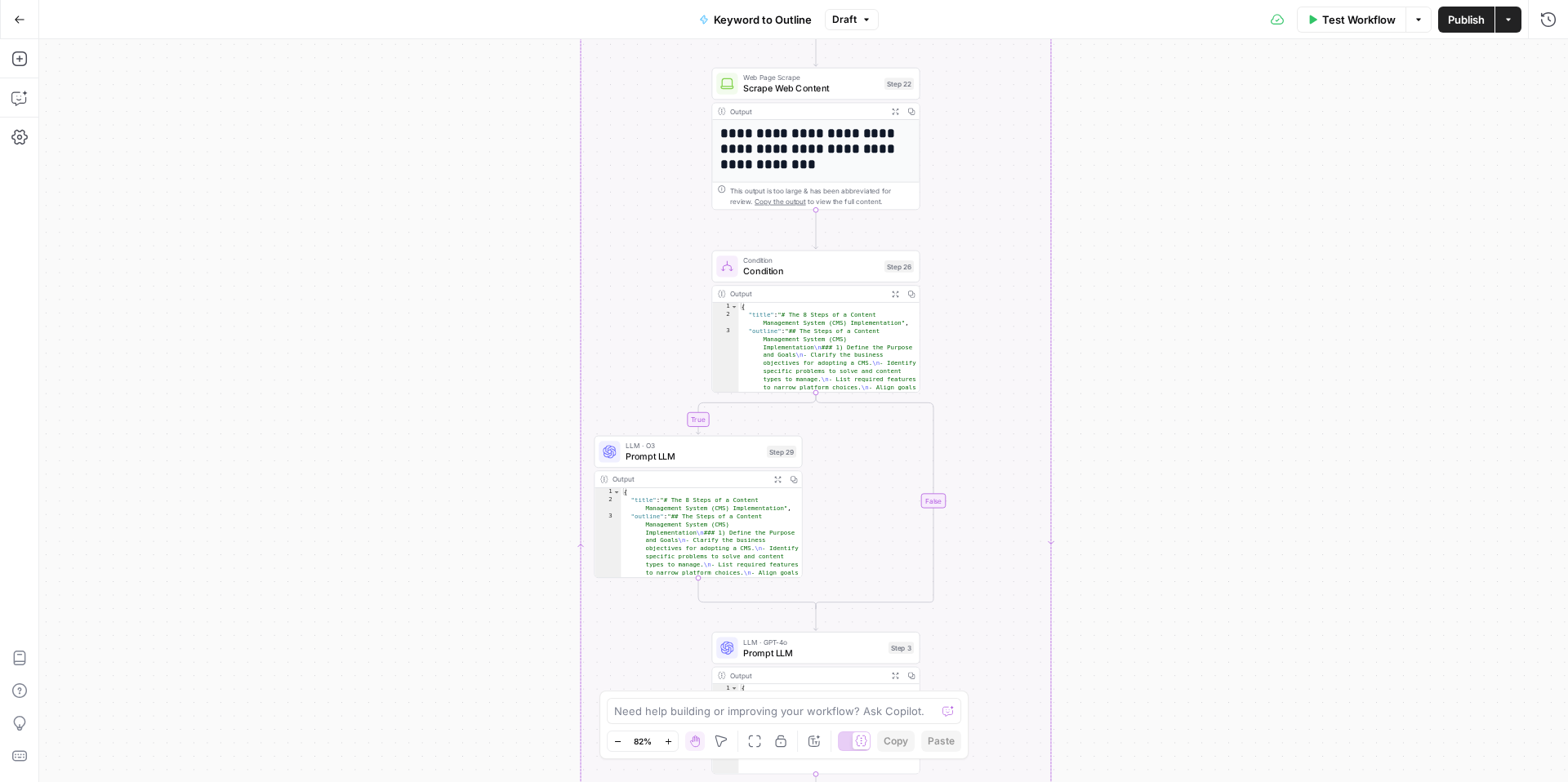
drag, startPoint x: 1145, startPoint y: 458, endPoint x: 1121, endPoint y: 238, distance: 221.3
click at [1124, 230] on div "true false Workflow Set Inputs Inputs LLM · GPT-4o Search Query Step 40 Output …" at bounding box center [803, 411] width 1529 height 743
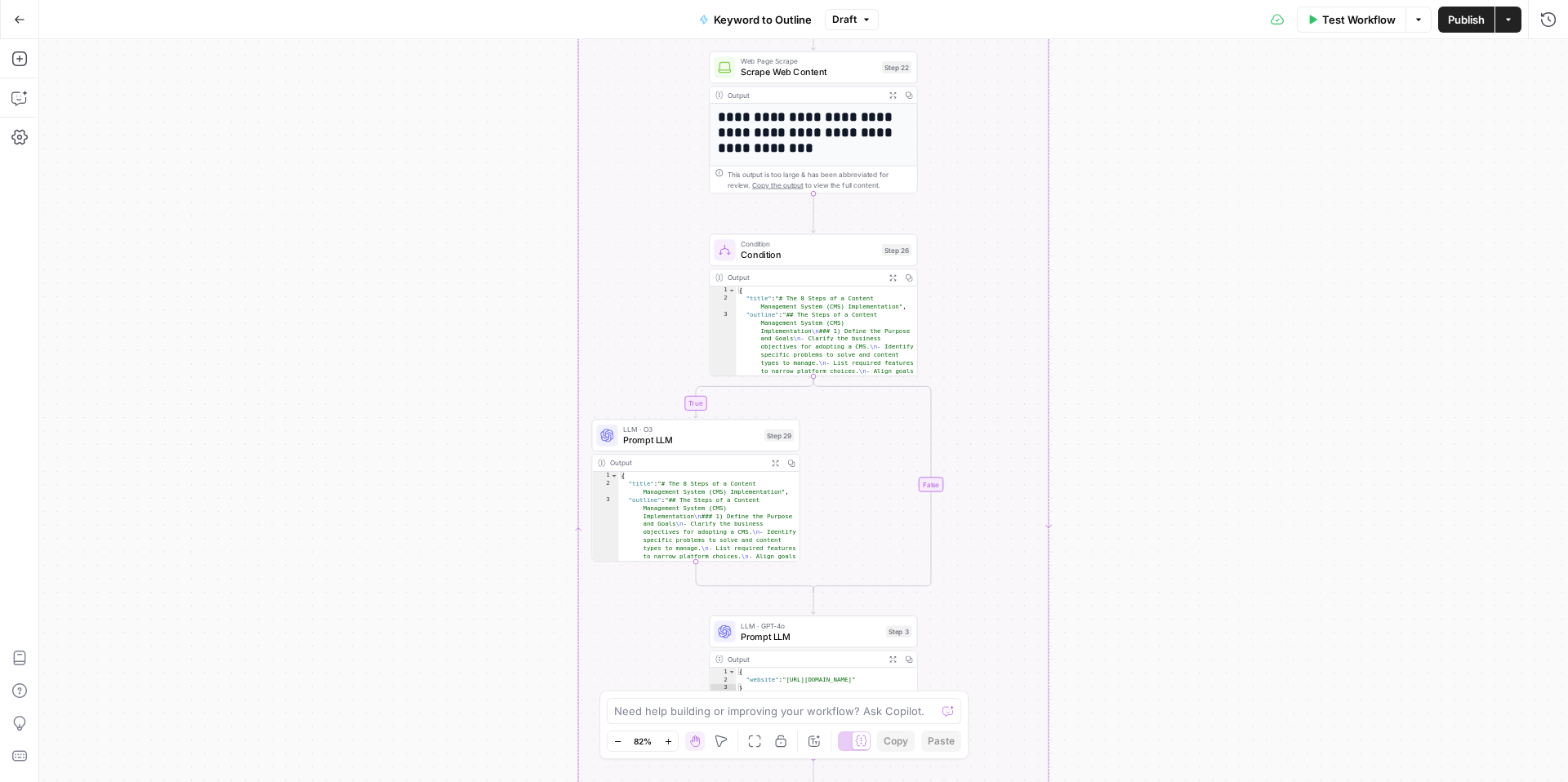
drag, startPoint x: 1149, startPoint y: 275, endPoint x: 1149, endPoint y: 60, distance: 215.0
click at [1149, 60] on div "true false Workflow Set Inputs Inputs LLM · GPT-4o Search Query Step 40 Output …" at bounding box center [803, 411] width 1529 height 743
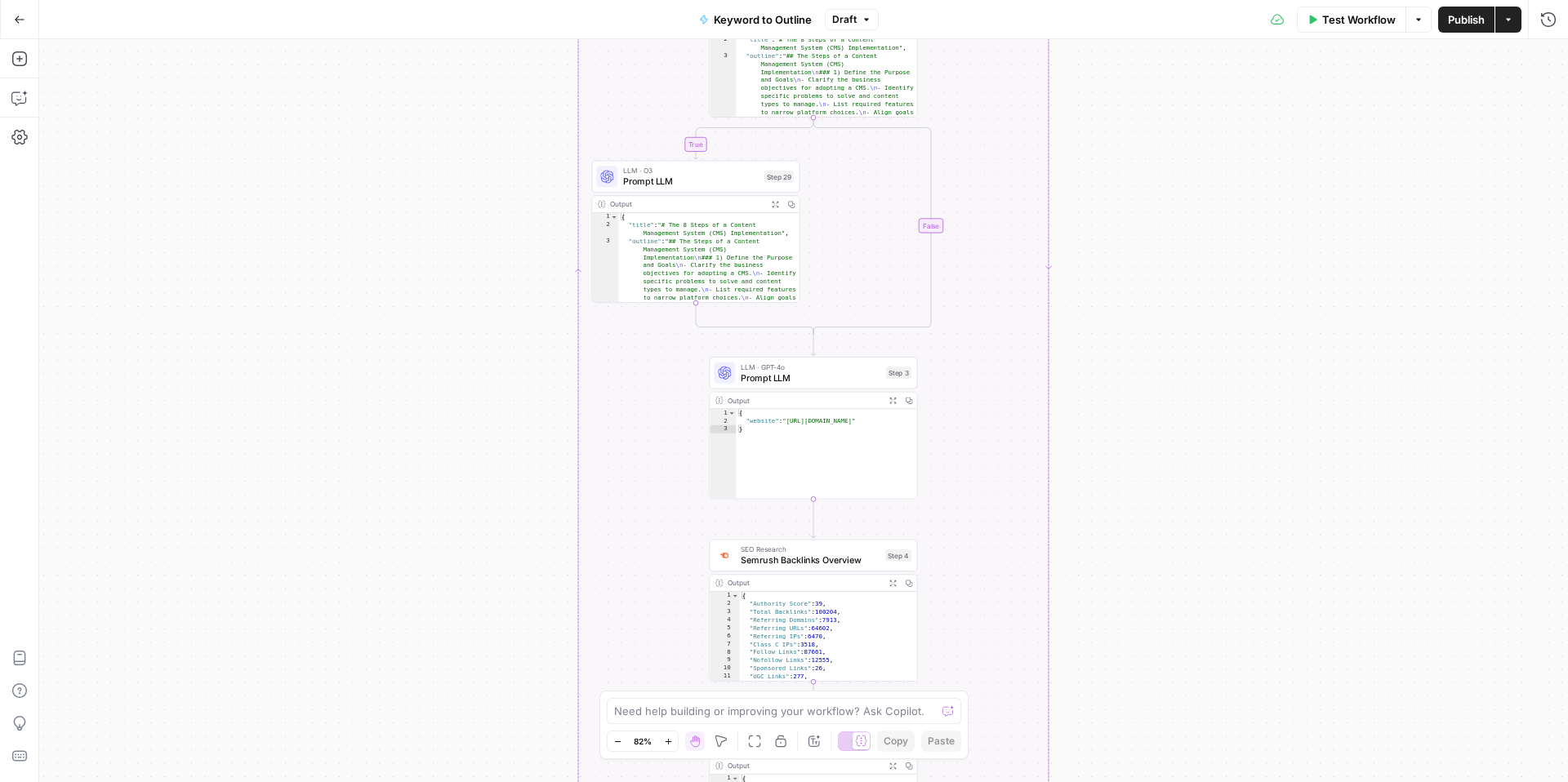
drag, startPoint x: 1149, startPoint y: 285, endPoint x: 1149, endPoint y: 226, distance: 59.0
click at [1149, 226] on div "true false Workflow Set Inputs Inputs LLM · GPT-4o Search Query Step 40 Output …" at bounding box center [803, 411] width 1529 height 743
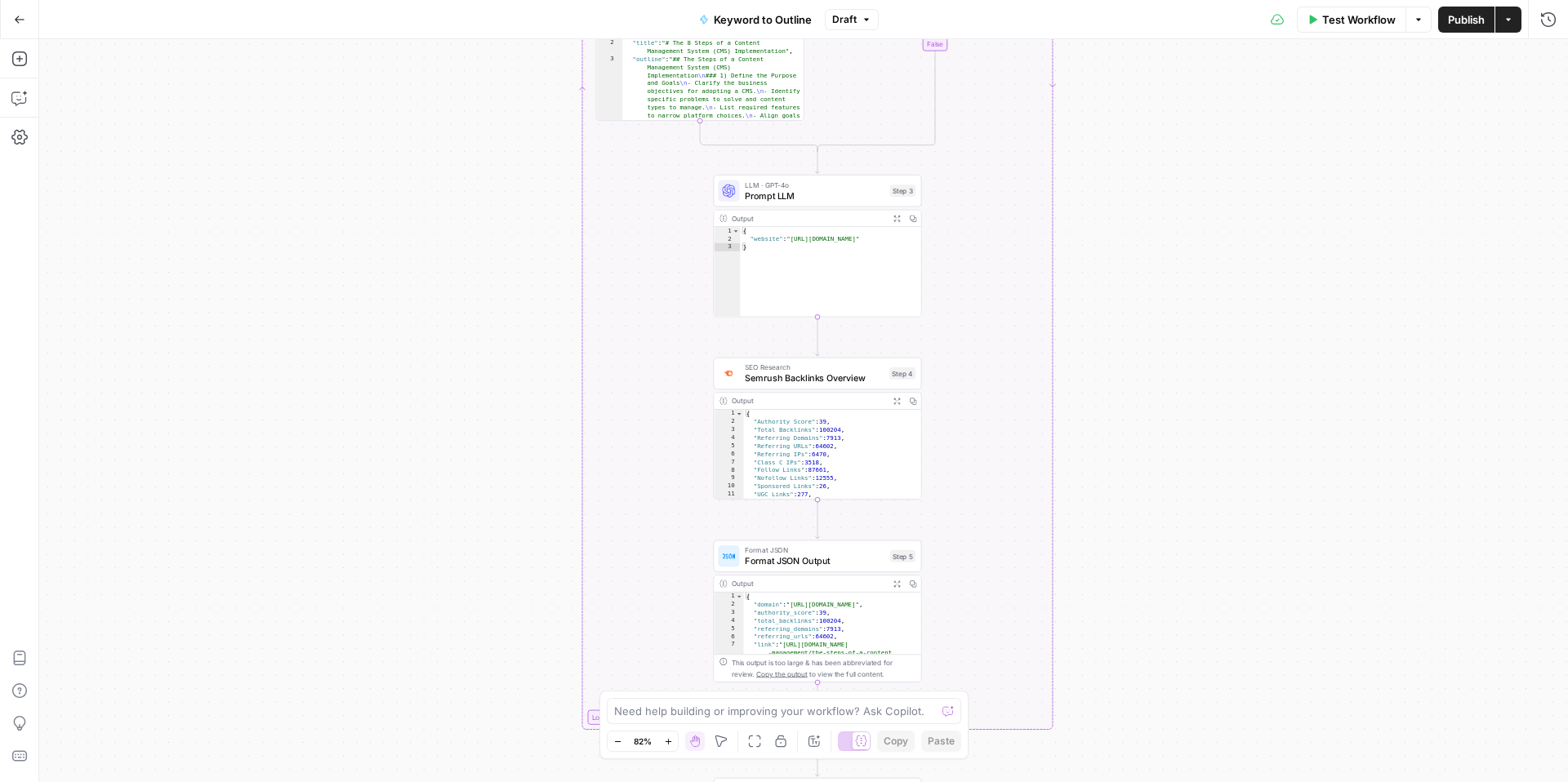
drag, startPoint x: 1152, startPoint y: 400, endPoint x: 1161, endPoint y: 56, distance: 344.1
click at [1161, 56] on div "true false Workflow Set Inputs Inputs LLM · GPT-4o Search Query Step 40 Output …" at bounding box center [803, 411] width 1529 height 743
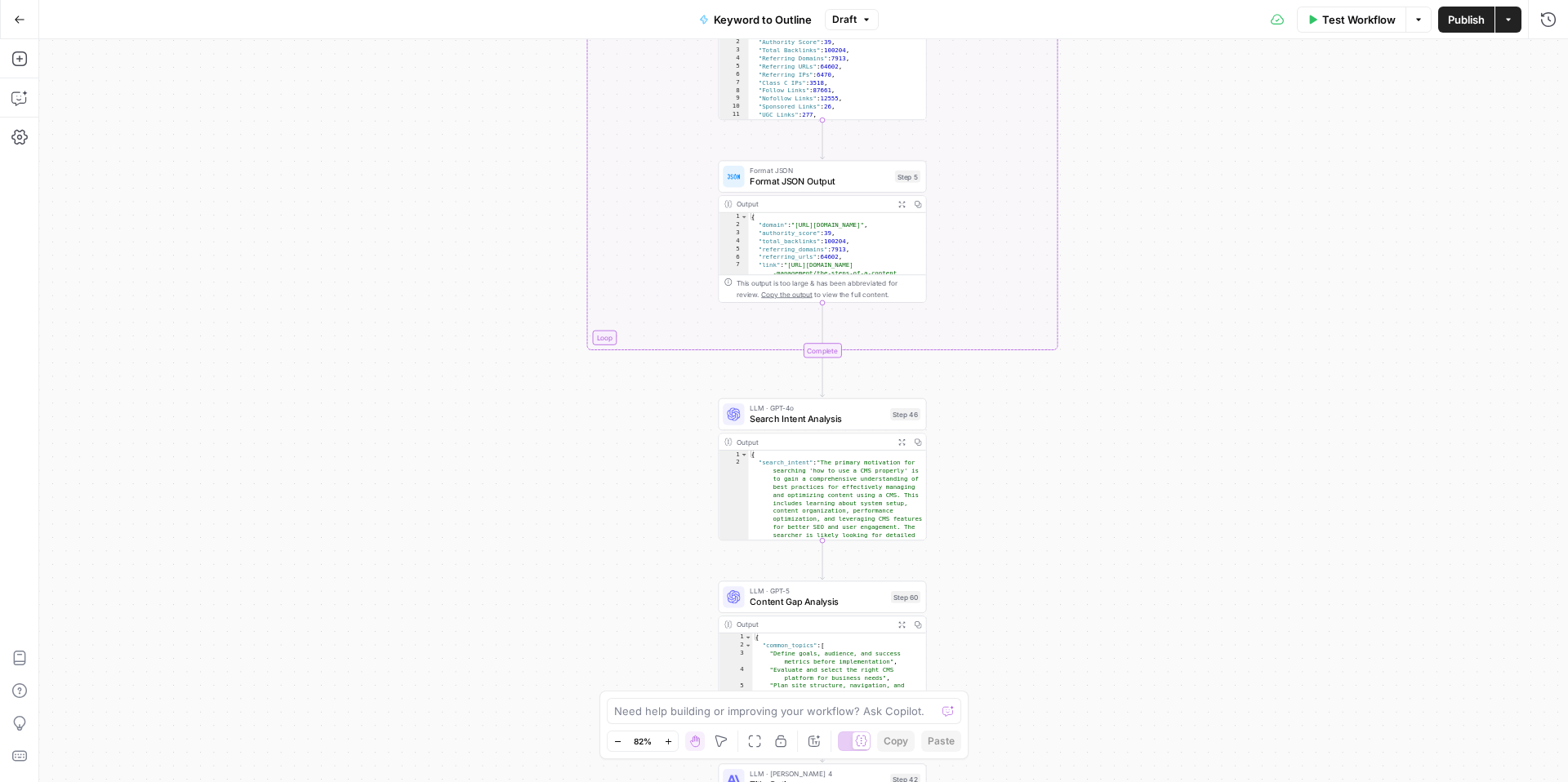
drag, startPoint x: 1121, startPoint y: 297, endPoint x: 1125, endPoint y: 34, distance: 263.0
click at [1126, 34] on div "Go Back Keyword to Outline Draft Test Workflow Options Publish Actions Run Hist…" at bounding box center [784, 391] width 1568 height 782
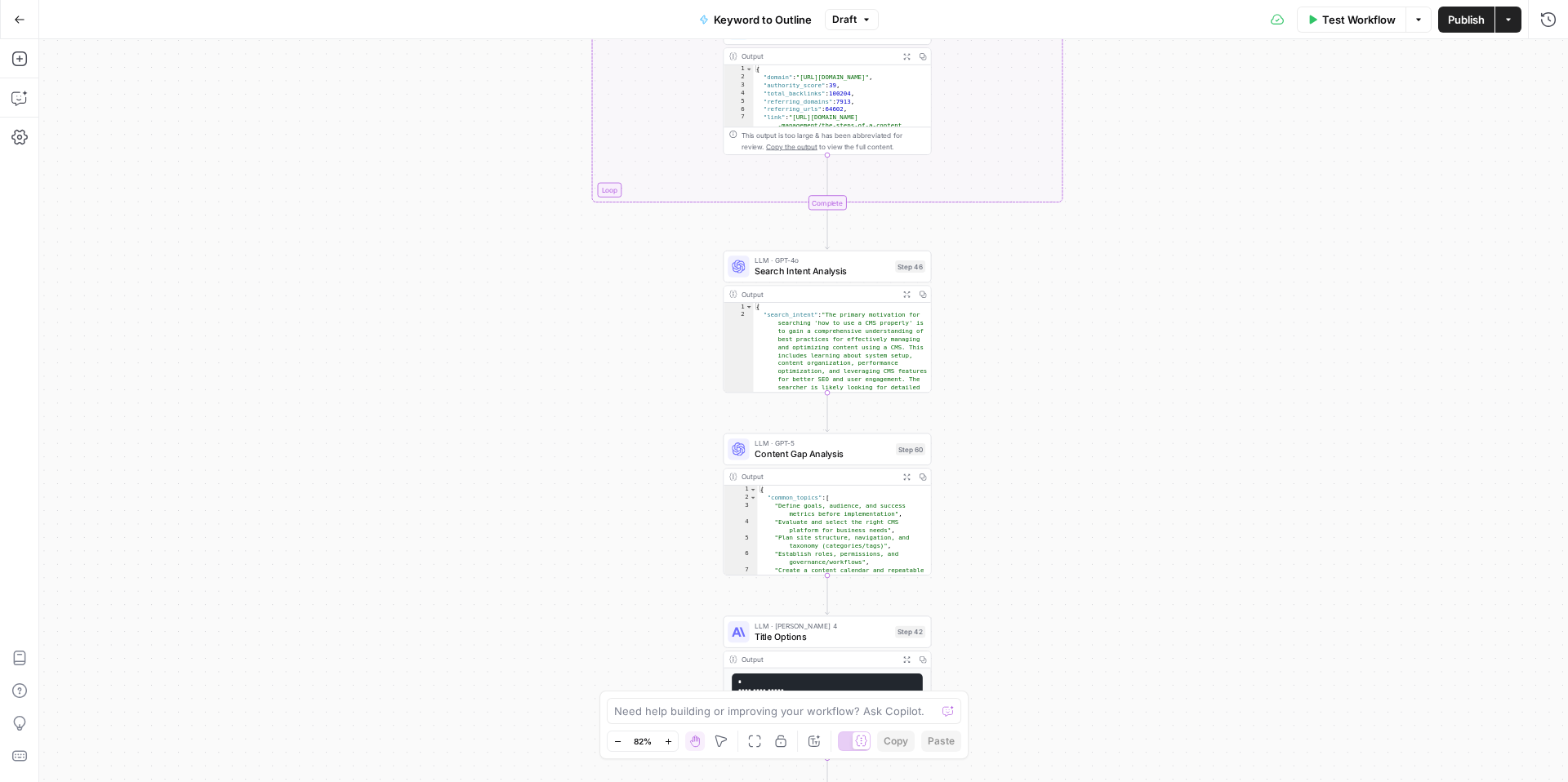
drag, startPoint x: 1105, startPoint y: 334, endPoint x: 1105, endPoint y: 118, distance: 216.0
click at [1105, 118] on div "true false Workflow Set Inputs Inputs LLM · GPT-4o Search Query Step 40 Output …" at bounding box center [803, 411] width 1529 height 743
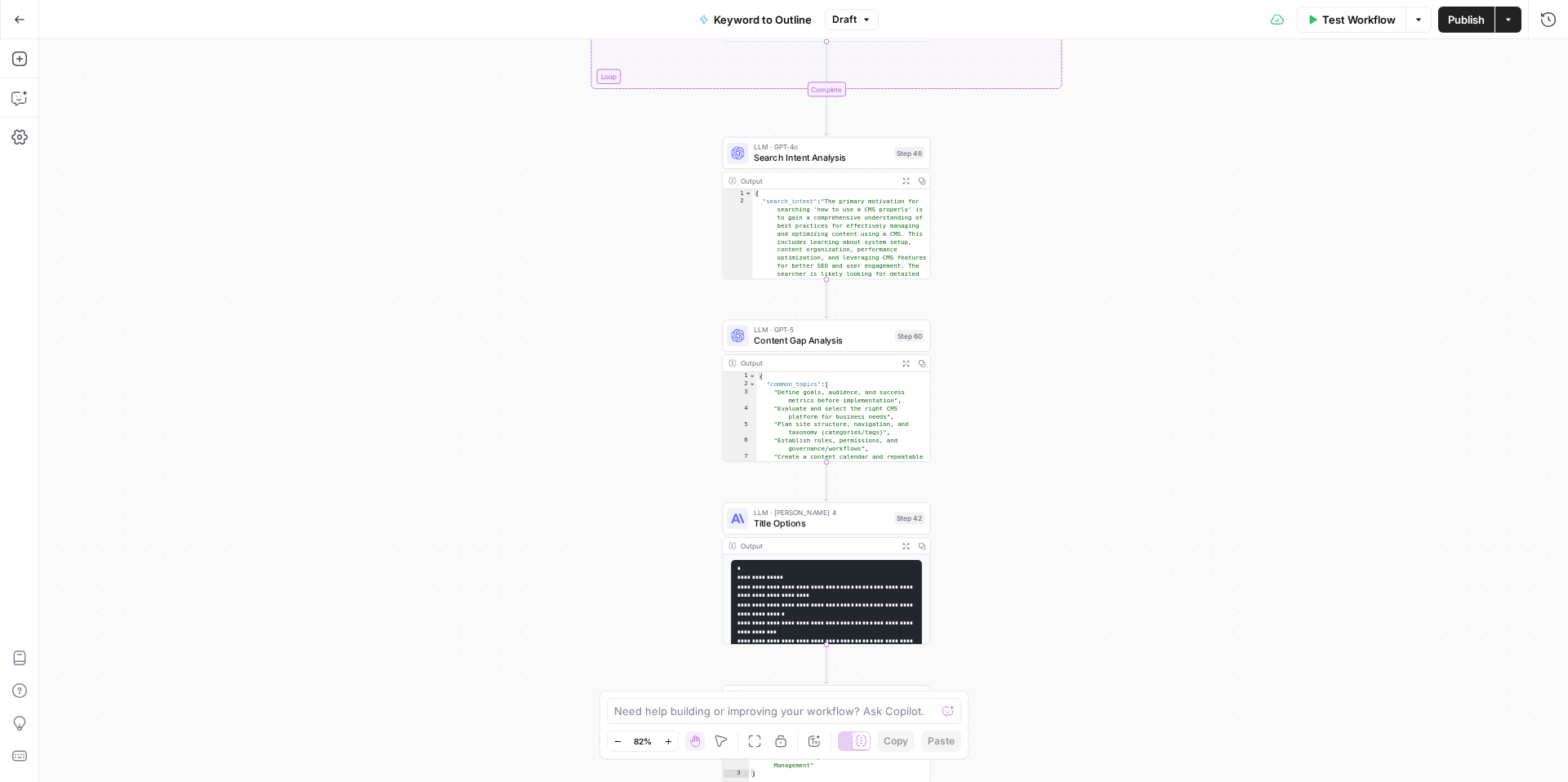
click at [781, 340] on span "Content Gap Analysis" at bounding box center [821, 340] width 136 height 13
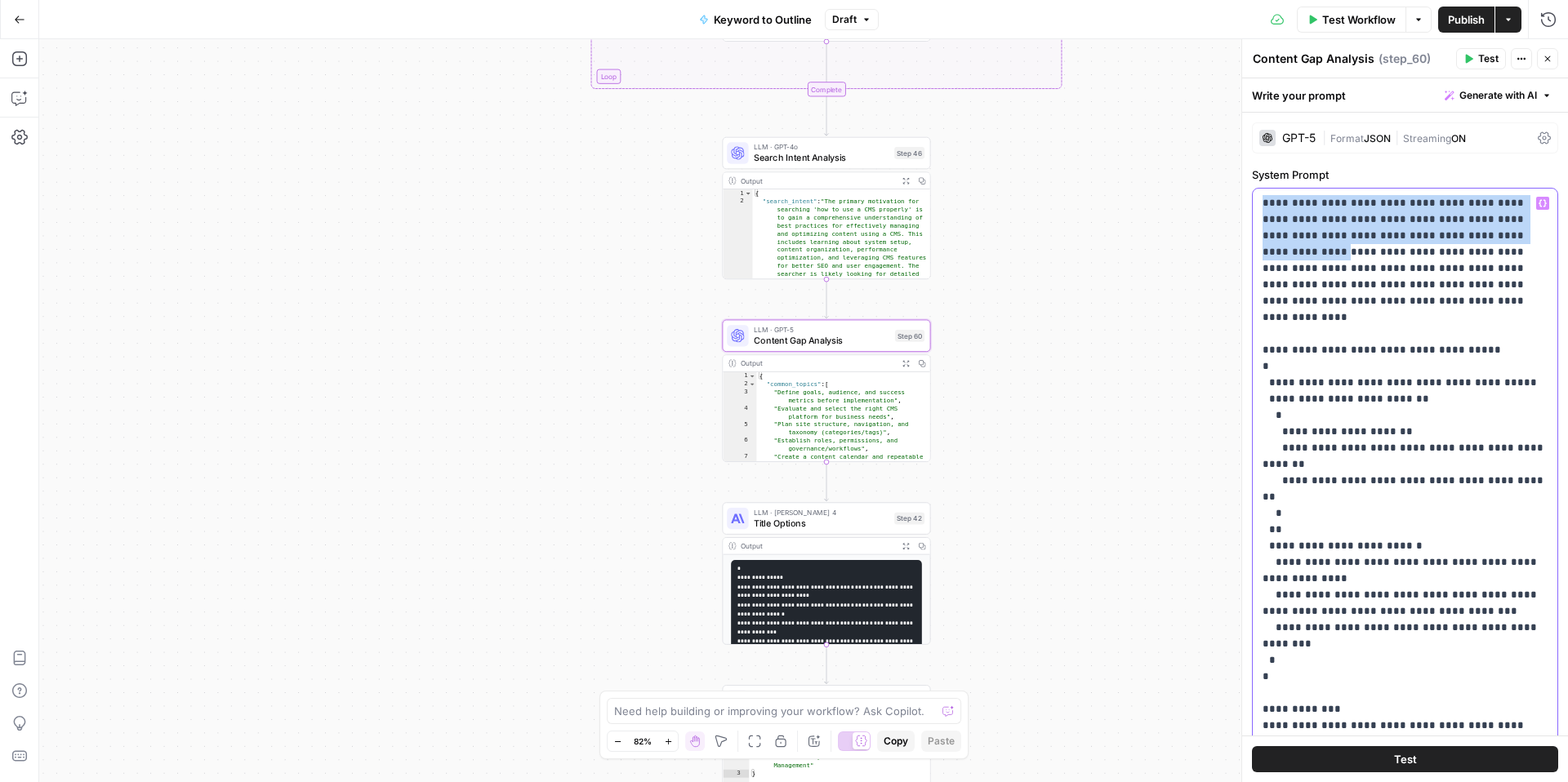
drag, startPoint x: 1262, startPoint y: 201, endPoint x: 1463, endPoint y: 233, distance: 203.5
click at [1463, 233] on p "**********" at bounding box center [1405, 725] width 285 height 1061
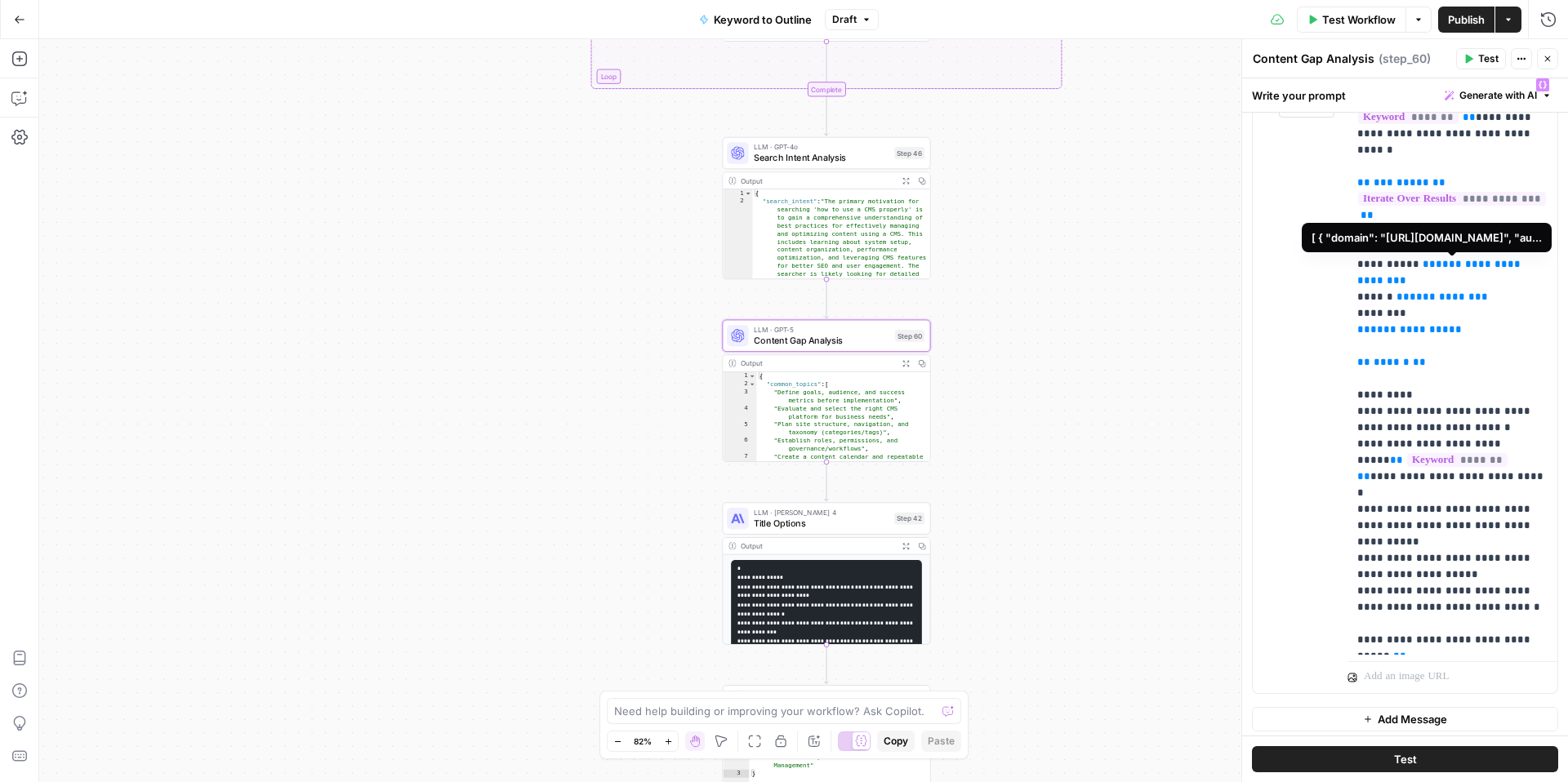
scroll to position [826, 0]
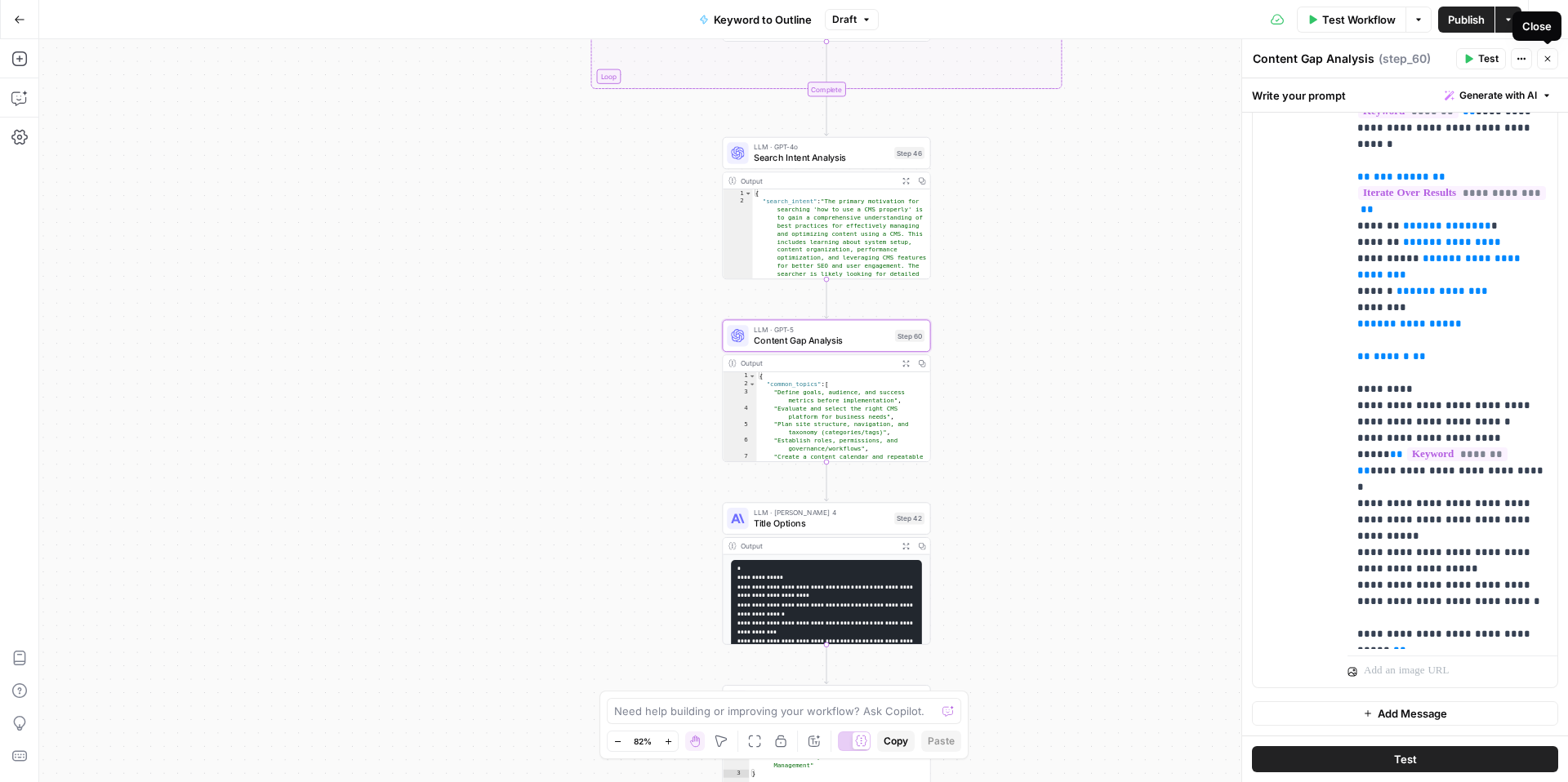
click at [1546, 54] on icon "button" at bounding box center [1547, 58] width 10 height 10
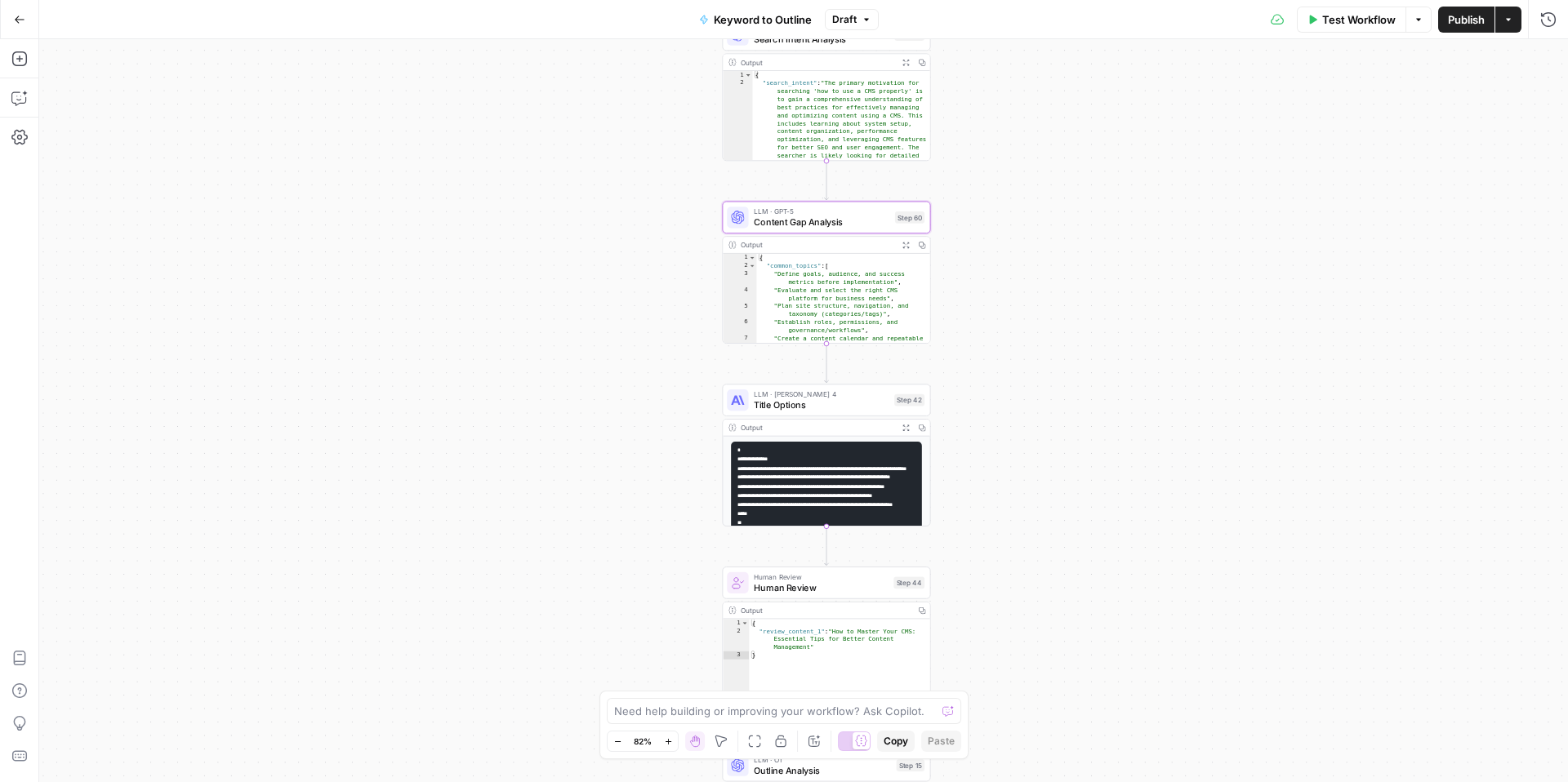
drag, startPoint x: 1015, startPoint y: 235, endPoint x: 1015, endPoint y: 116, distance: 119.0
click at [1015, 116] on div "true false Workflow Set Inputs Inputs LLM · GPT-4o Search Query Step 40 Output …" at bounding box center [803, 411] width 1529 height 743
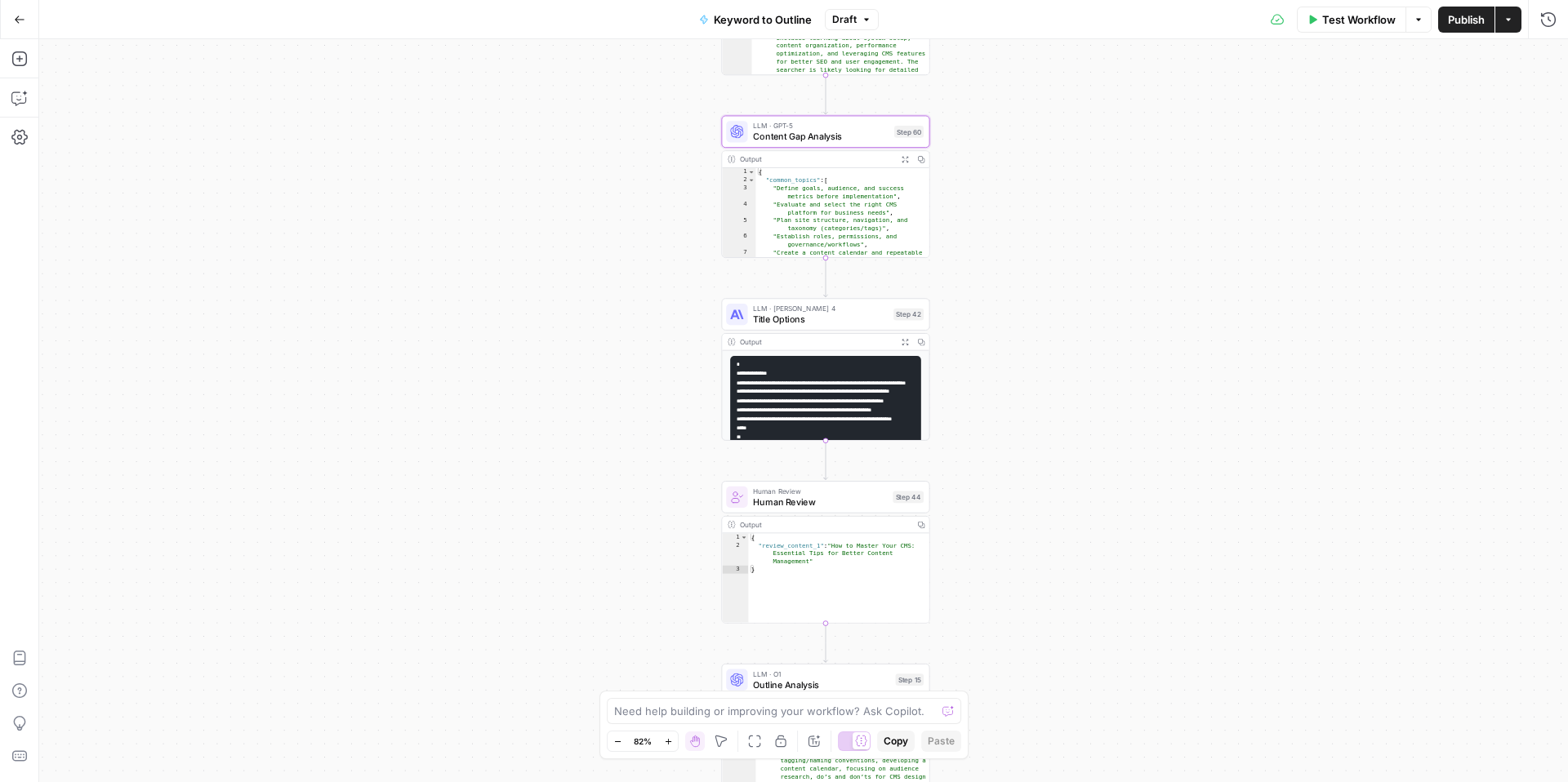
drag, startPoint x: 649, startPoint y: 212, endPoint x: 647, endPoint y: 123, distance: 89.0
click at [647, 122] on div "true false Workflow Set Inputs Inputs LLM · GPT-4o Search Query Step 40 Output …" at bounding box center [803, 411] width 1529 height 743
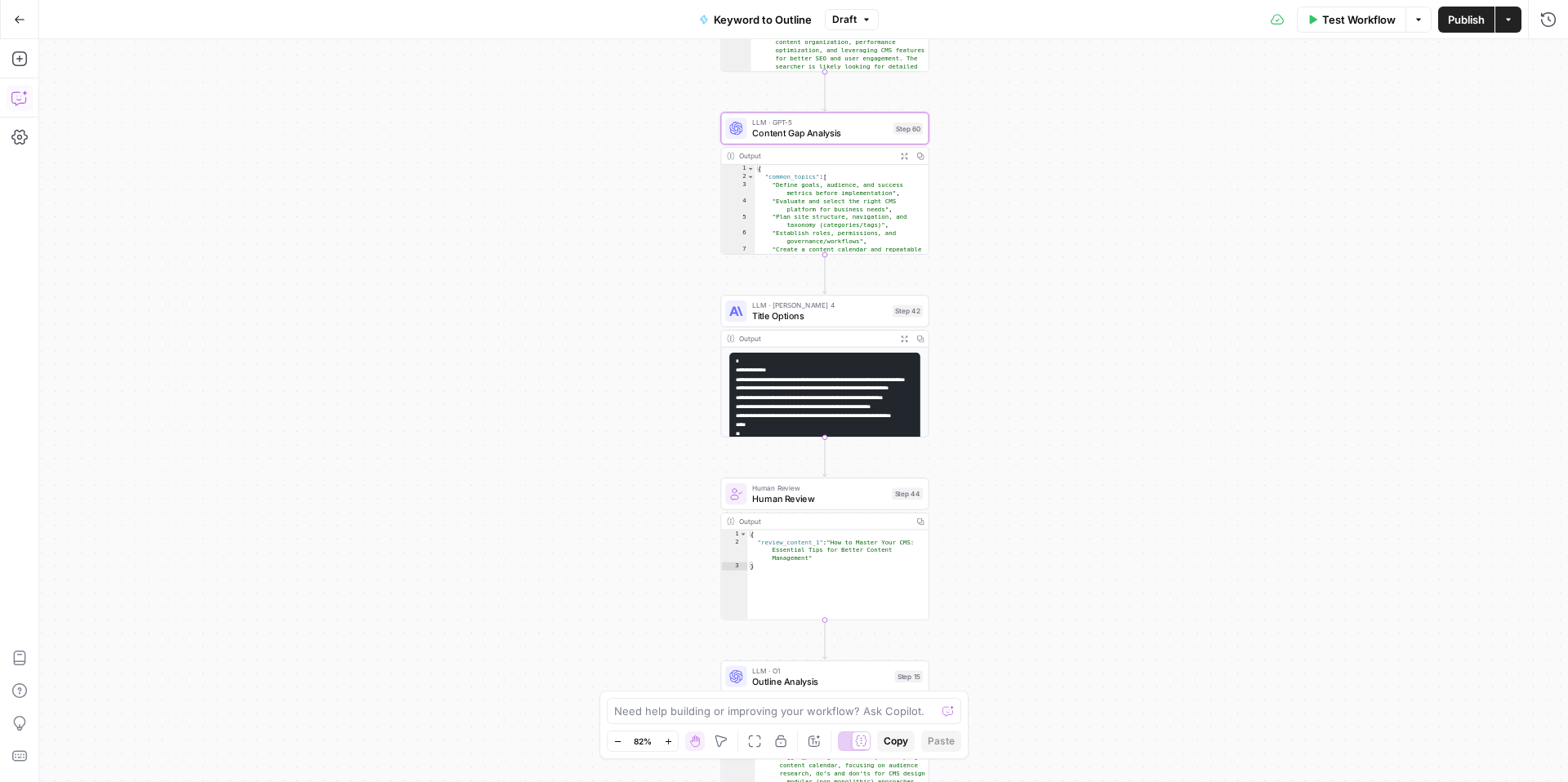
click at [25, 101] on icon "button" at bounding box center [20, 98] width 16 height 16
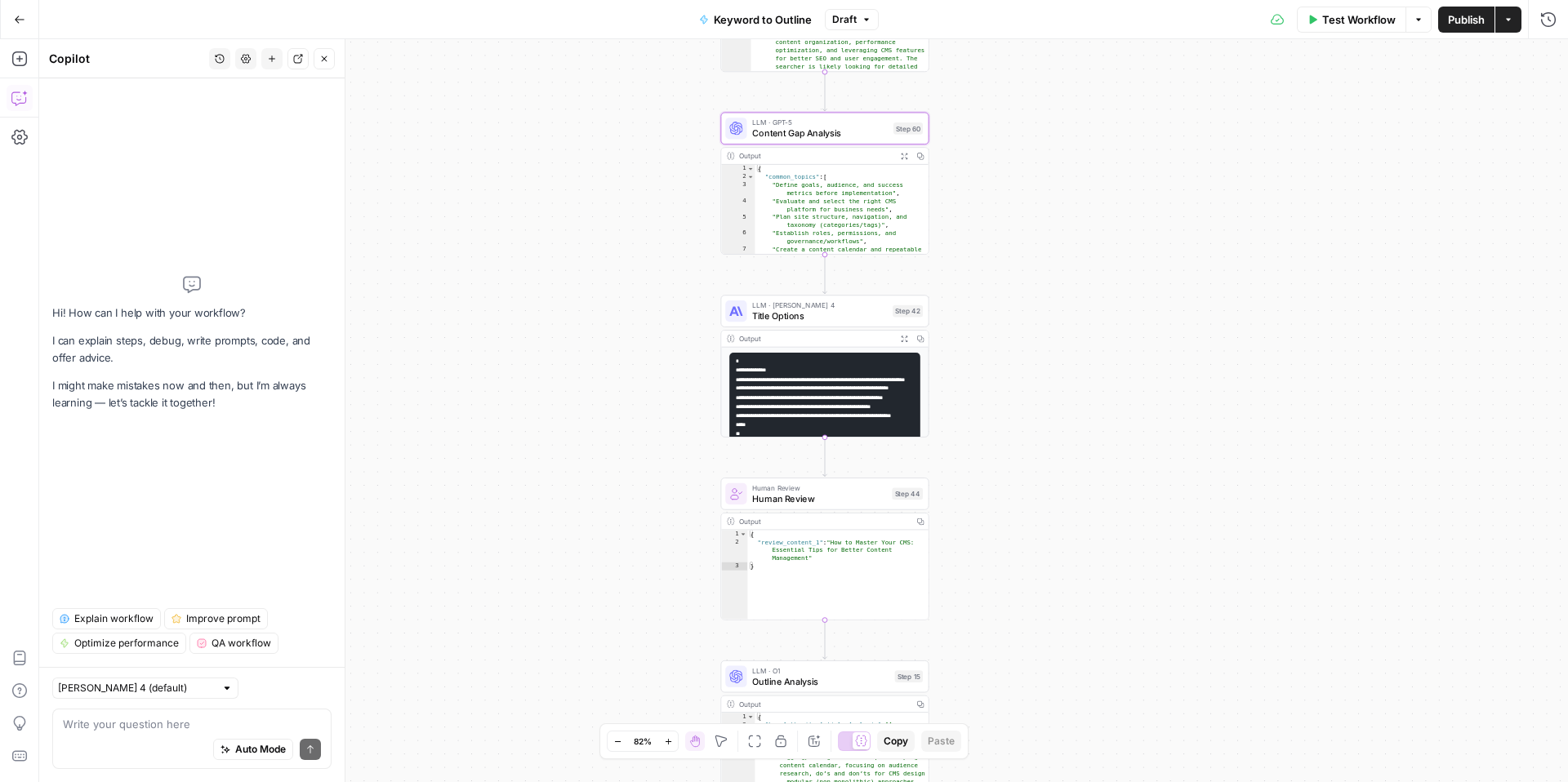
click at [191, 717] on textarea at bounding box center [192, 725] width 258 height 16
click at [17, 16] on icon "button" at bounding box center [19, 19] width 10 height 7
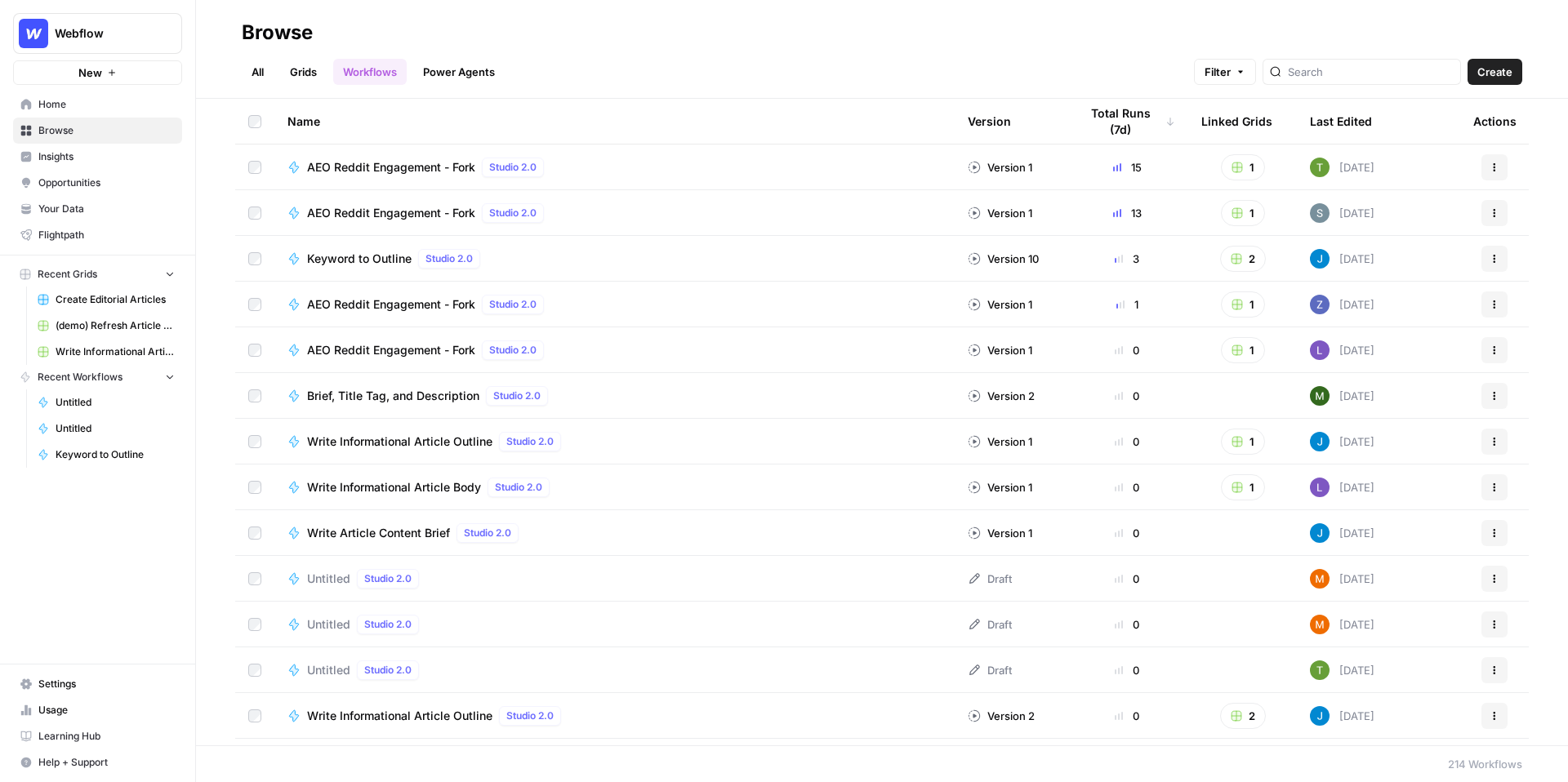
click at [95, 154] on span "Insights" at bounding box center [106, 157] width 136 height 15
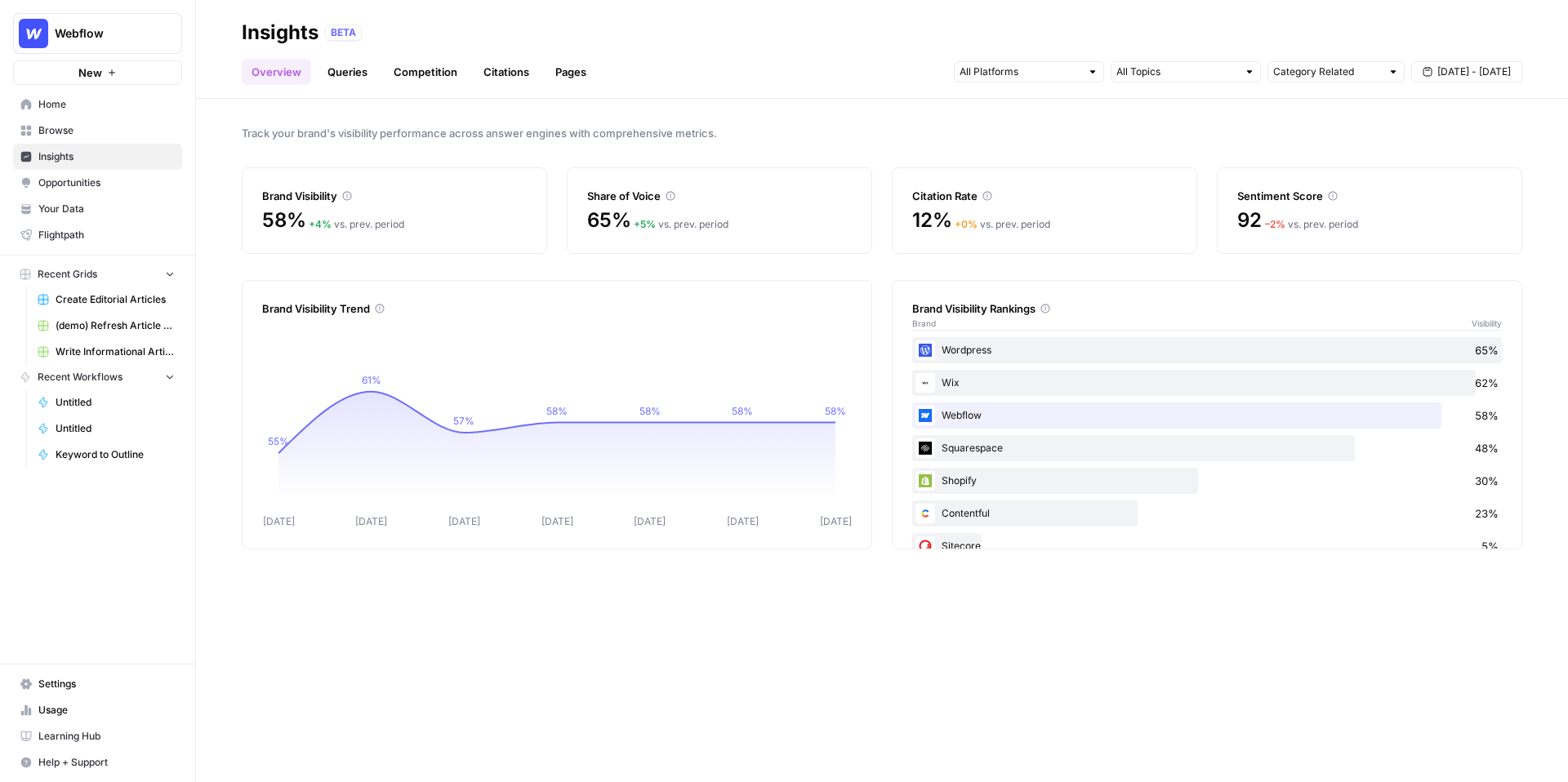
click at [338, 74] on link "Queries" at bounding box center [347, 71] width 59 height 26
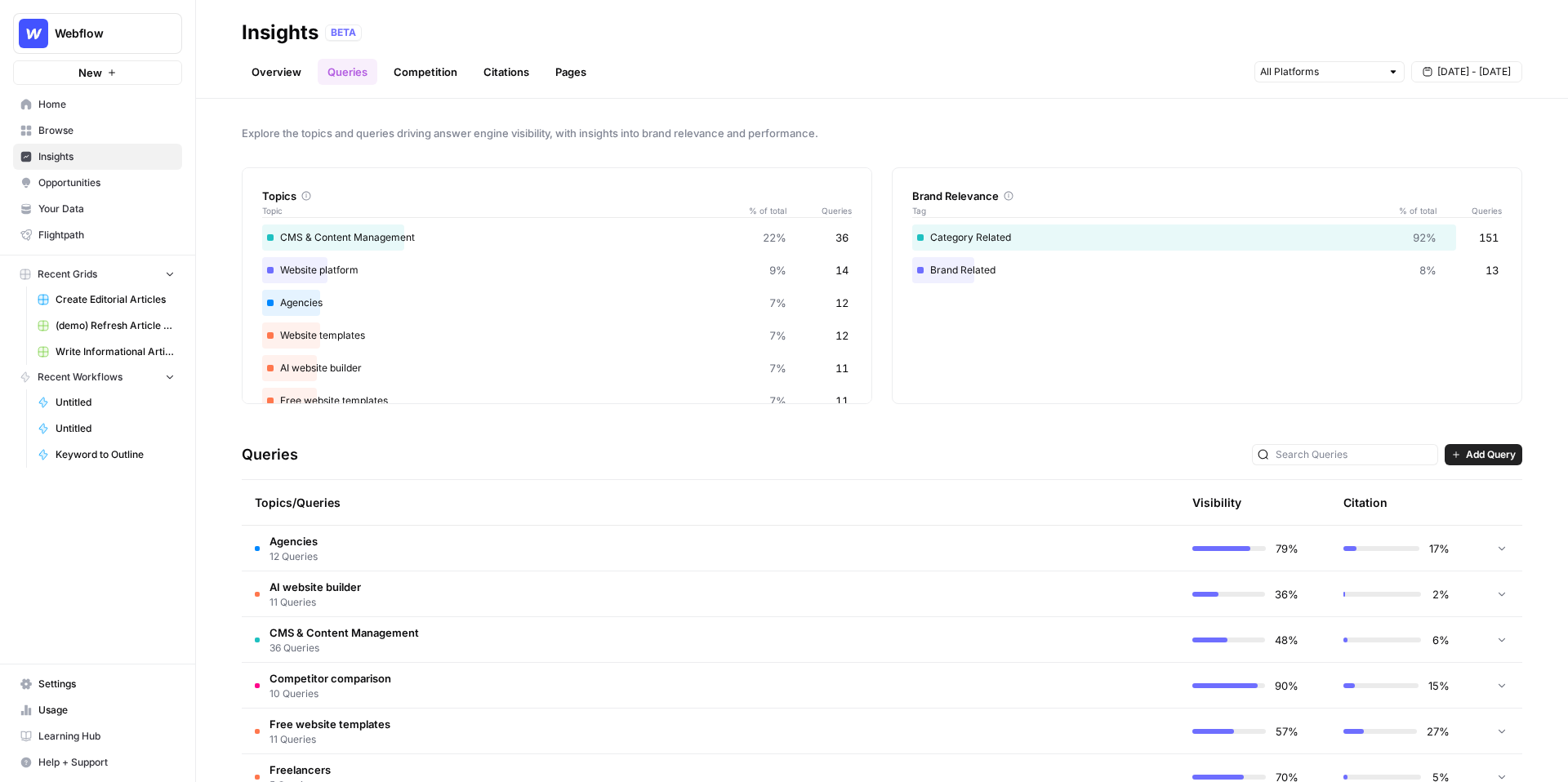
scroll to position [176, 0]
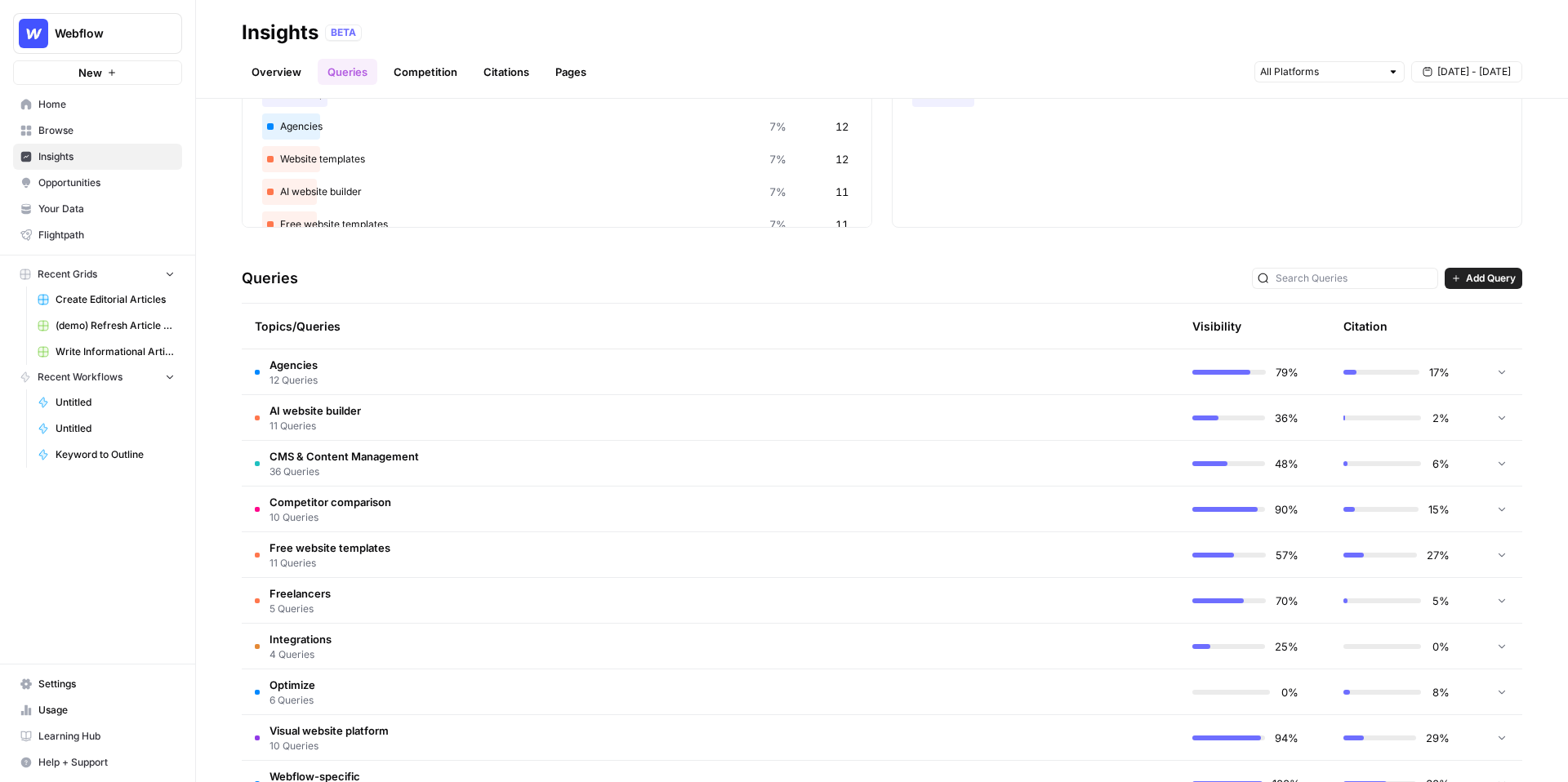
click at [407, 469] on span "36 Queries" at bounding box center [344, 472] width 150 height 15
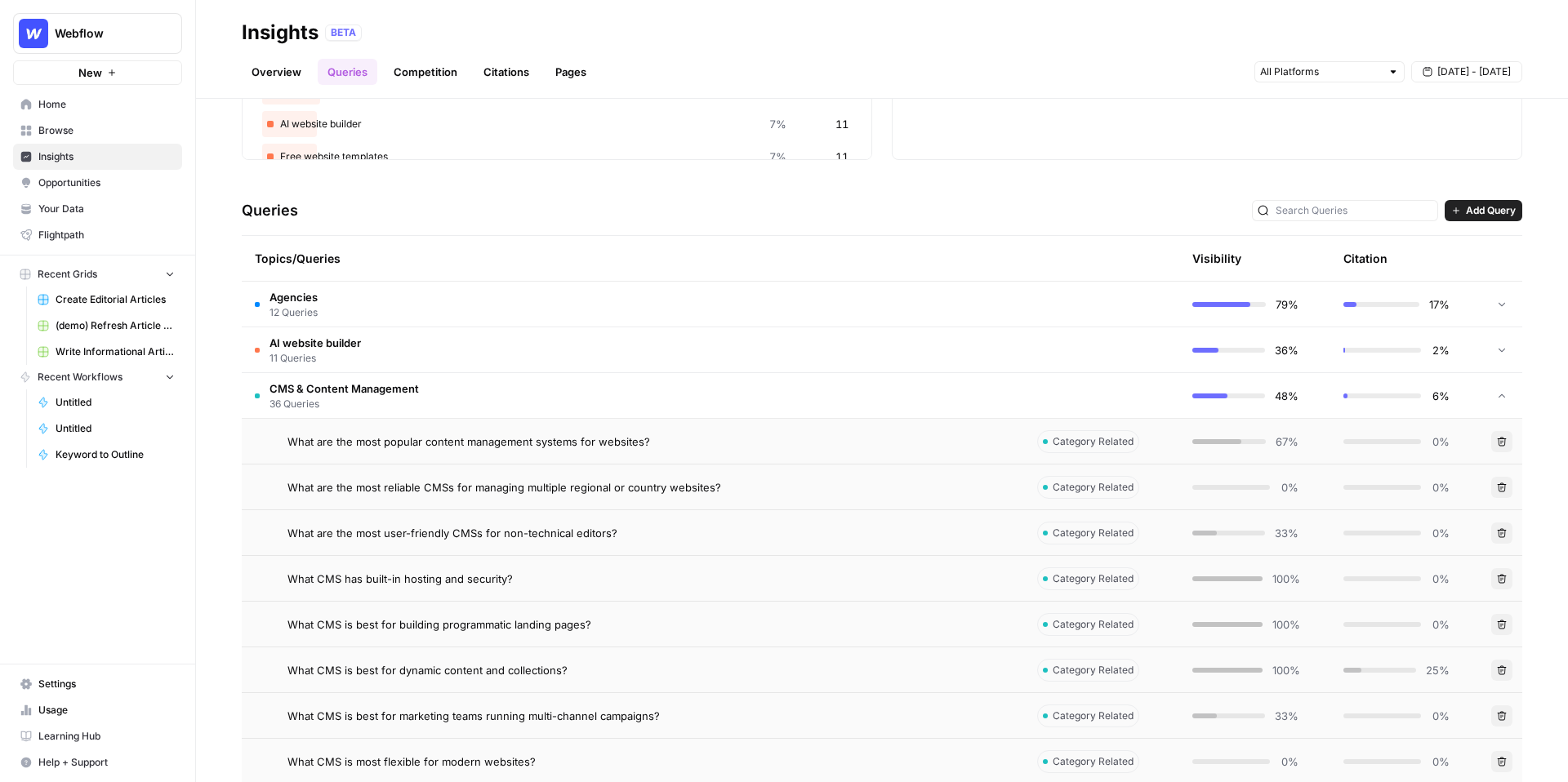
scroll to position [261, 0]
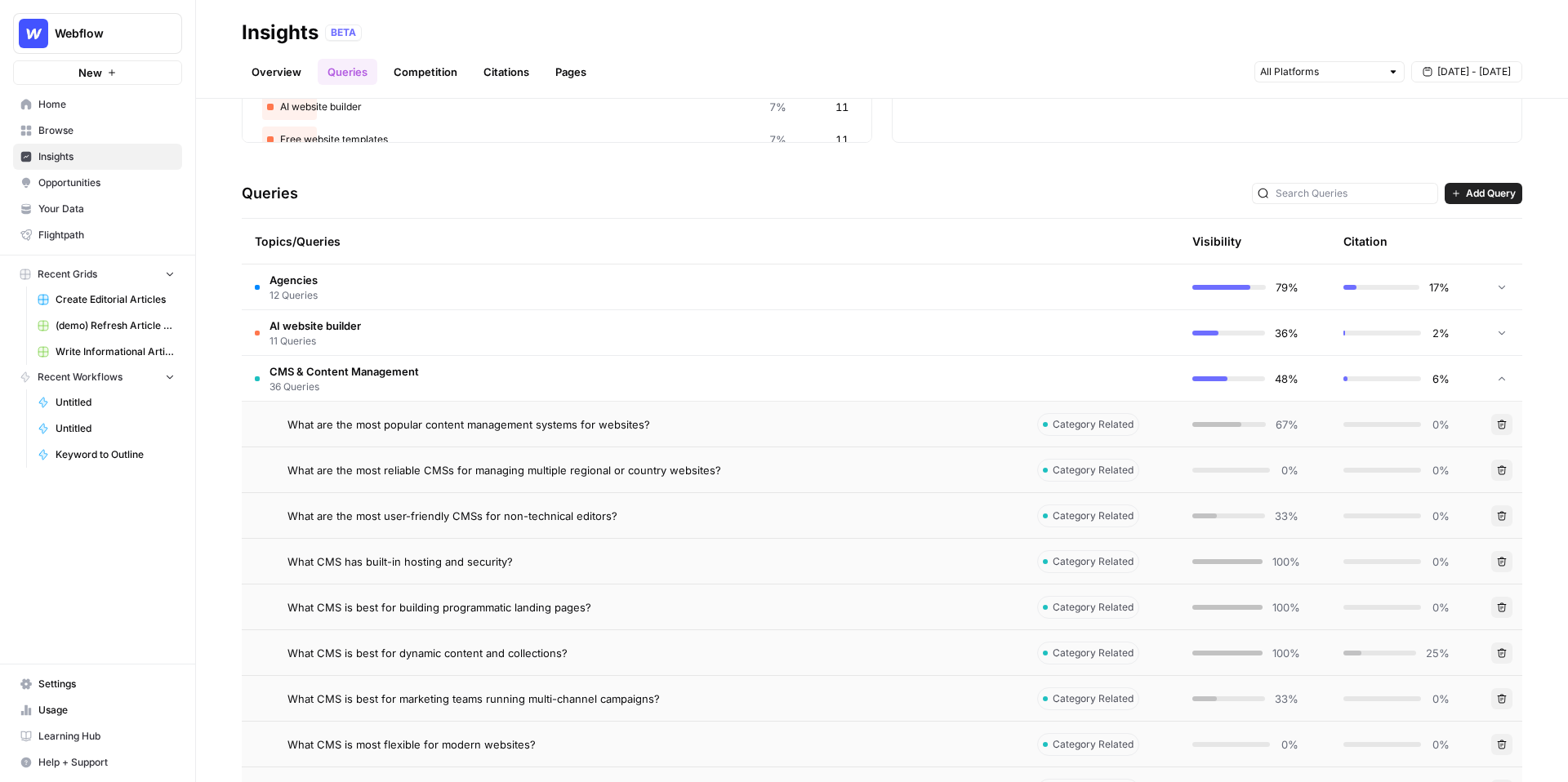
click at [450, 433] on td "What are the most popular content management systems for websites?" at bounding box center [632, 423] width 782 height 45
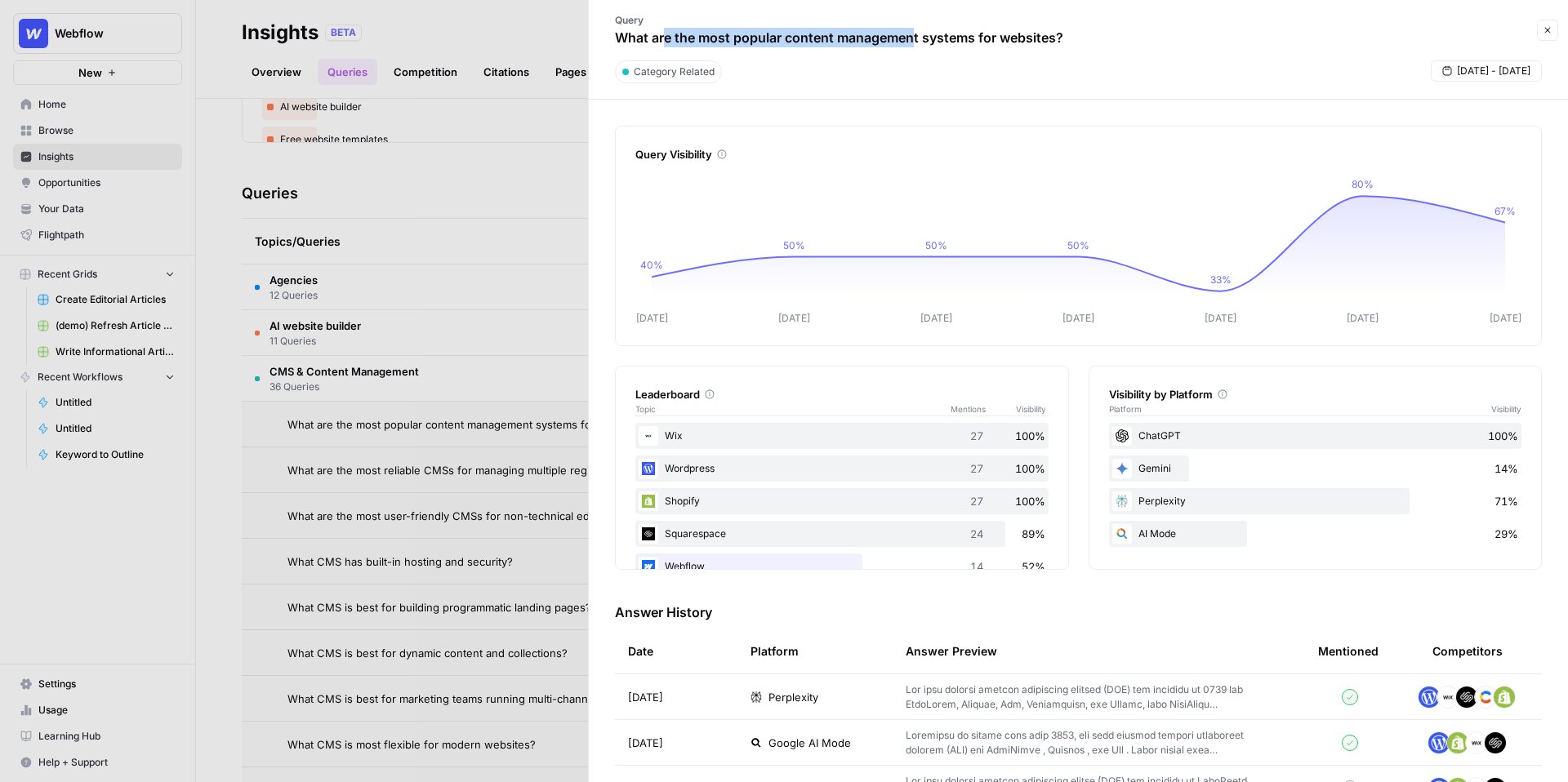
drag, startPoint x: 666, startPoint y: 36, endPoint x: 911, endPoint y: 36, distance: 245.0
click at [911, 36] on p "What are the most popular content management systems for websites?" at bounding box center [839, 36] width 448 height 19
click at [934, 40] on p "What are the most popular content management systems for websites?" at bounding box center [839, 36] width 448 height 19
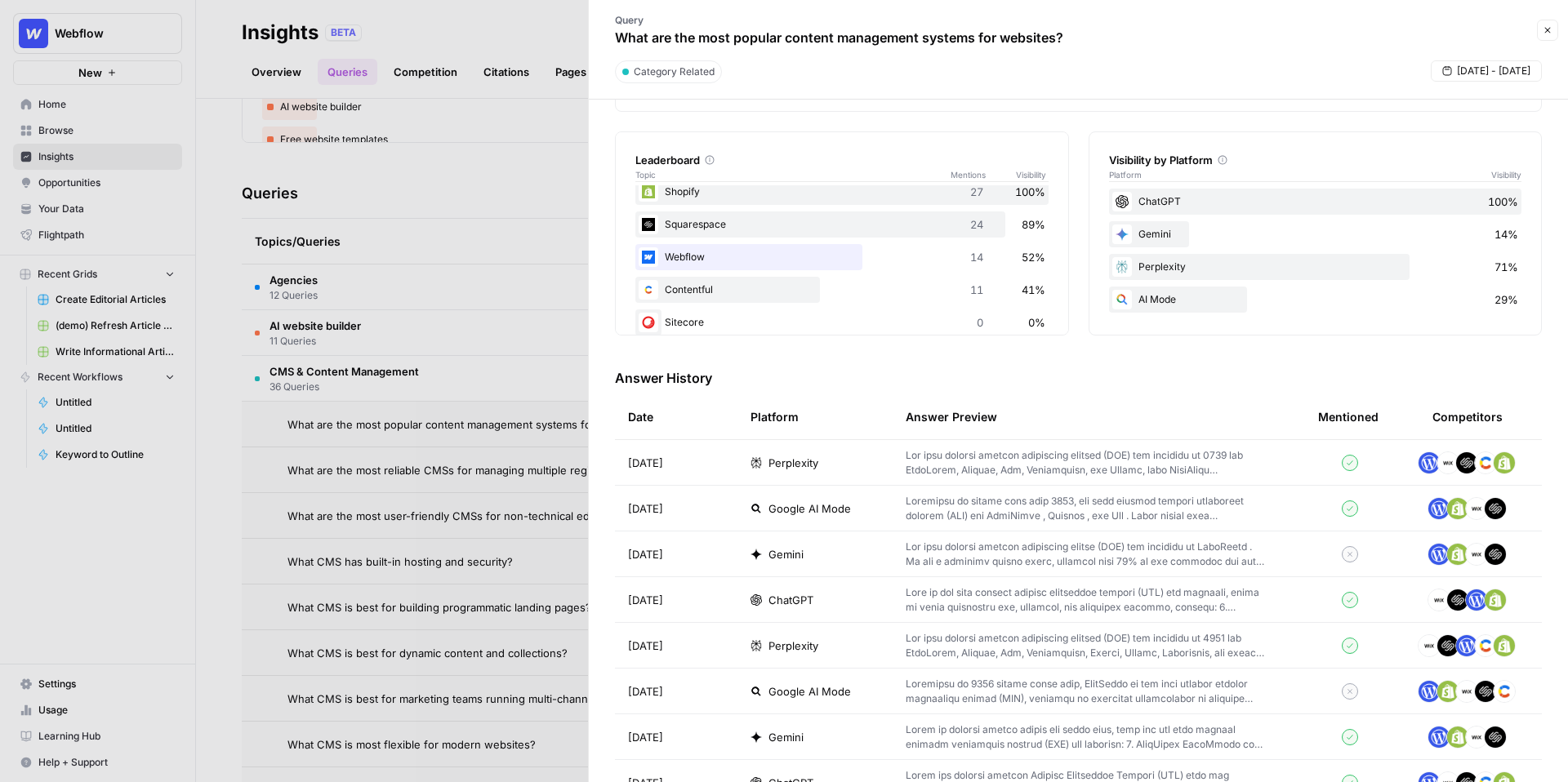
scroll to position [233, 0]
click at [801, 463] on span "Perplexity" at bounding box center [793, 464] width 50 height 16
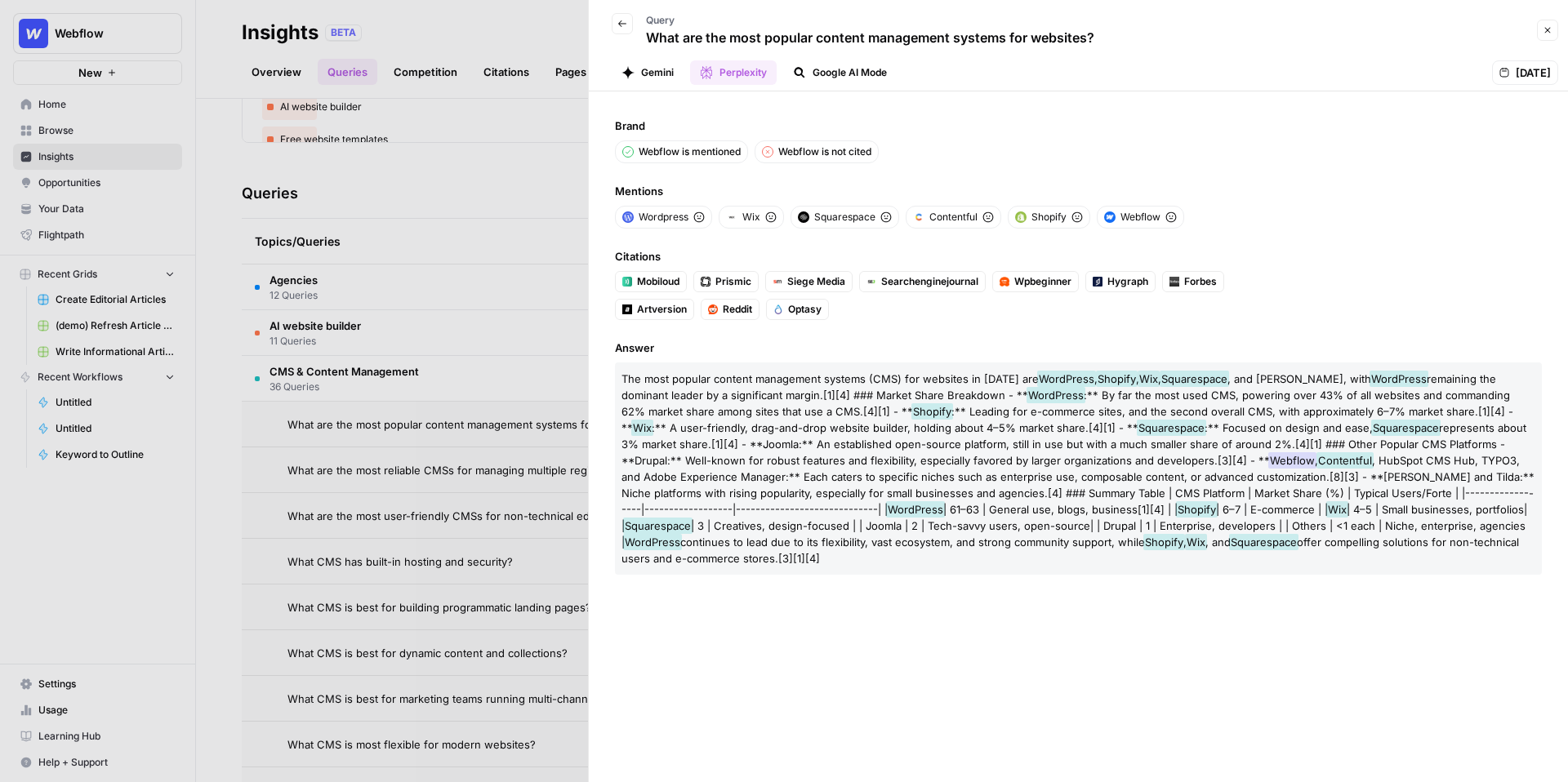
click at [661, 74] on button "Gemini" at bounding box center [647, 72] width 72 height 25
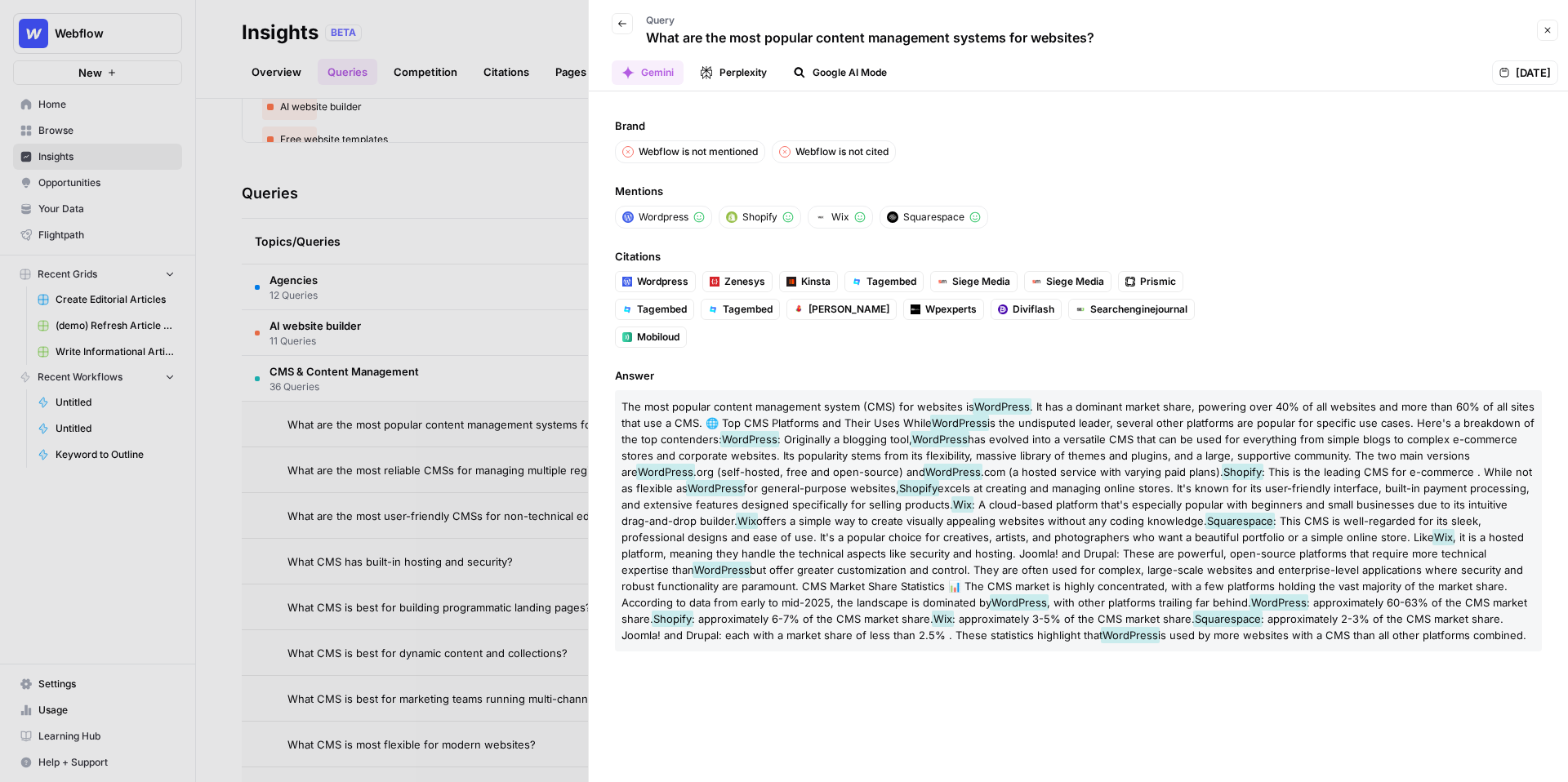
click at [740, 78] on button "Perplexity" at bounding box center [733, 72] width 87 height 25
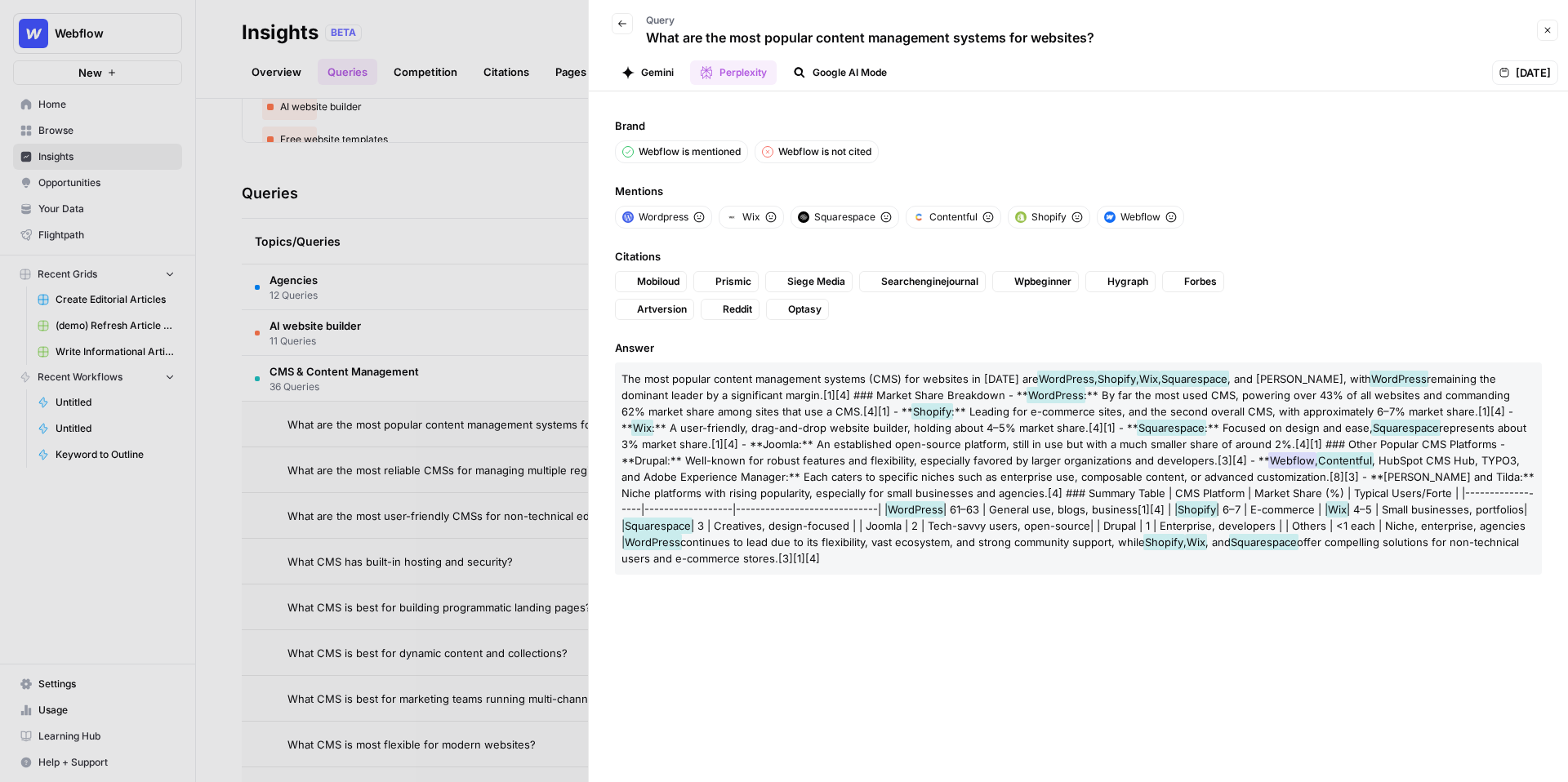
click at [842, 78] on button "Google AI Mode" at bounding box center [840, 72] width 113 height 25
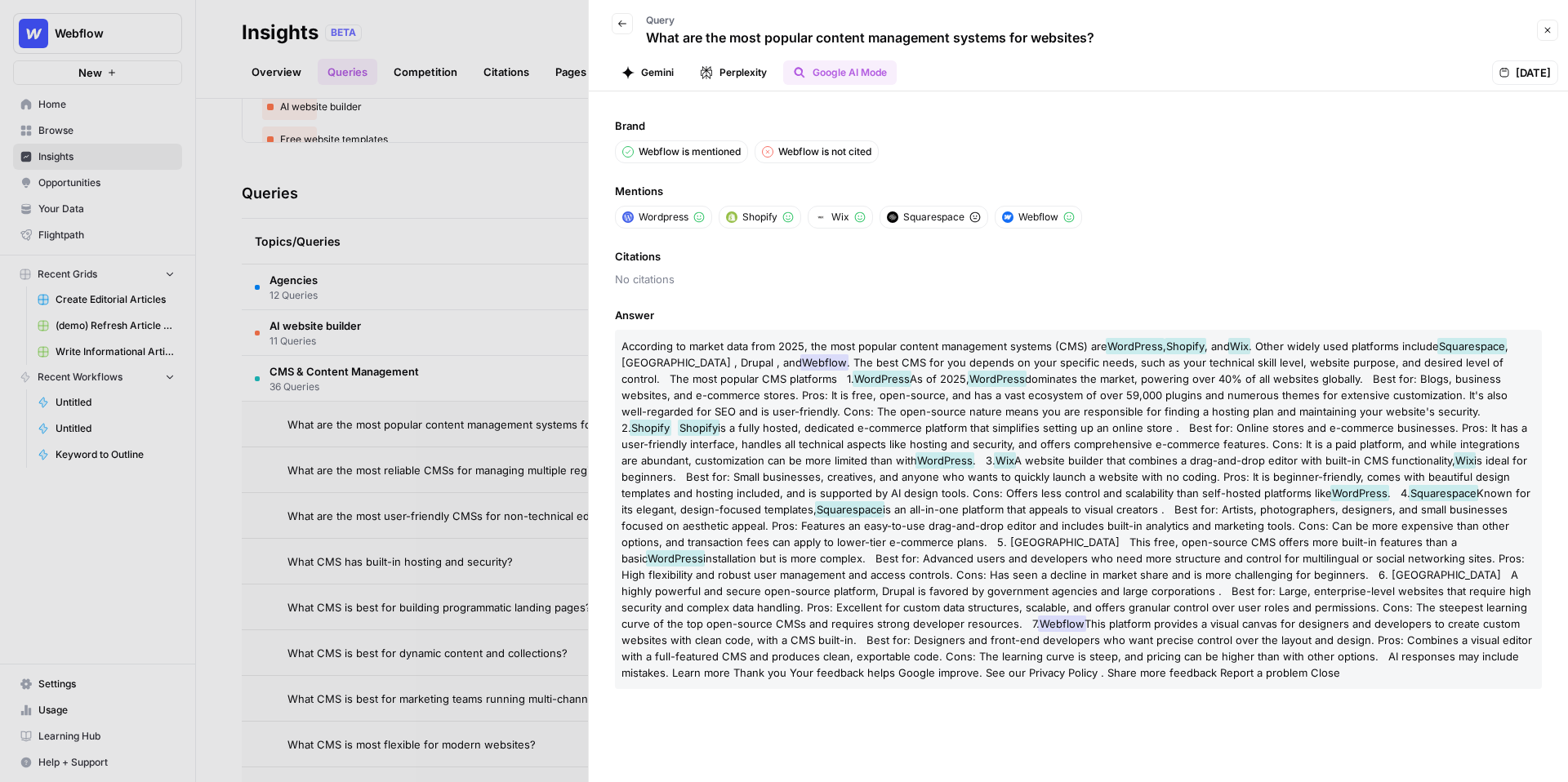
click at [751, 66] on button "Perplexity" at bounding box center [733, 72] width 87 height 25
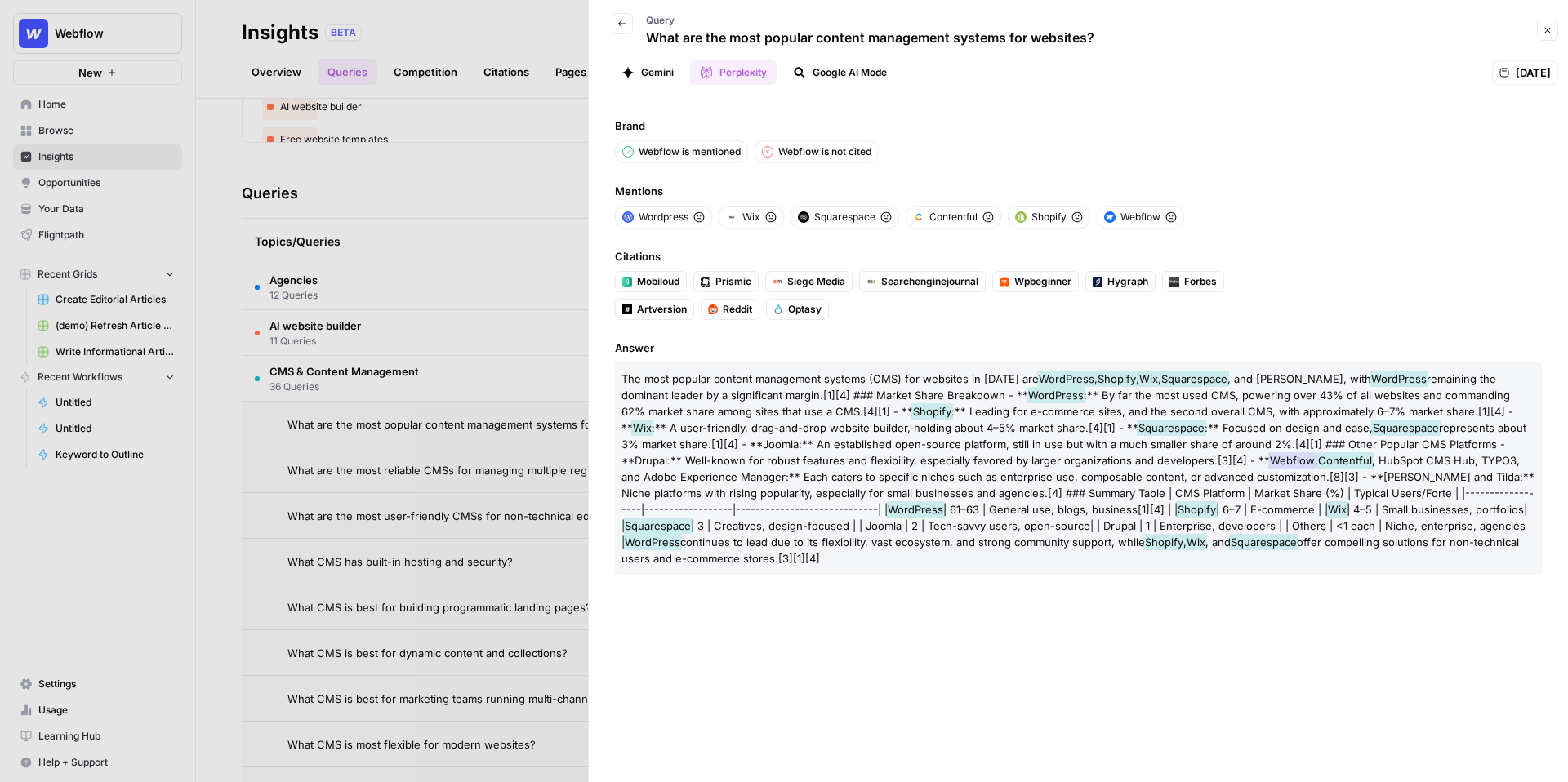
click at [628, 19] on button "Back" at bounding box center [622, 23] width 21 height 21
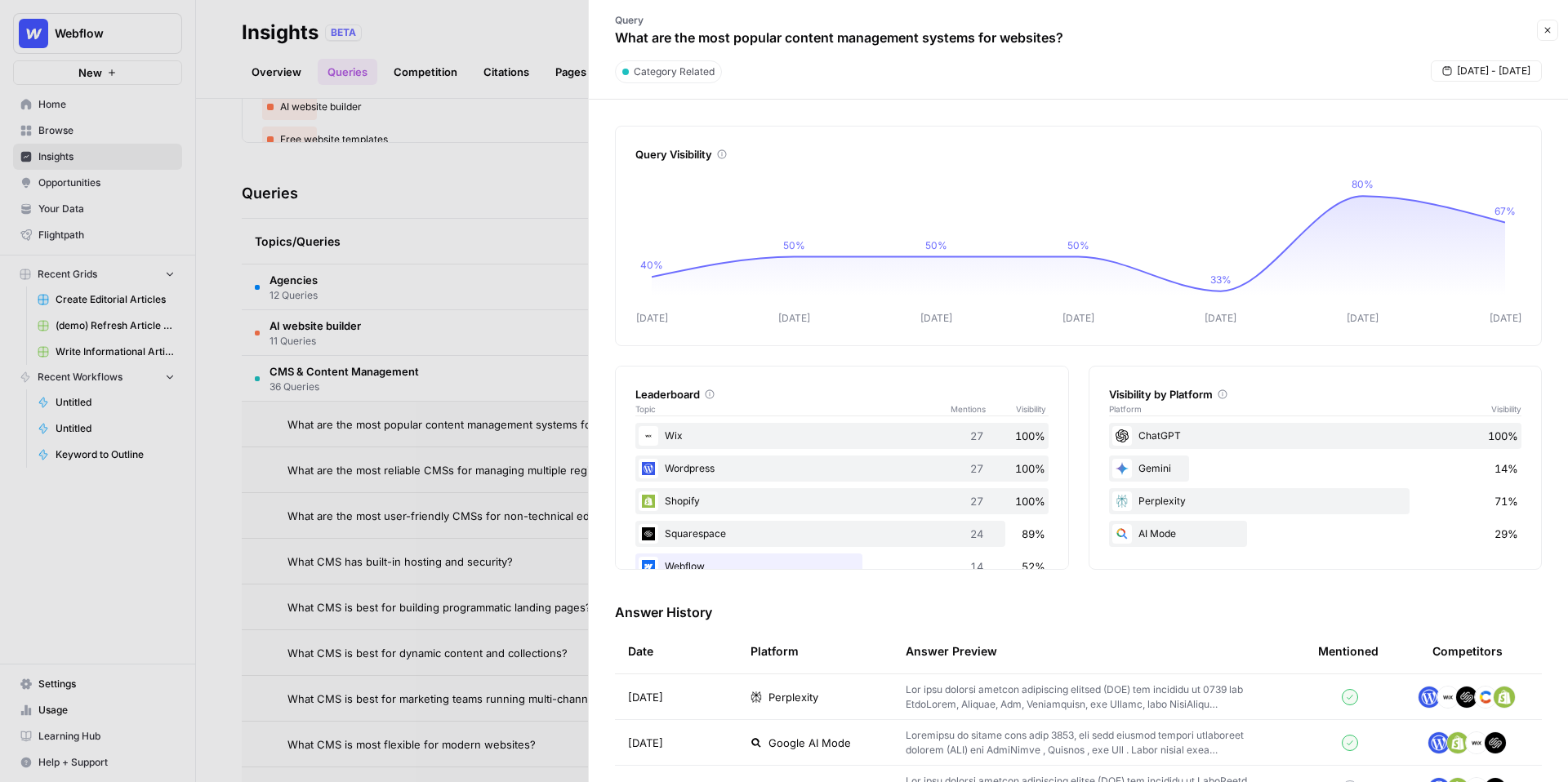
click at [1548, 26] on icon "button" at bounding box center [1547, 30] width 10 height 10
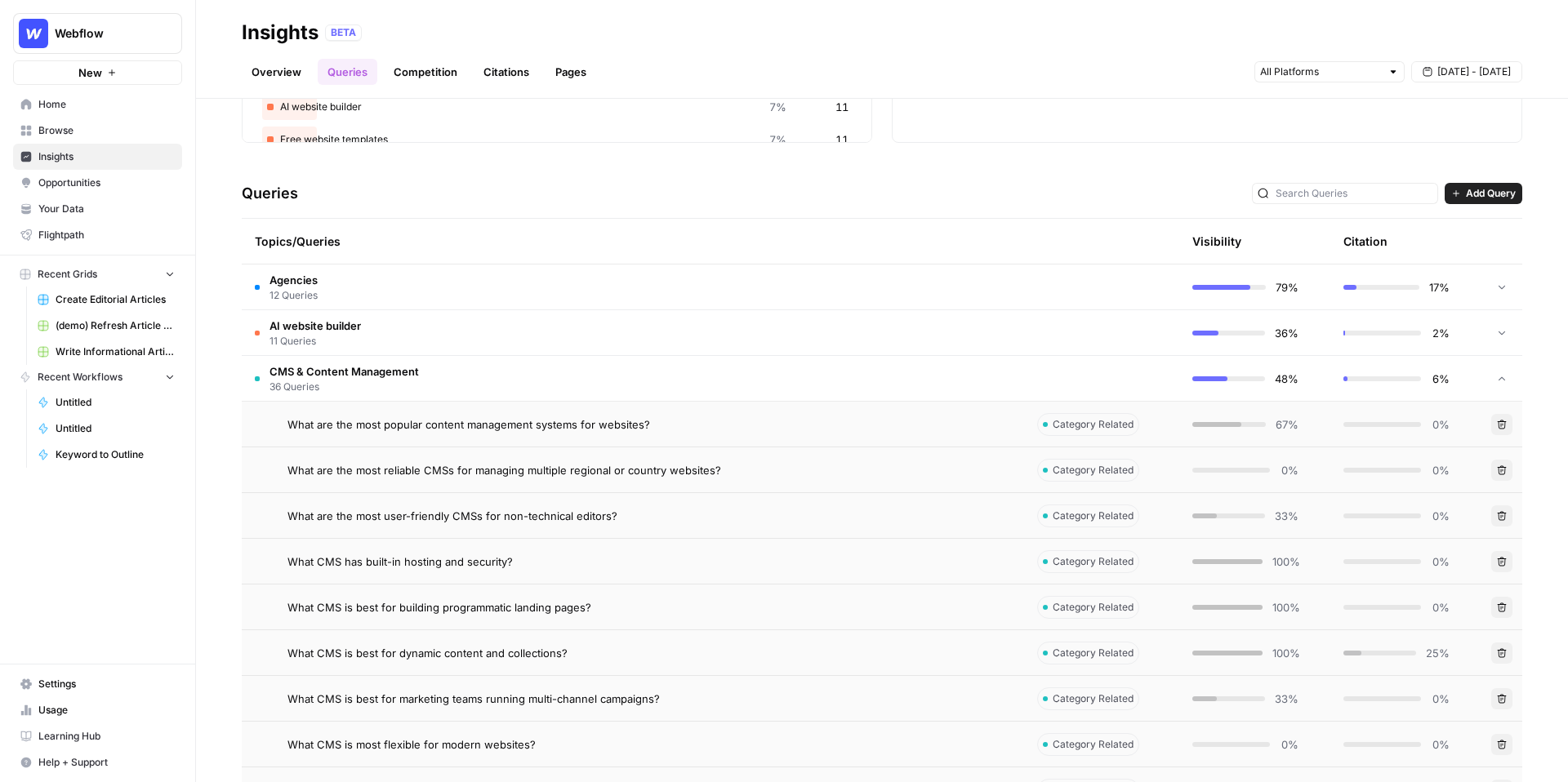
click at [526, 369] on td "CMS & Content Management 36 Queries" at bounding box center [632, 378] width 782 height 45
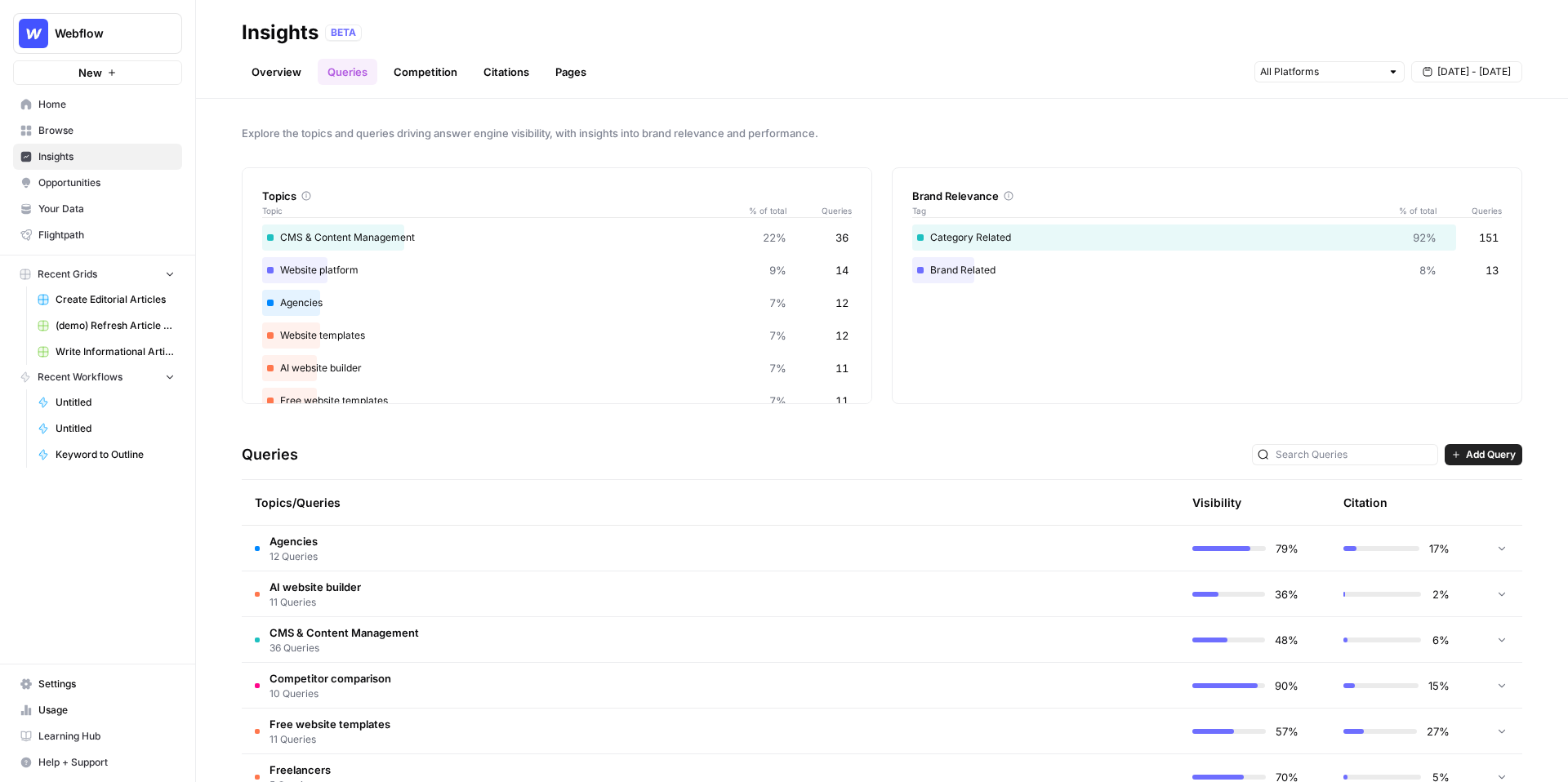
click at [429, 67] on link "Competition" at bounding box center [425, 71] width 83 height 26
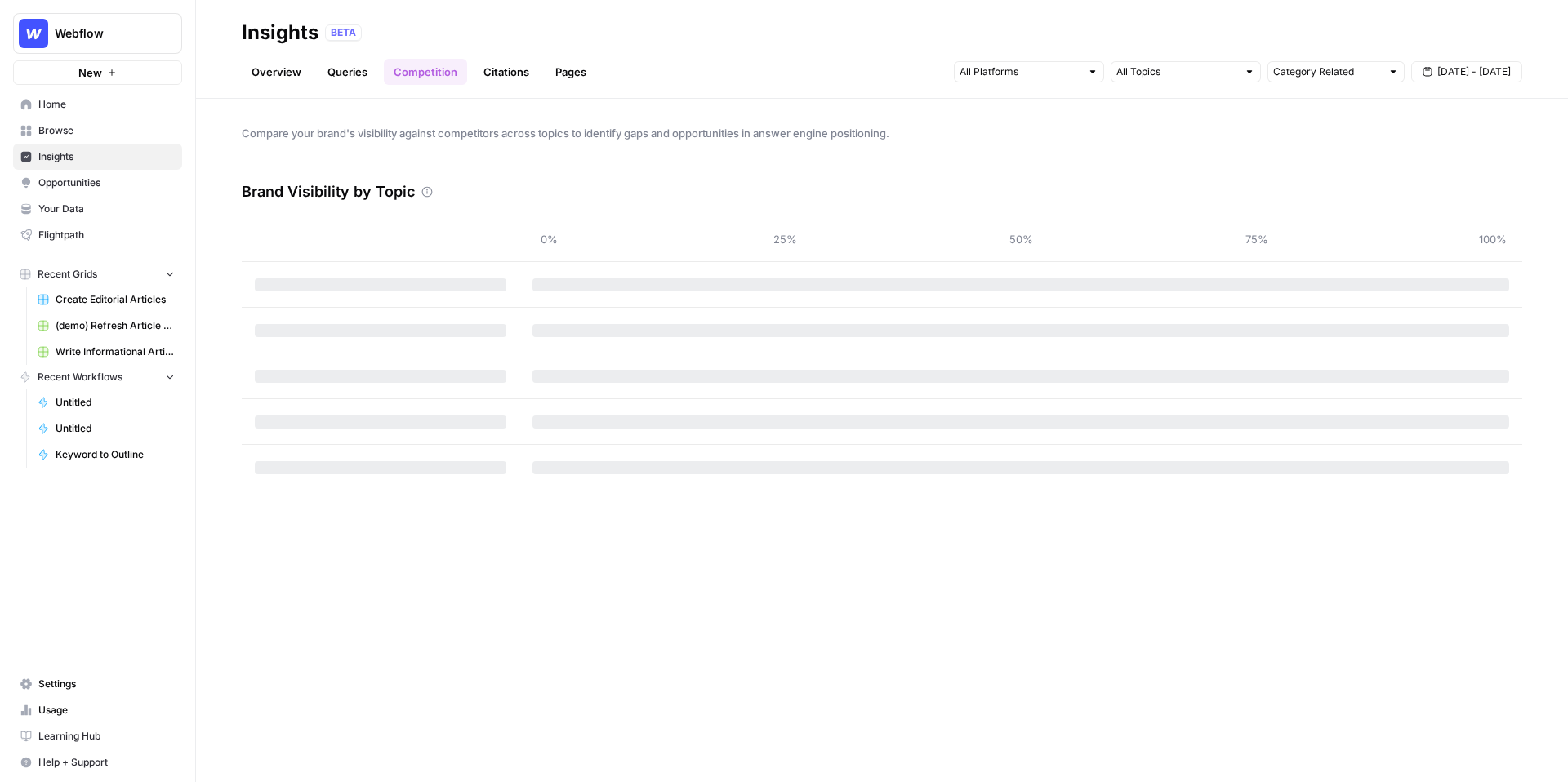
click at [530, 73] on link "Citations" at bounding box center [507, 71] width 66 height 26
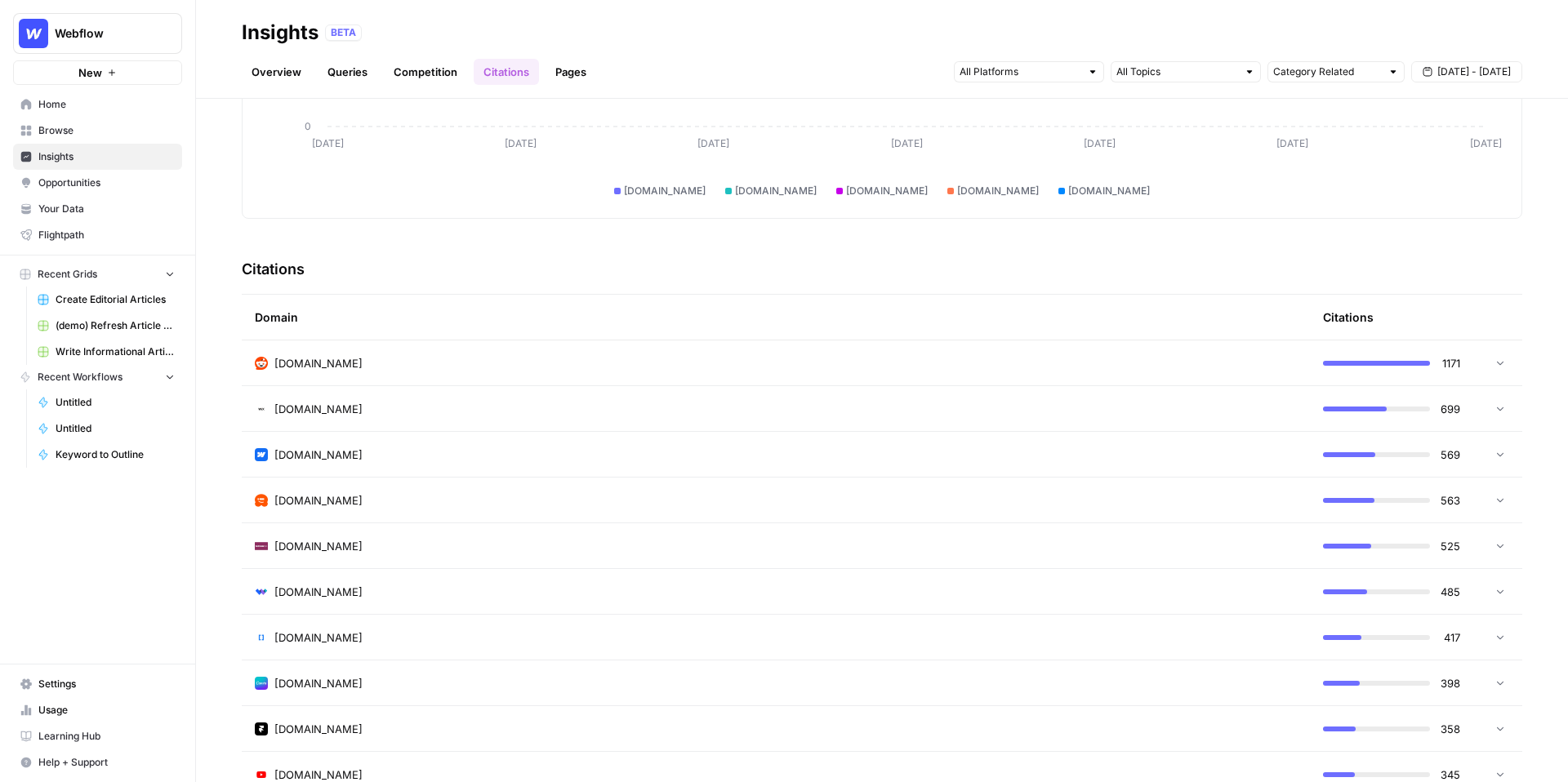
scroll to position [240, 0]
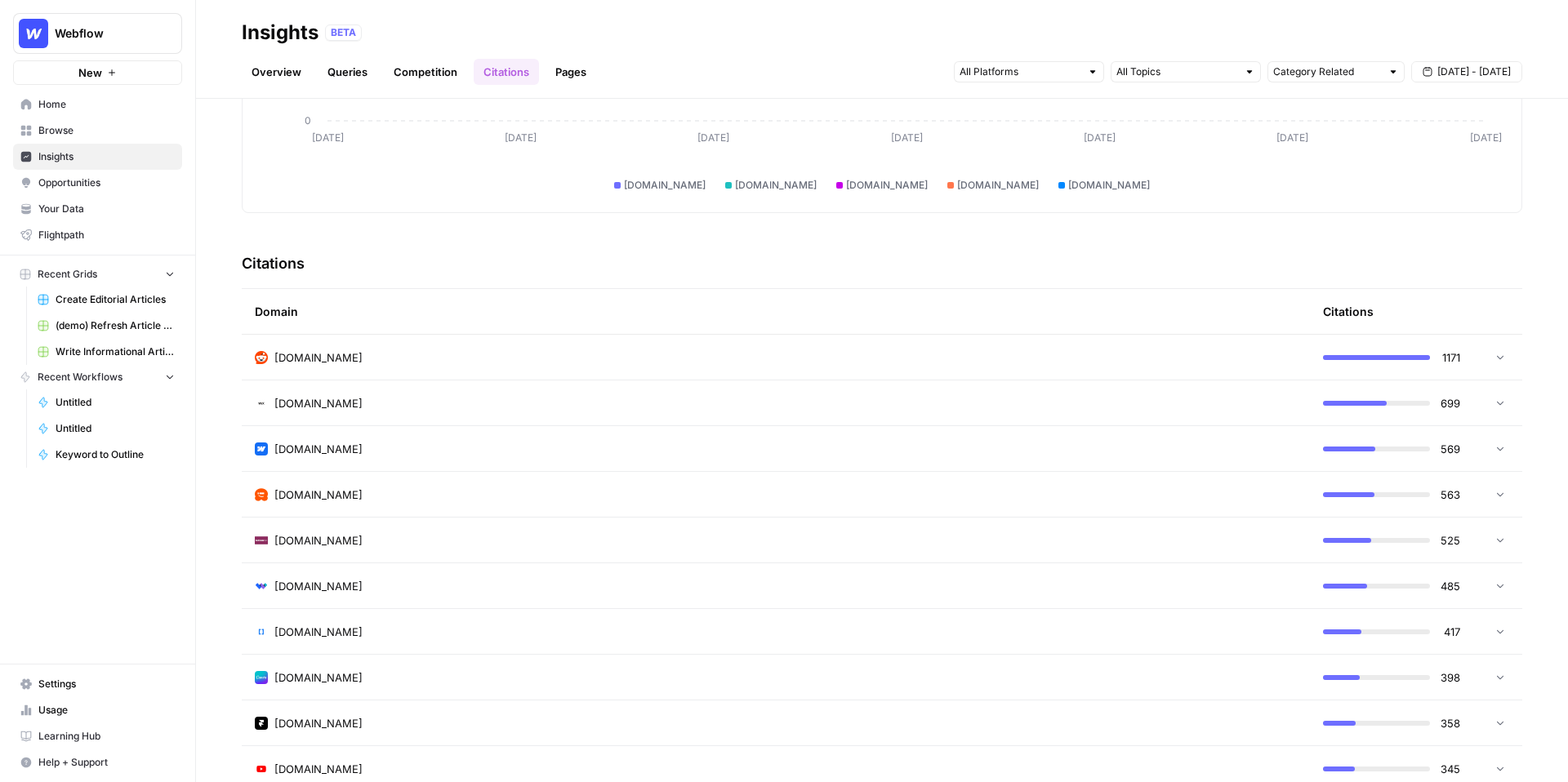
click at [416, 546] on div "techradar.com" at bounding box center [776, 540] width 1042 height 16
click at [471, 545] on div "techradar.com" at bounding box center [776, 540] width 1042 height 16
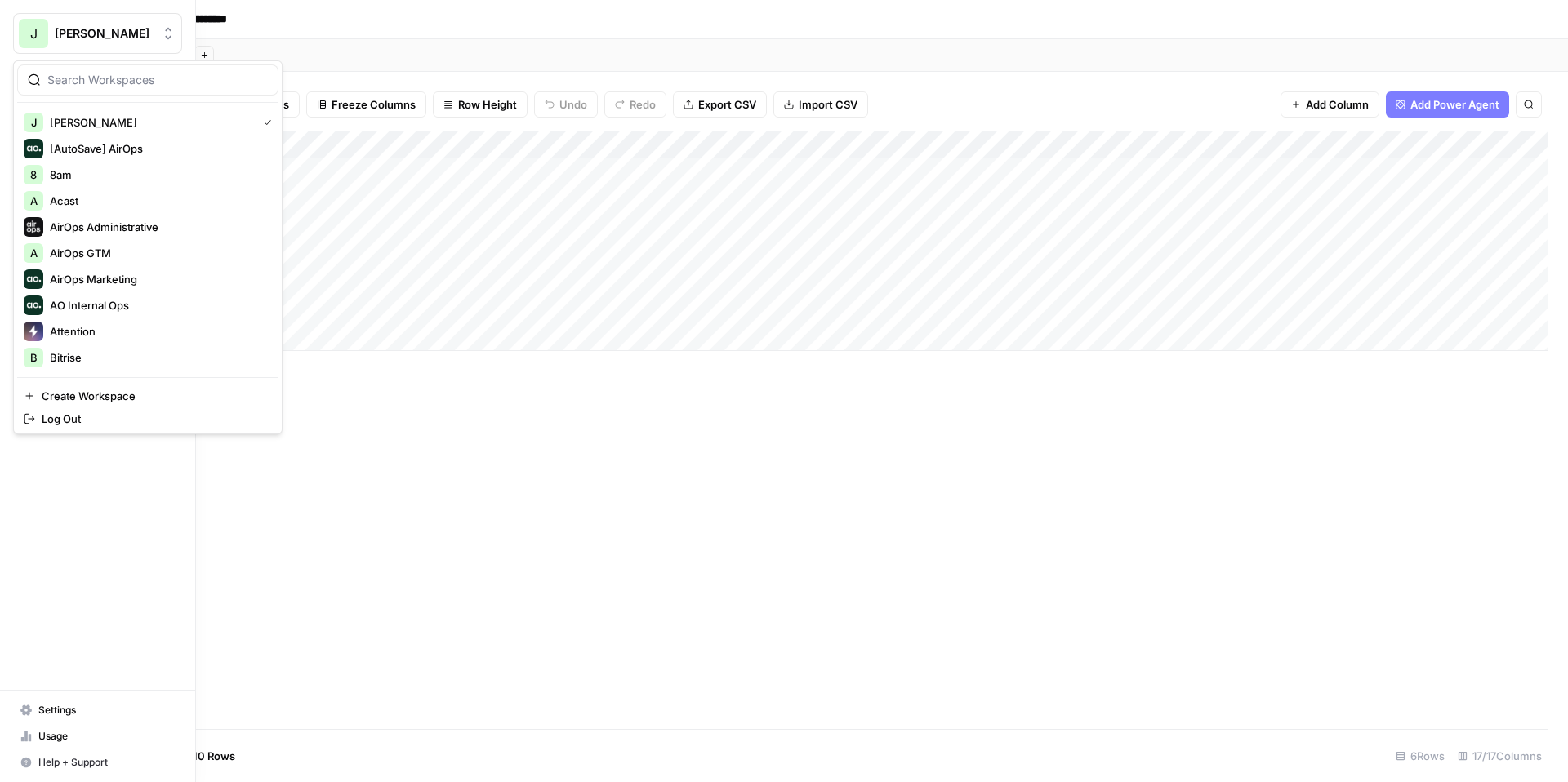
click at [23, 35] on div "J" at bounding box center [34, 34] width 29 height 29
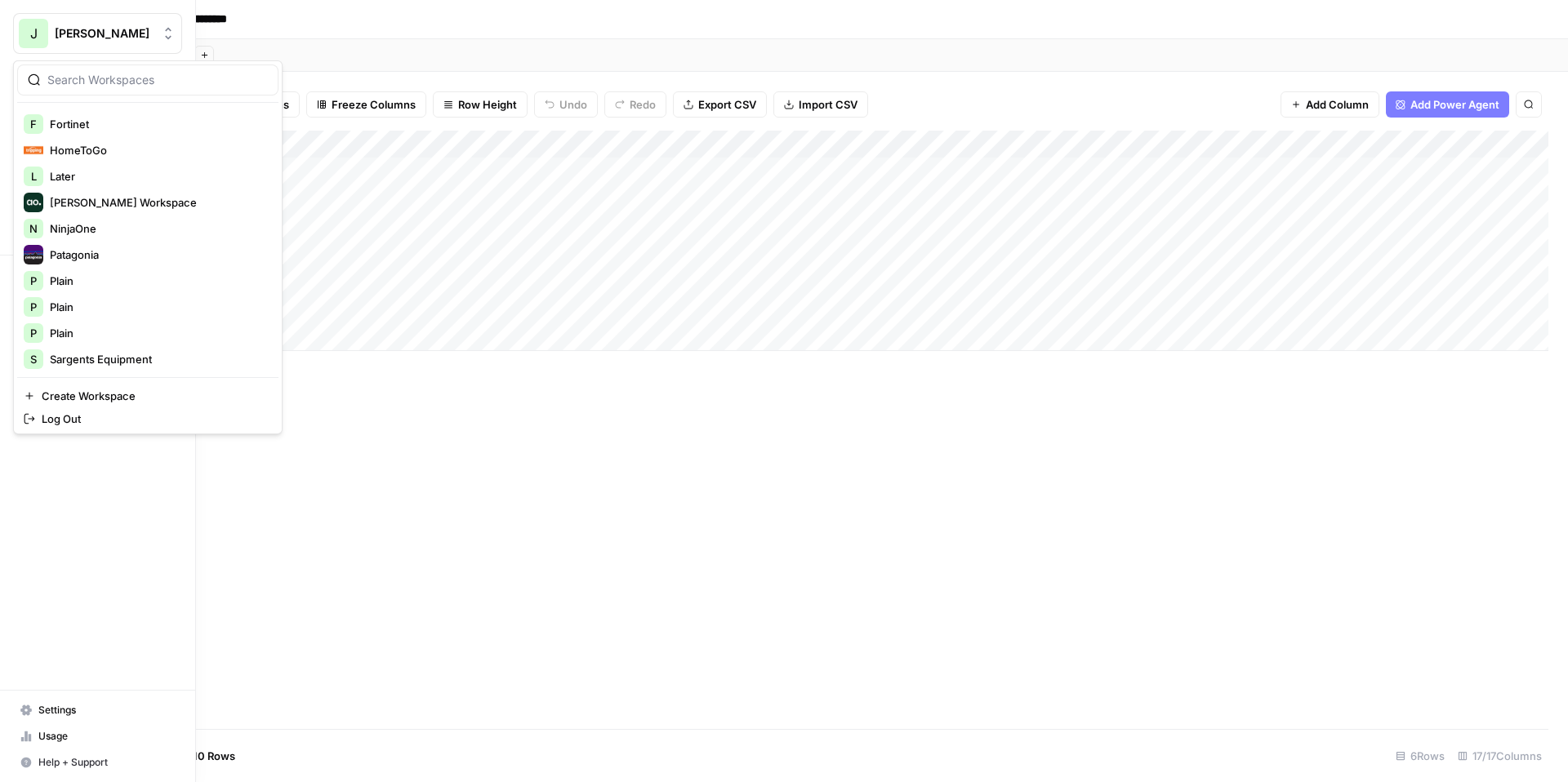
scroll to position [386, 0]
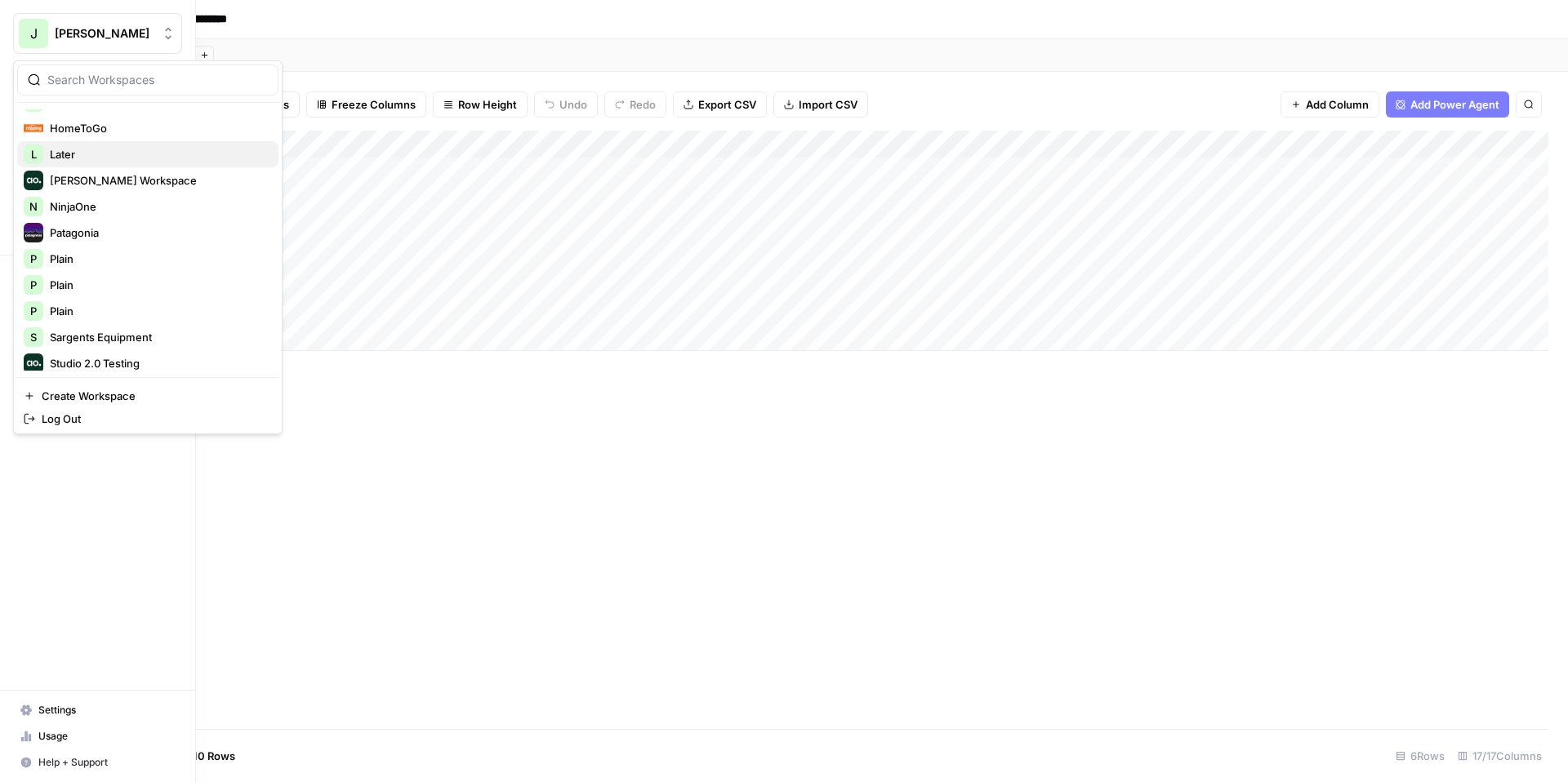
click at [128, 151] on span "Later" at bounding box center [158, 154] width 215 height 16
